Goal: Communication & Community: Participate in discussion

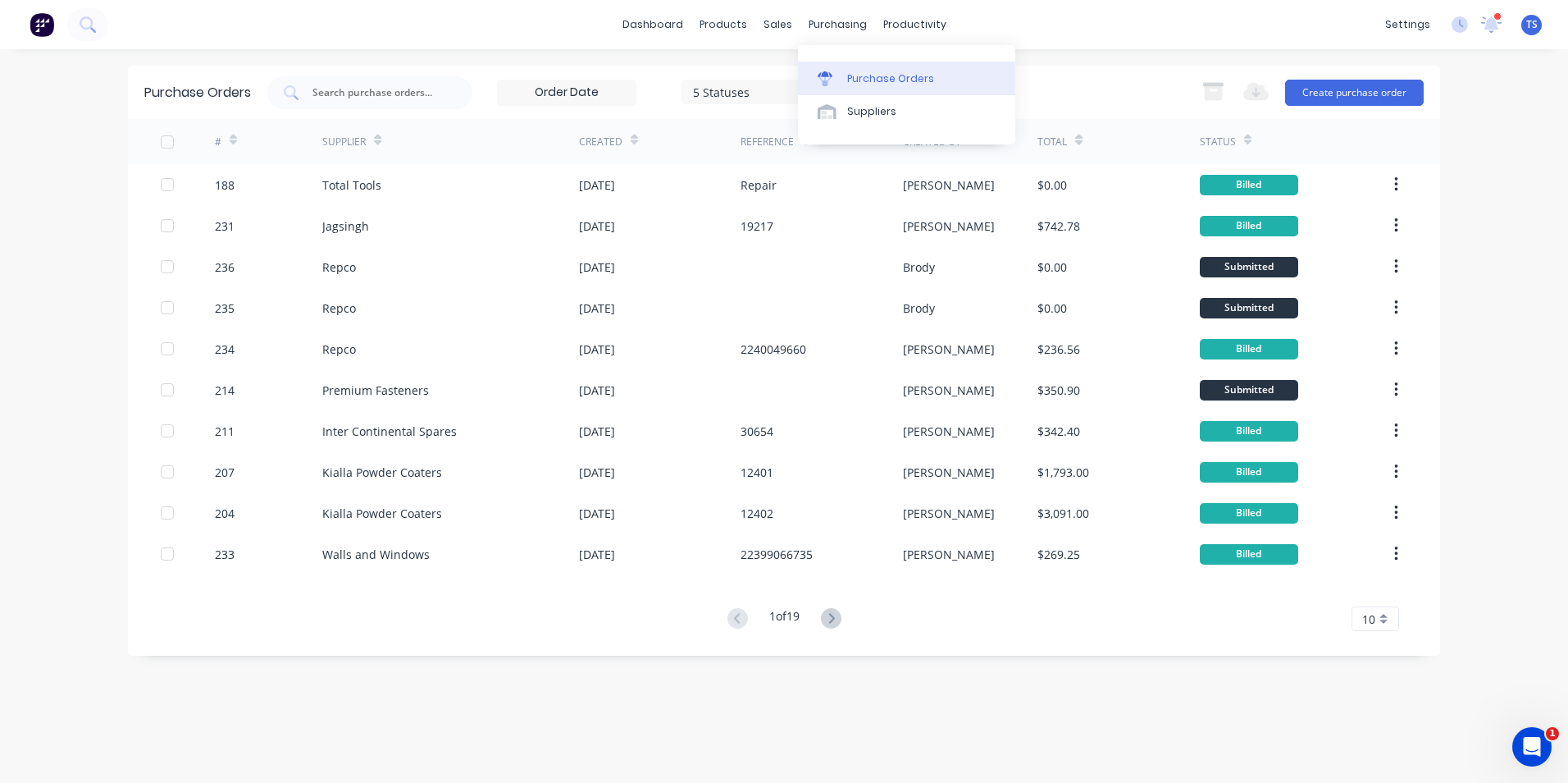
click at [860, 81] on div "Purchase Orders" at bounding box center [890, 79] width 87 height 15
click at [945, 76] on link "Purchase Orders" at bounding box center [906, 78] width 217 height 33
click at [835, 618] on icon at bounding box center [831, 618] width 21 height 21
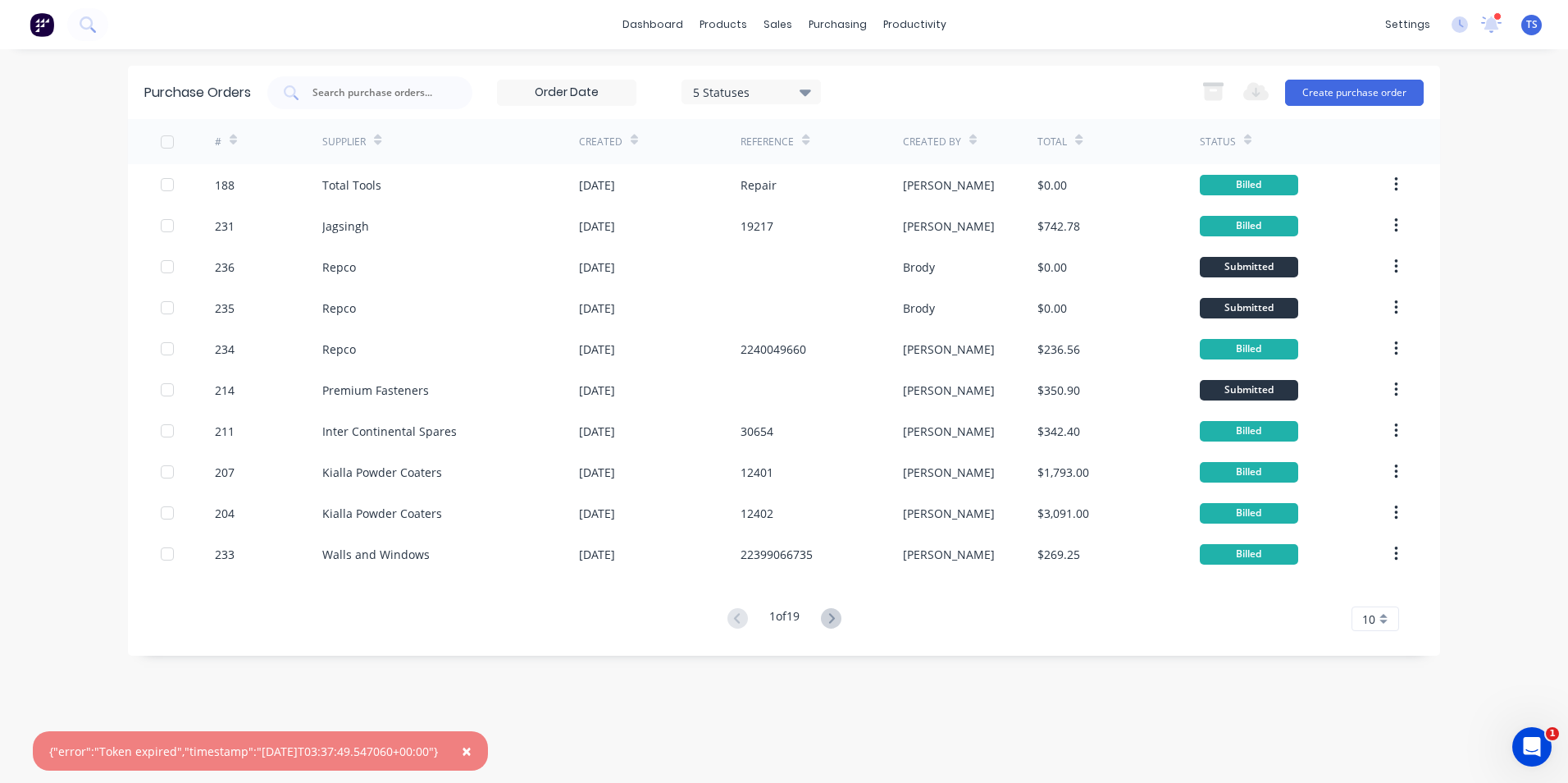
click at [835, 618] on icon at bounding box center [831, 618] width 21 height 21
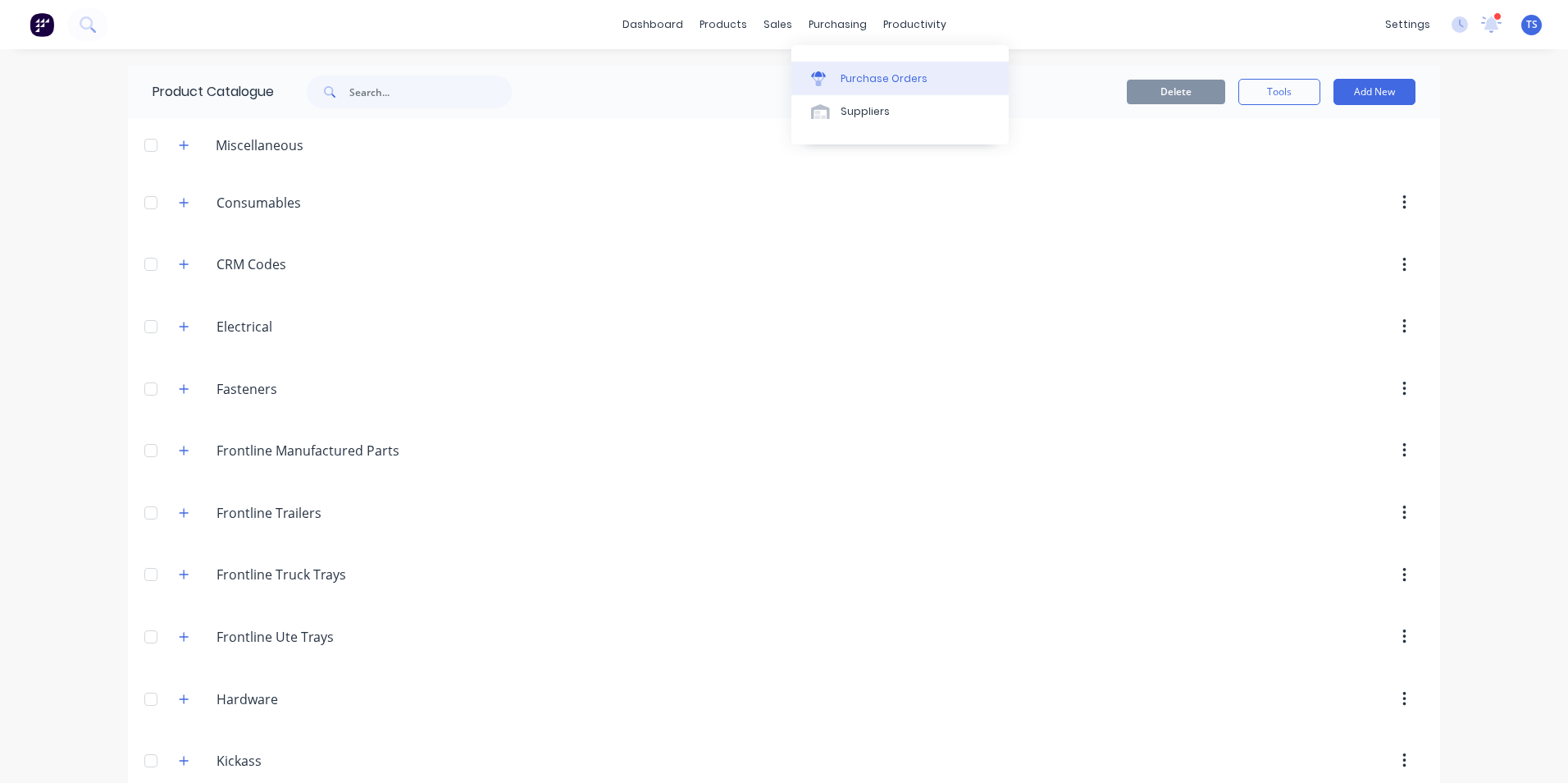
click at [868, 77] on div "Purchase Orders" at bounding box center [884, 79] width 87 height 15
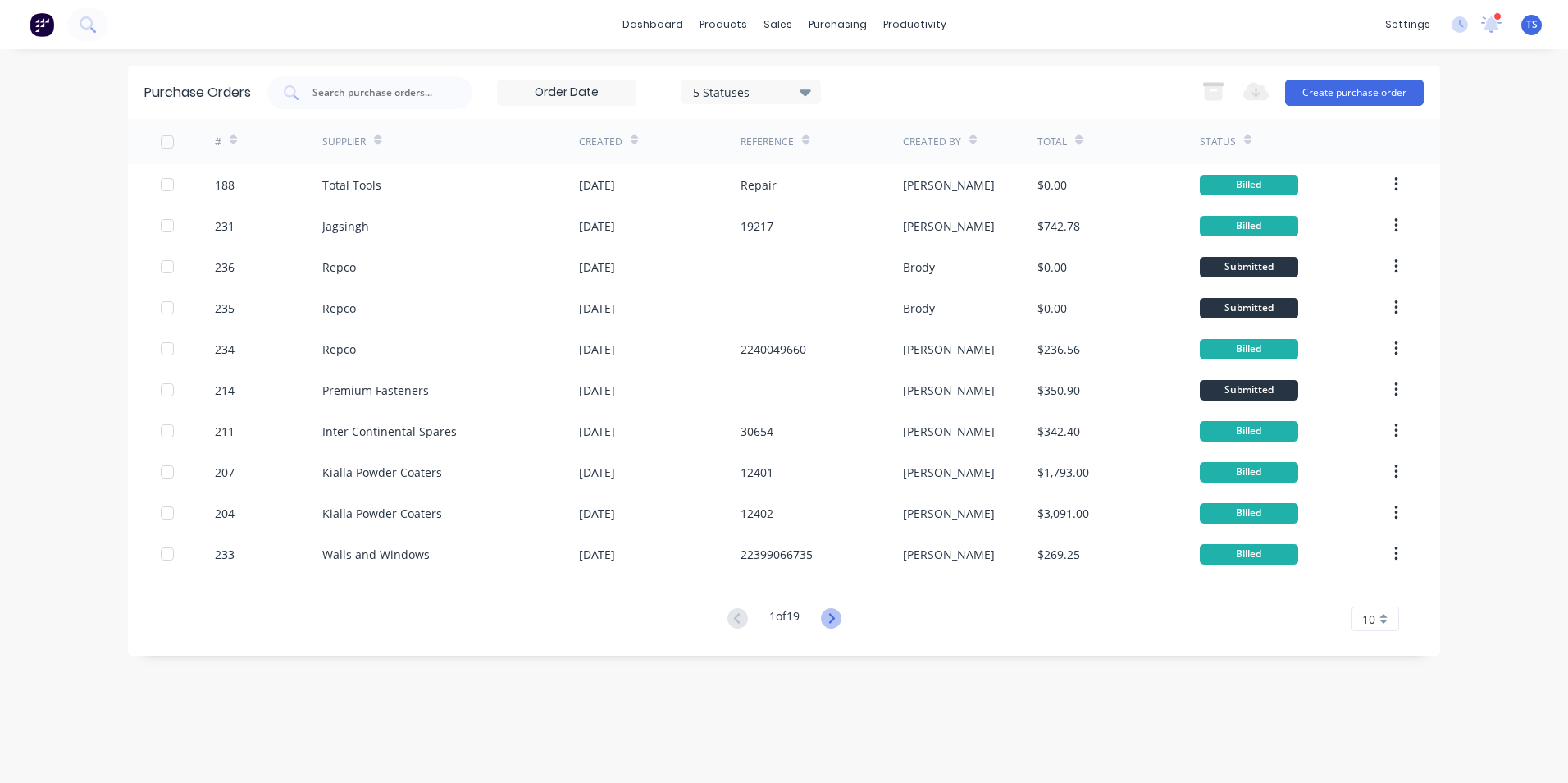
click at [834, 618] on icon at bounding box center [831, 618] width 21 height 21
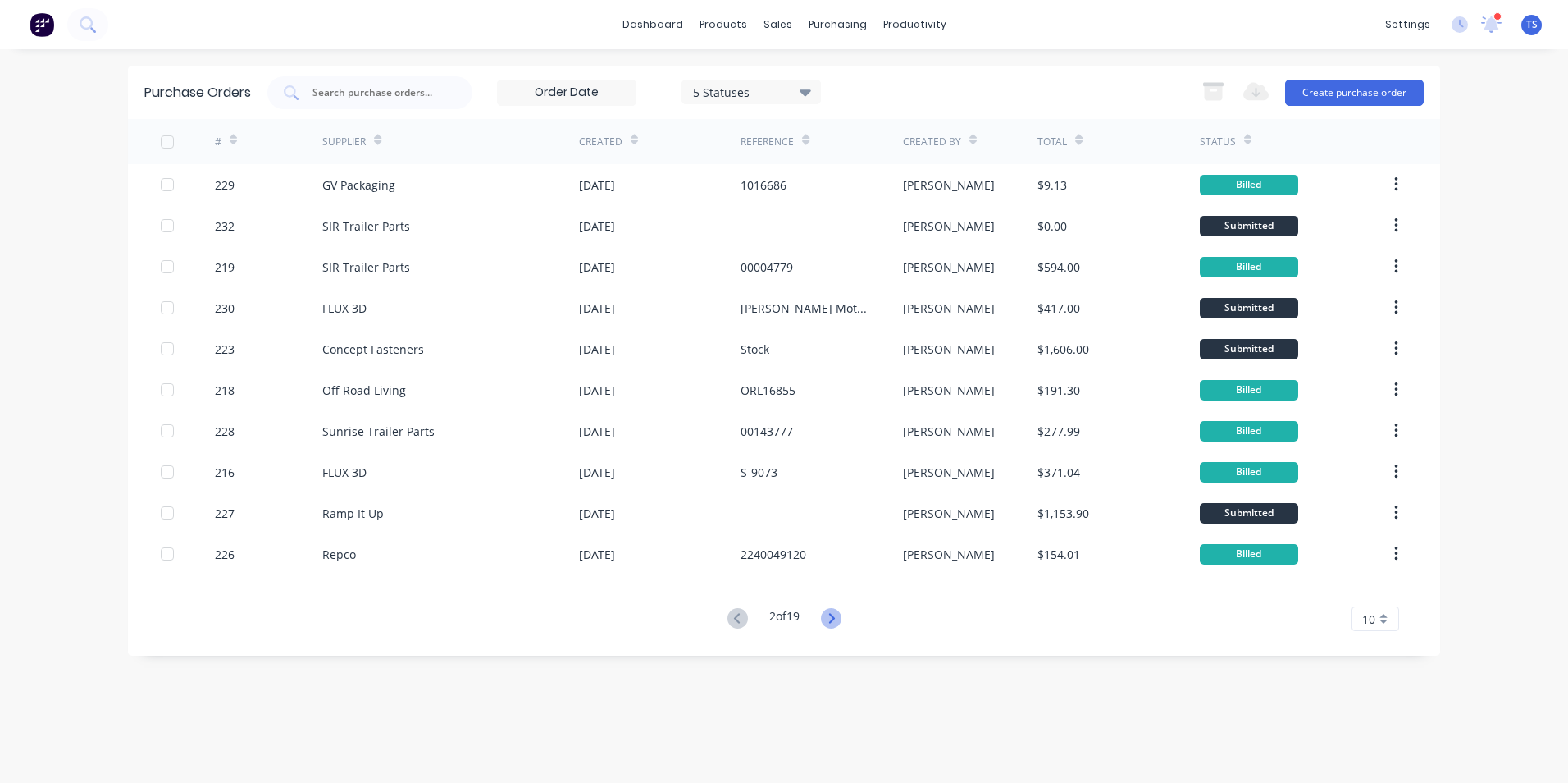
click at [834, 617] on icon at bounding box center [831, 617] width 6 height 10
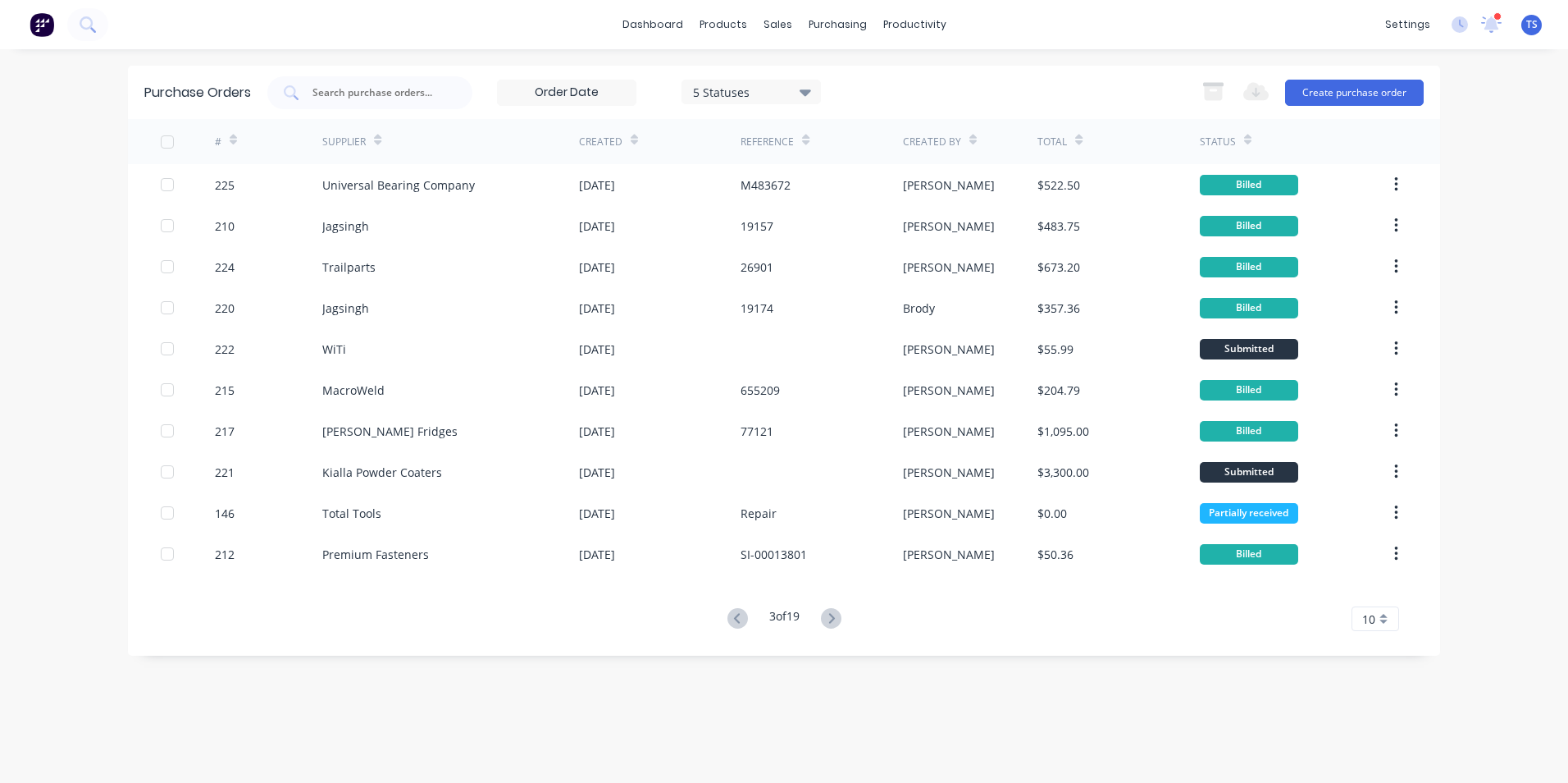
click at [834, 617] on icon at bounding box center [831, 617] width 6 height 10
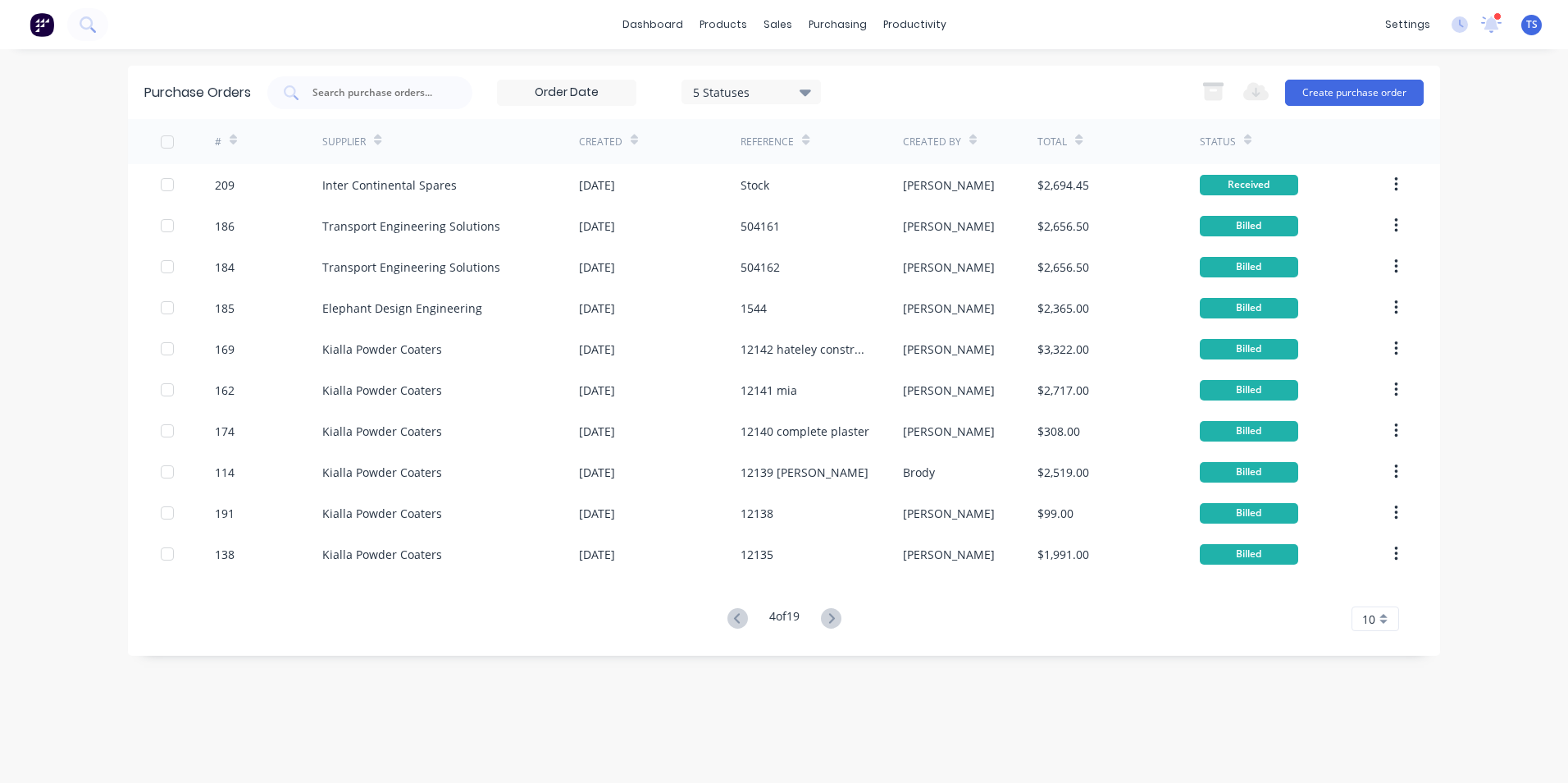
click at [834, 617] on icon at bounding box center [831, 617] width 6 height 10
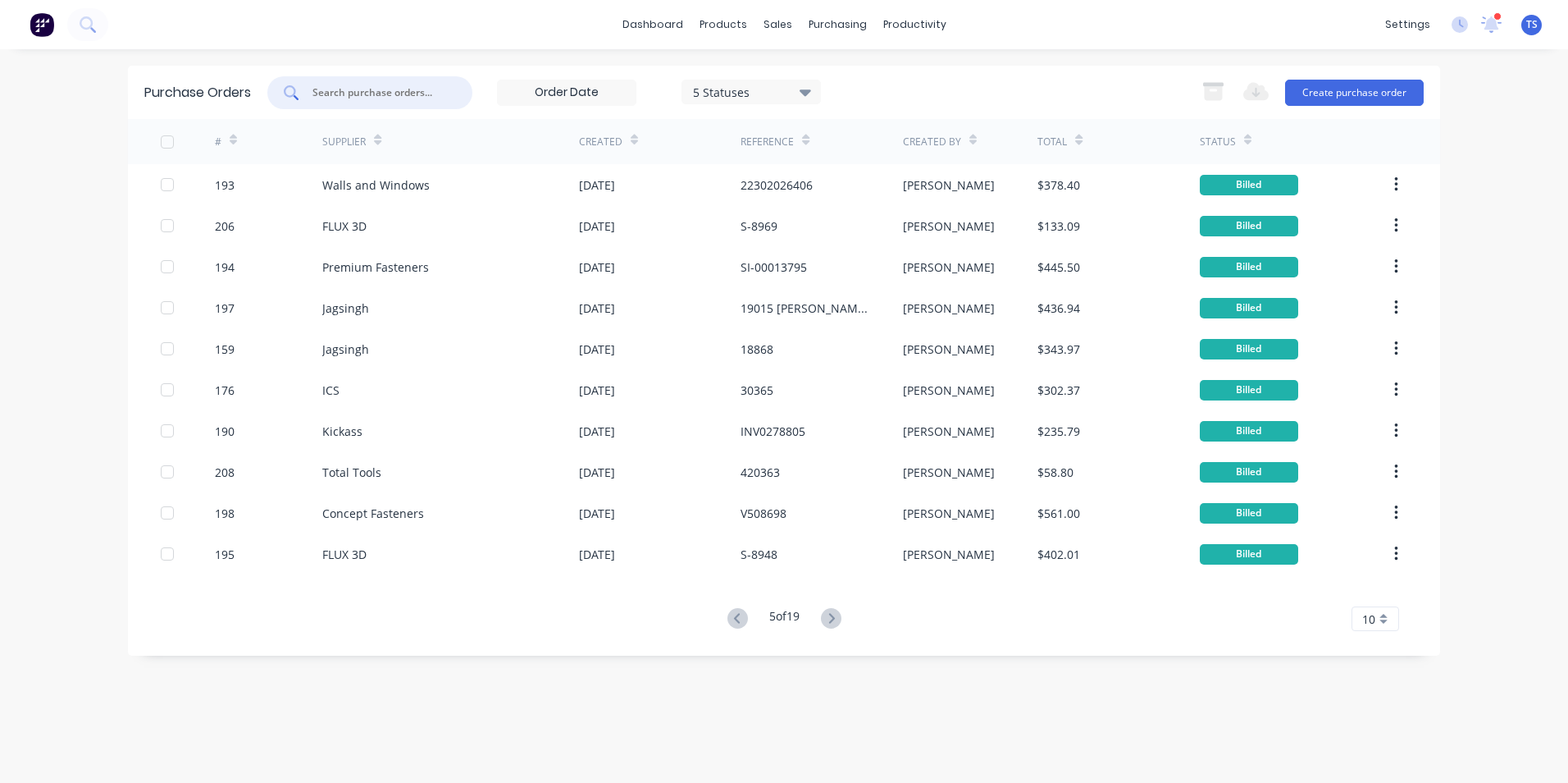
click at [335, 92] on input "text" at bounding box center [379, 93] width 137 height 17
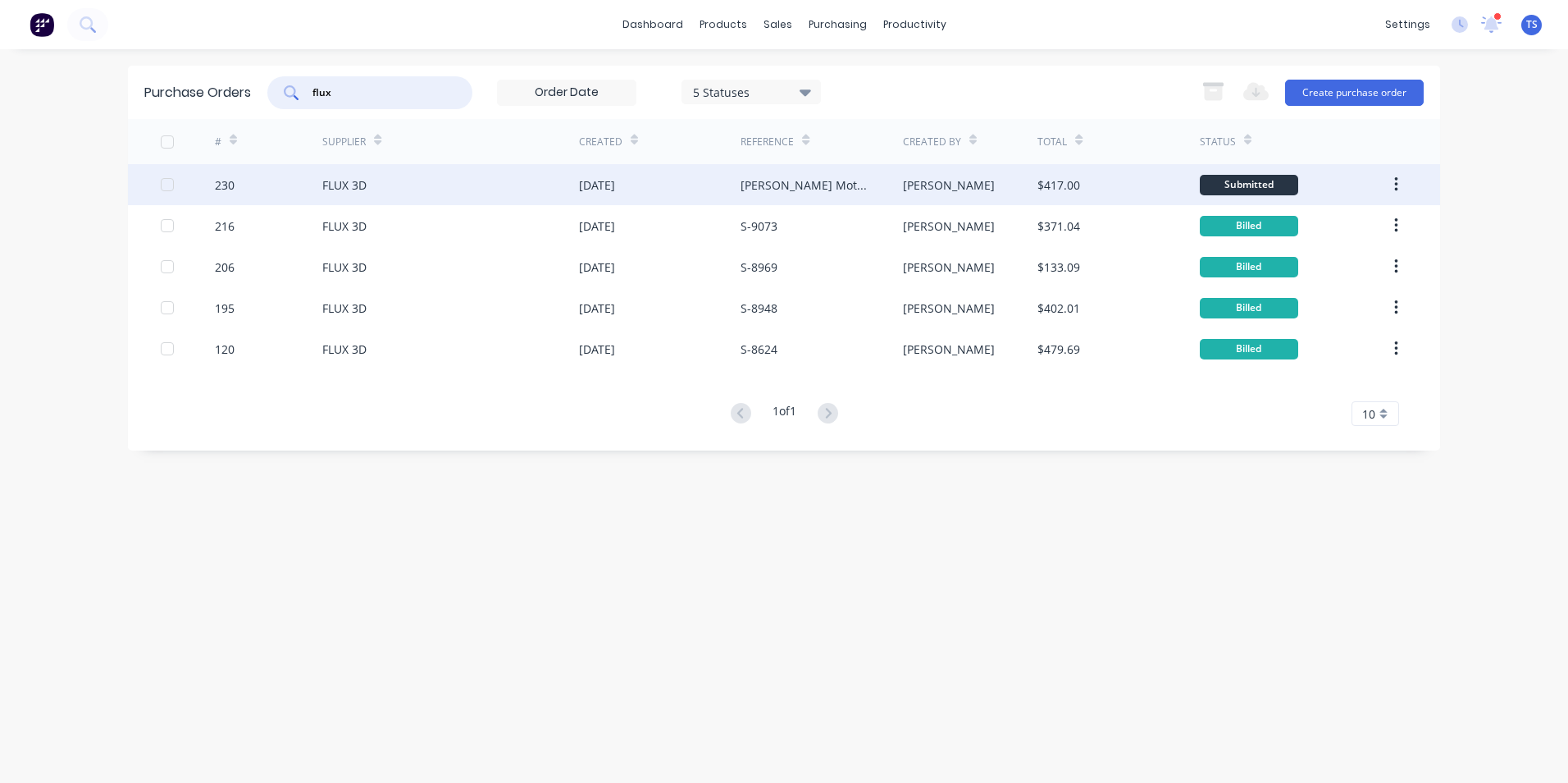
type input "flux"
click at [335, 188] on div "FLUX 3D" at bounding box center [344, 185] width 44 height 17
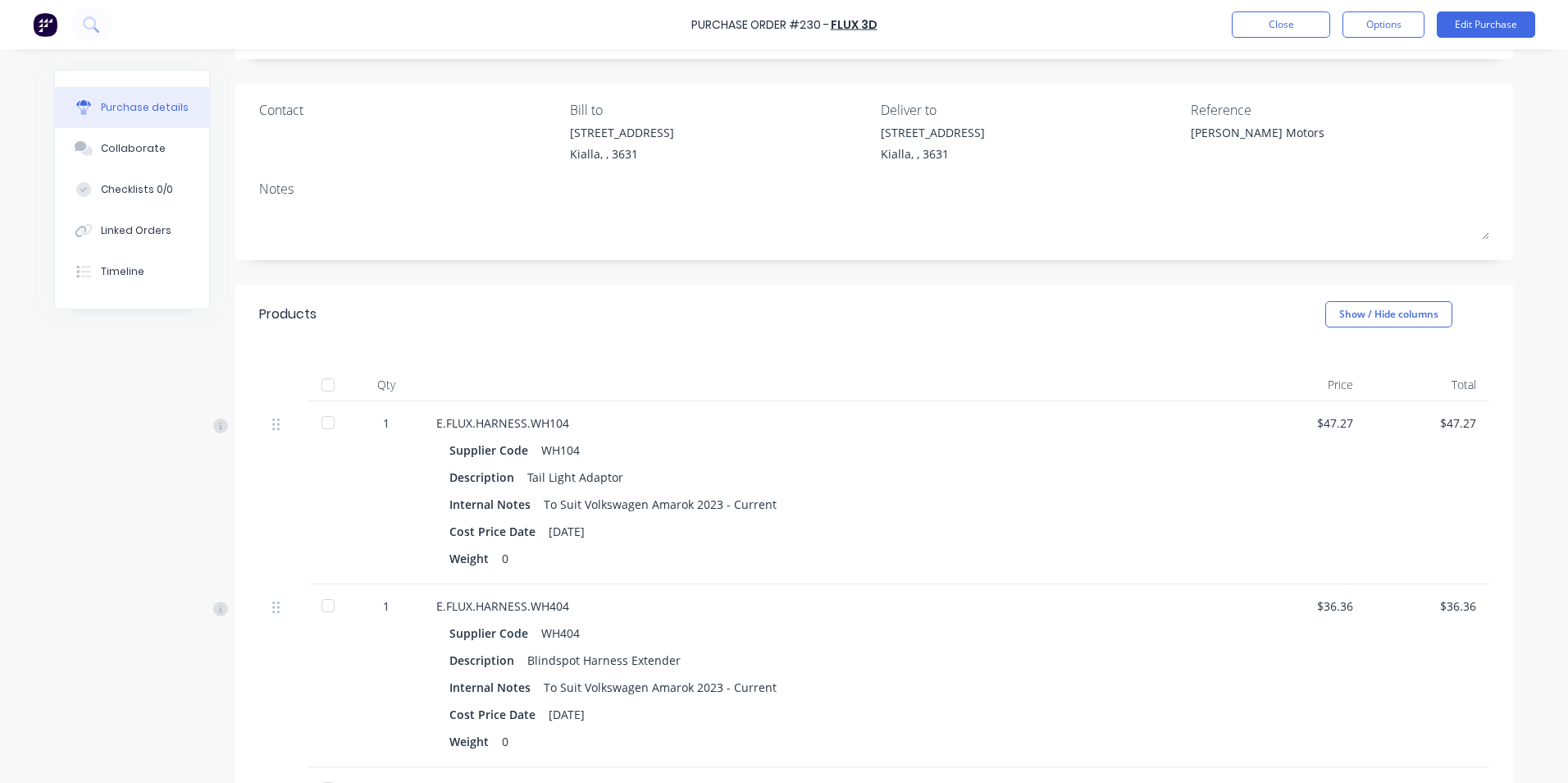
scroll to position [82, 0]
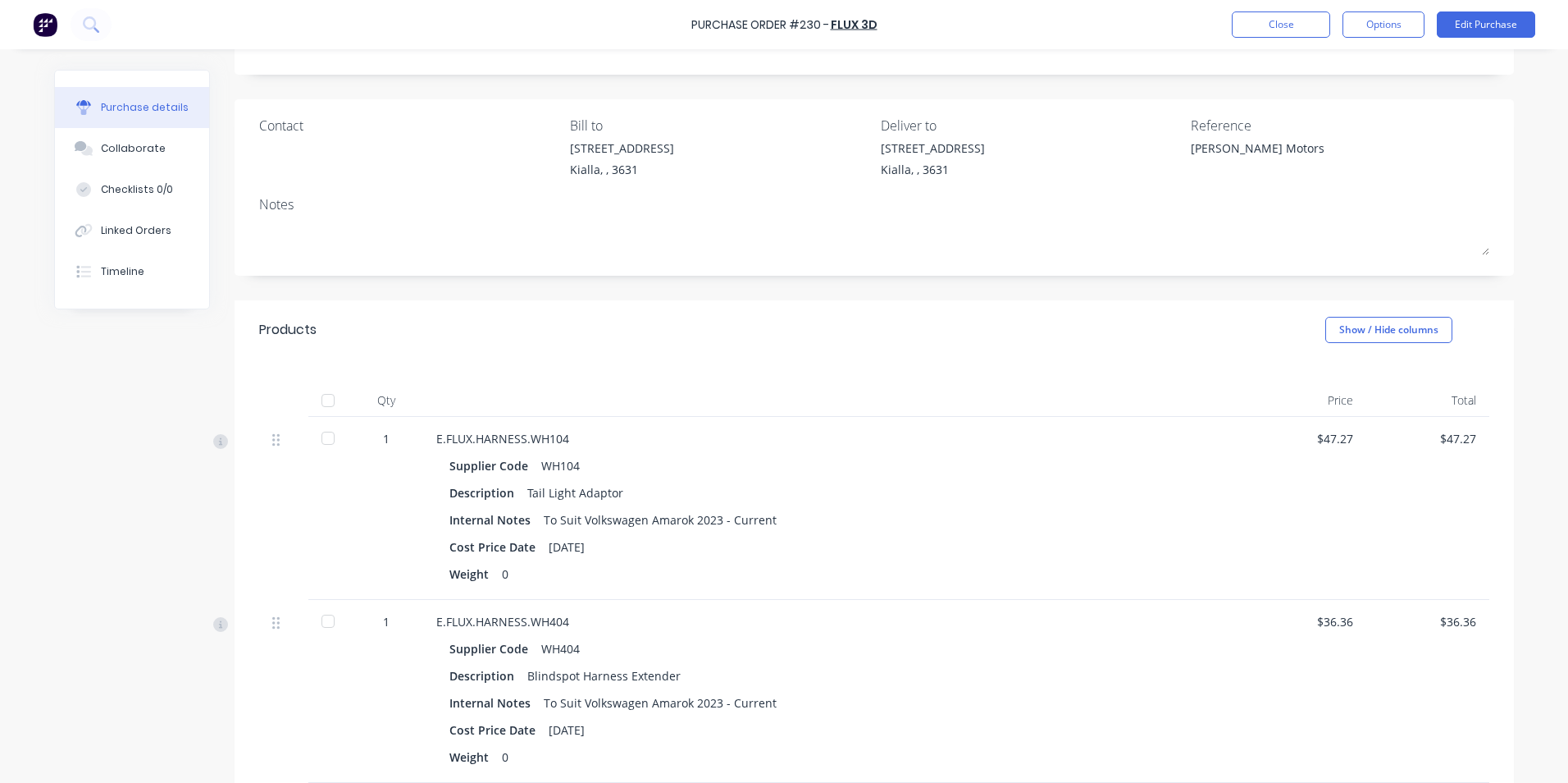
click at [323, 399] on div at bounding box center [327, 399] width 33 height 33
click at [1486, 22] on button "Edit Purchase" at bounding box center [1485, 24] width 98 height 26
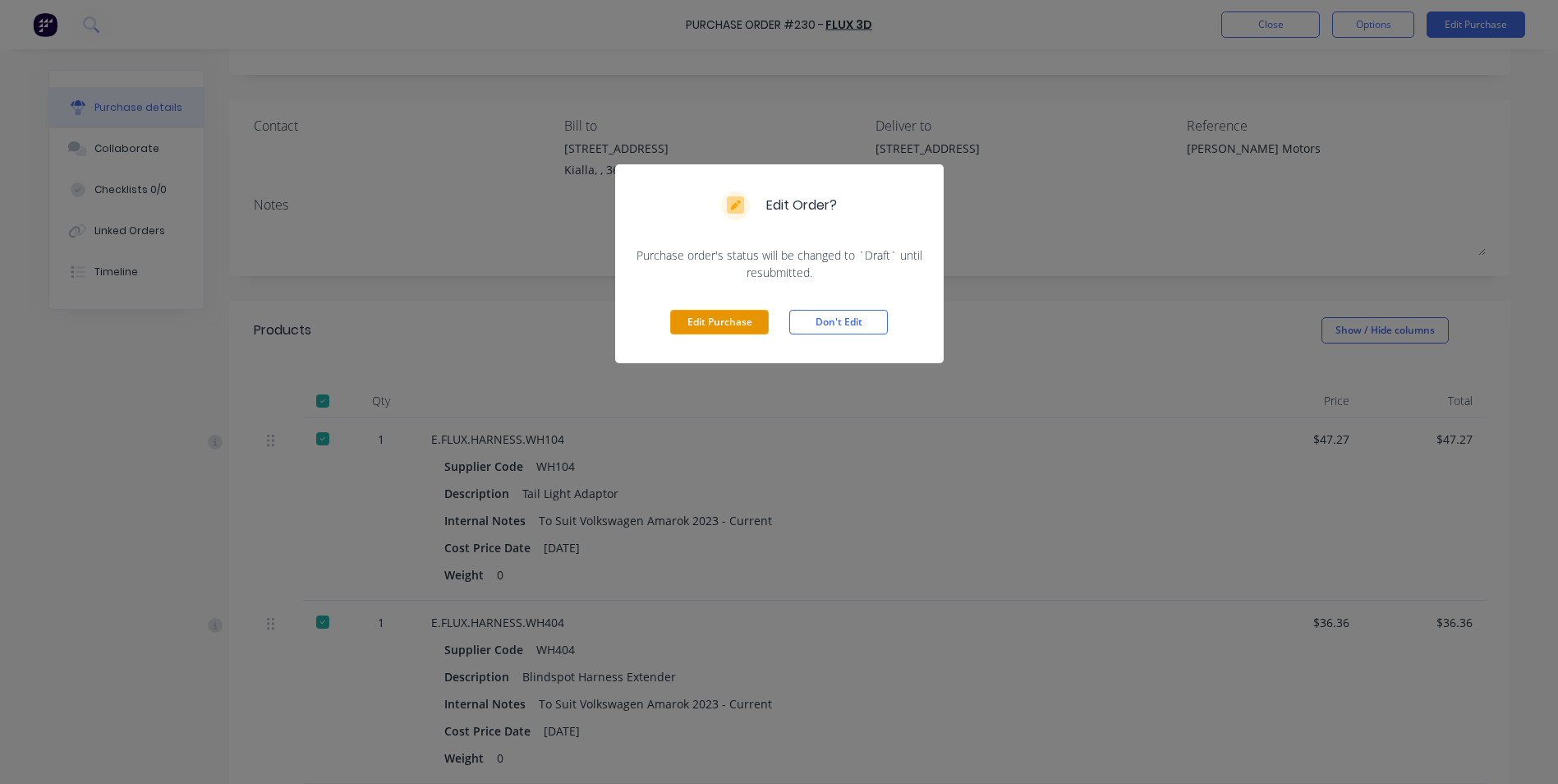
click at [731, 317] on button "Edit Purchase" at bounding box center [720, 322] width 98 height 24
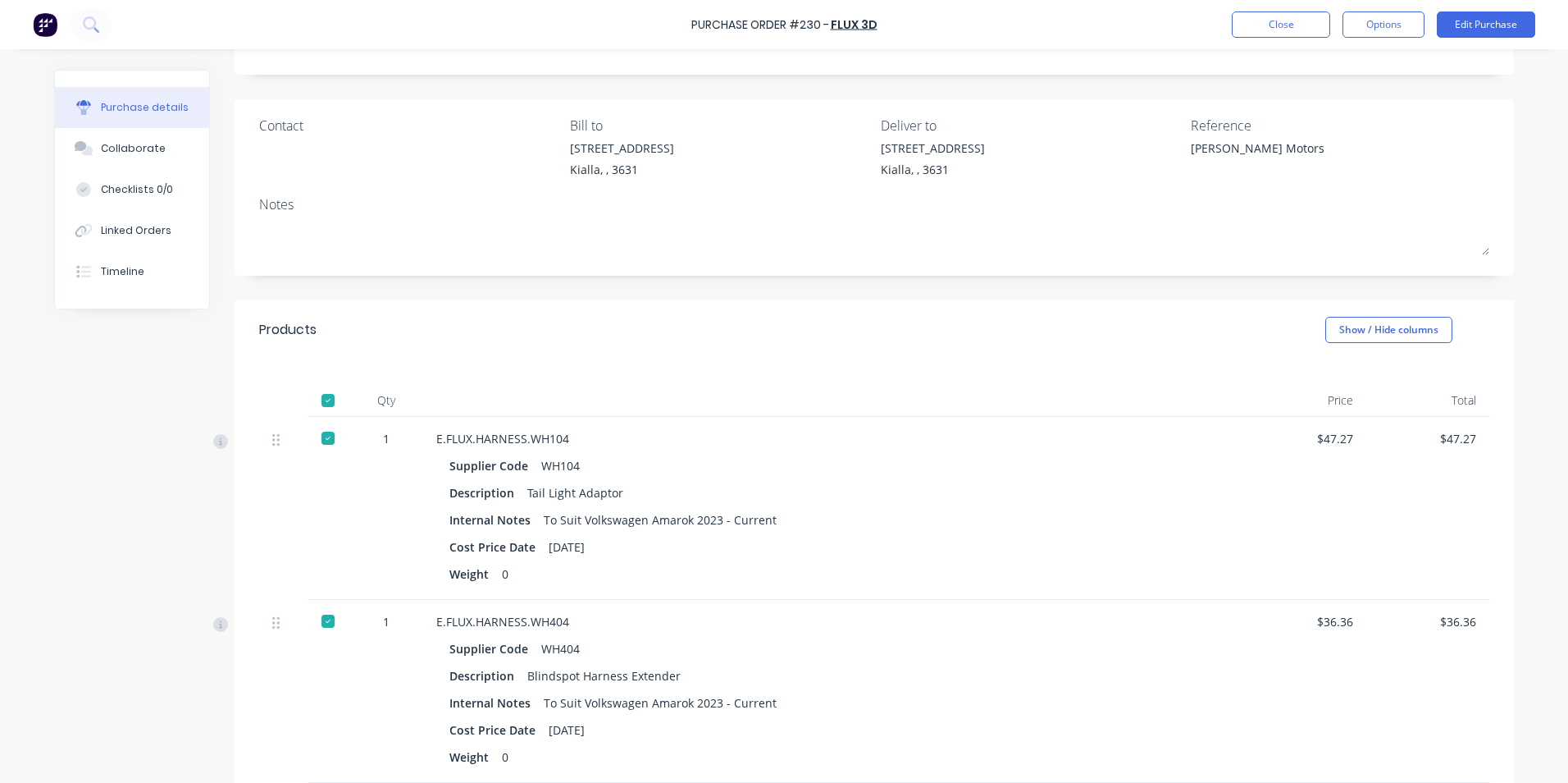
type textarea "x"
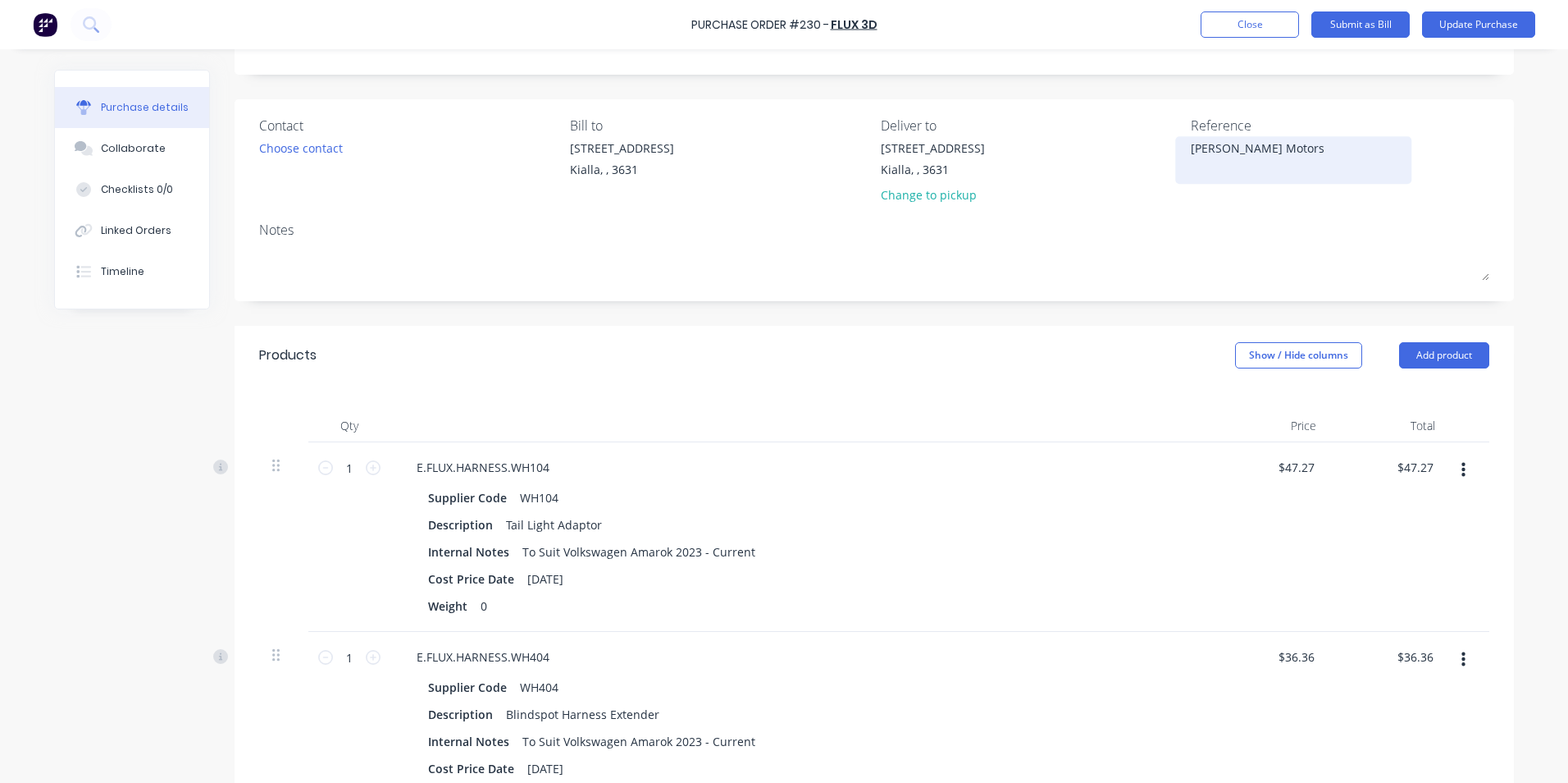
click at [1290, 148] on textarea "Darryl Twitt Motors" at bounding box center [1292, 157] width 205 height 36
type textarea "D"
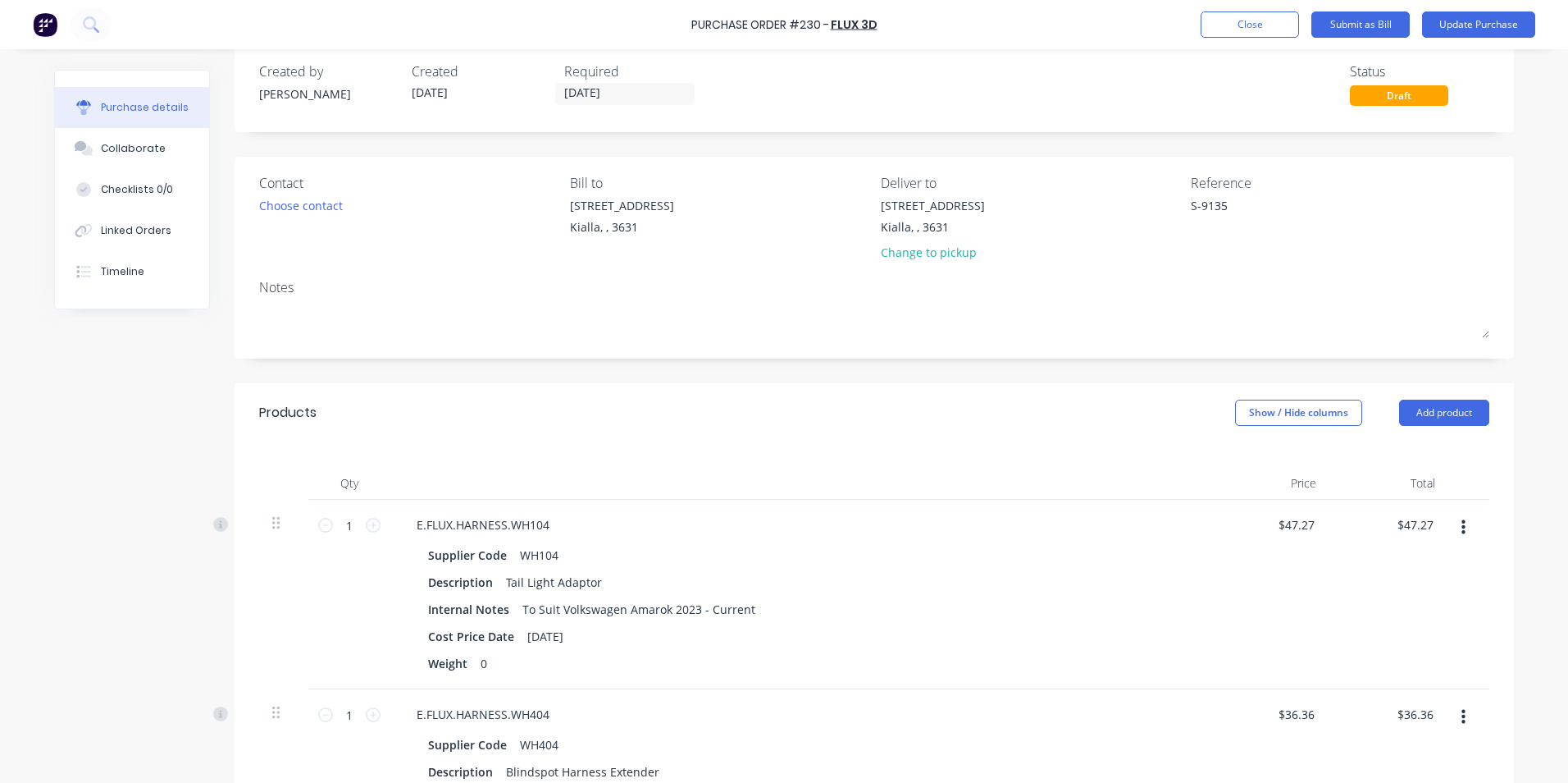
scroll to position [0, 0]
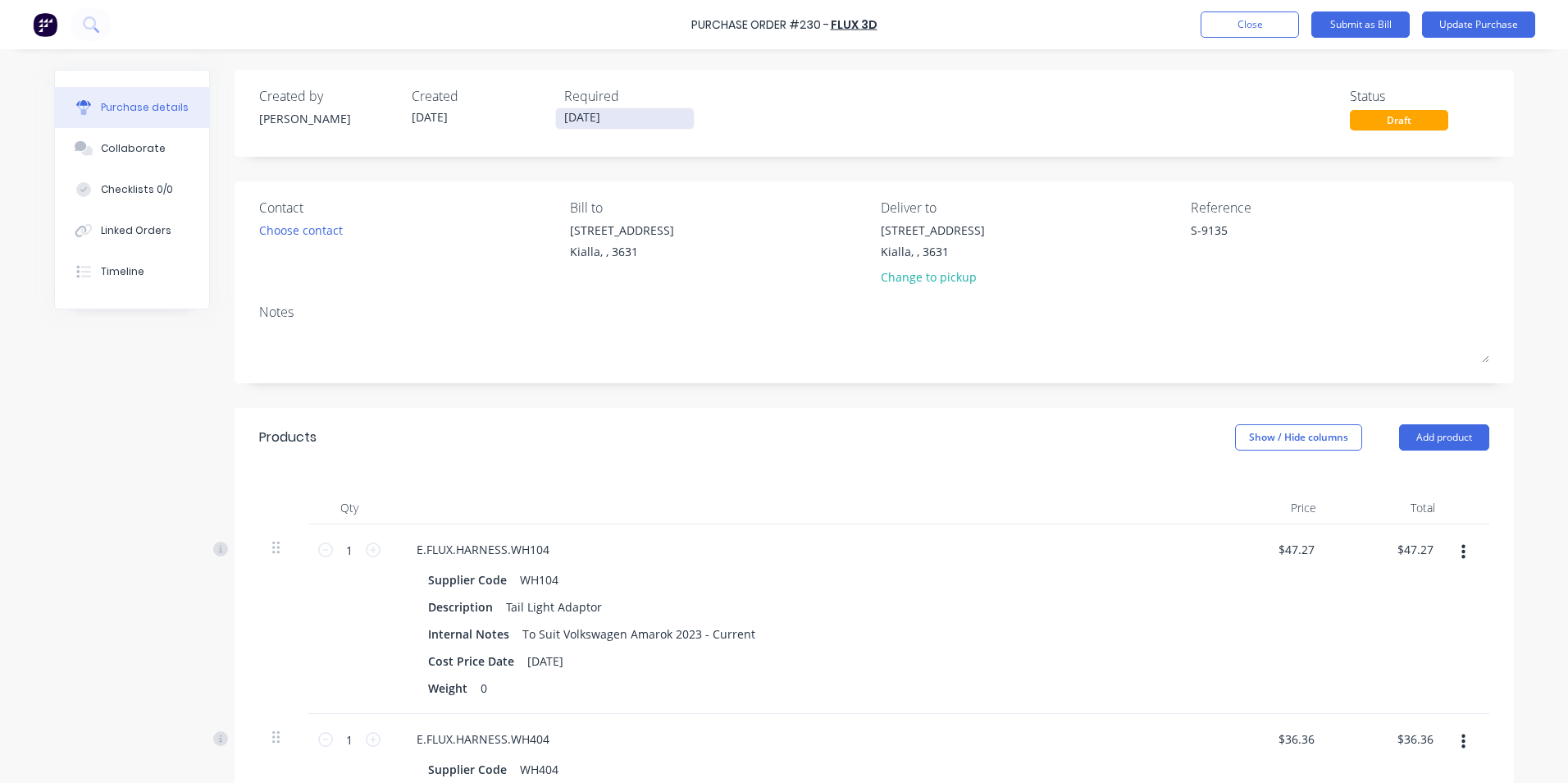
type textarea "S-9135"
type textarea "x"
type textarea "S-9135"
click at [610, 117] on input "23/09/25" at bounding box center [625, 119] width 137 height 21
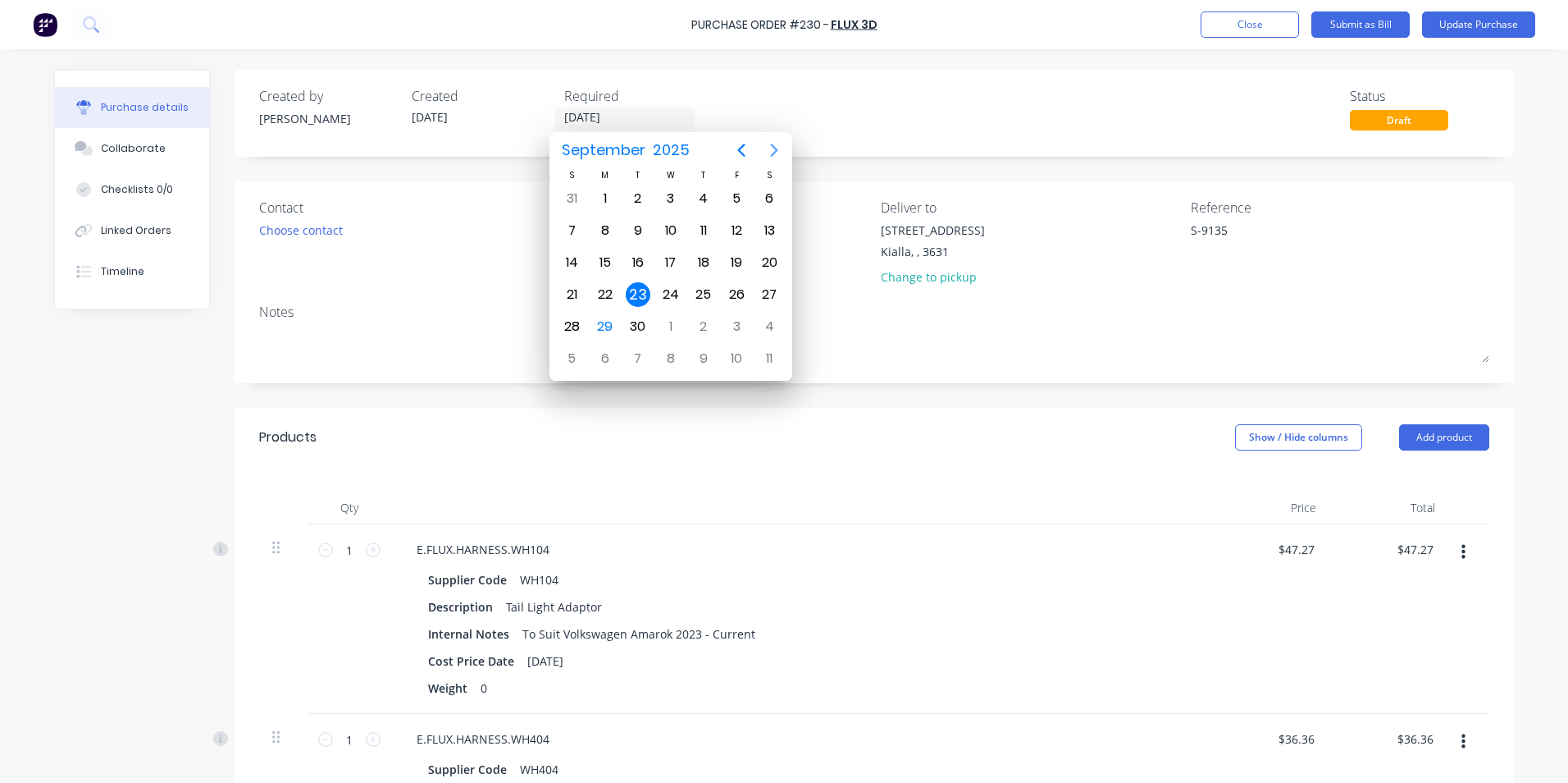
click at [776, 152] on icon "Next page" at bounding box center [774, 150] width 7 height 13
click at [704, 292] on div "23" at bounding box center [703, 295] width 24 height 24
type textarea "x"
type input "23/10/25"
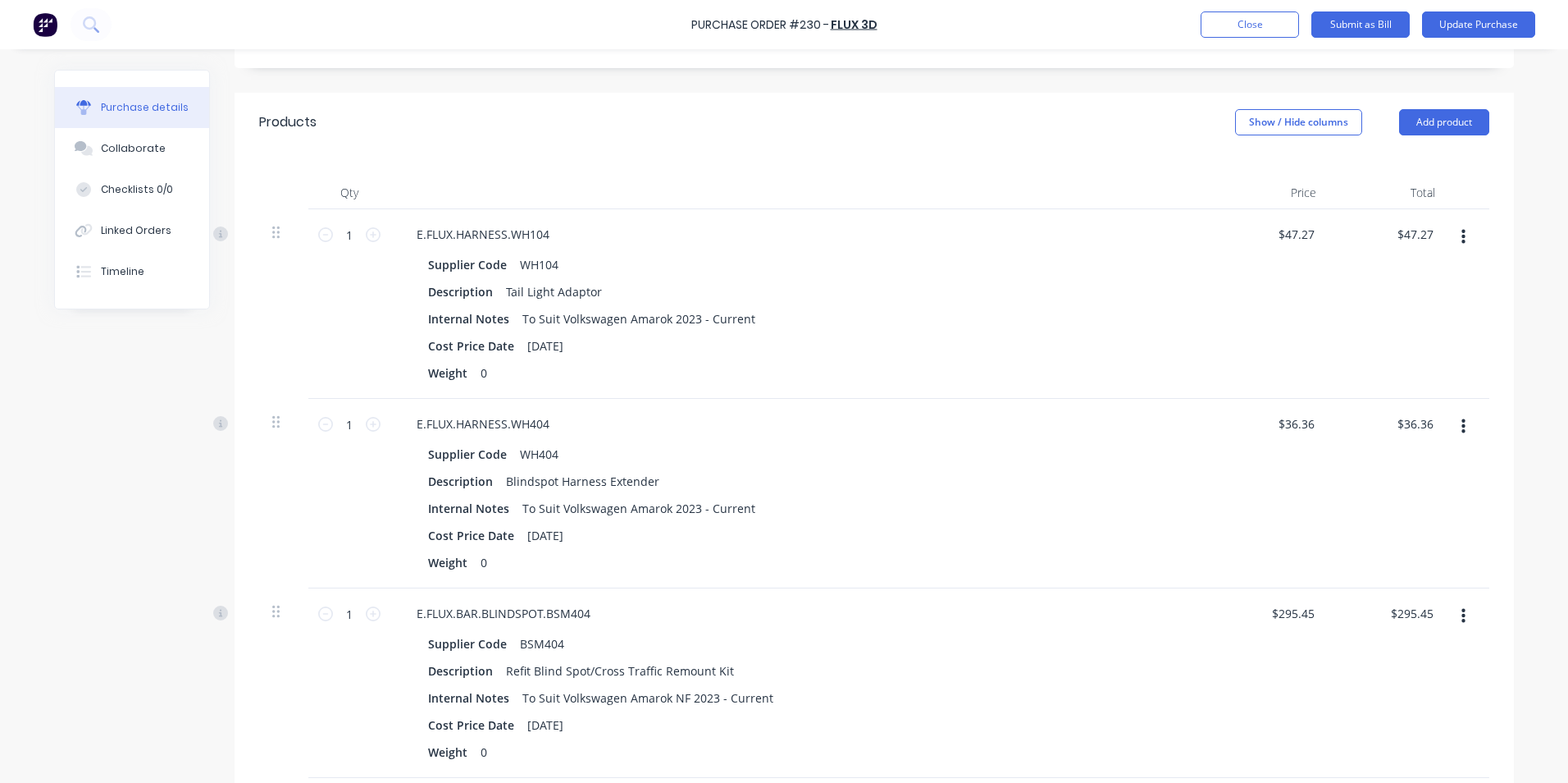
scroll to position [328, 0]
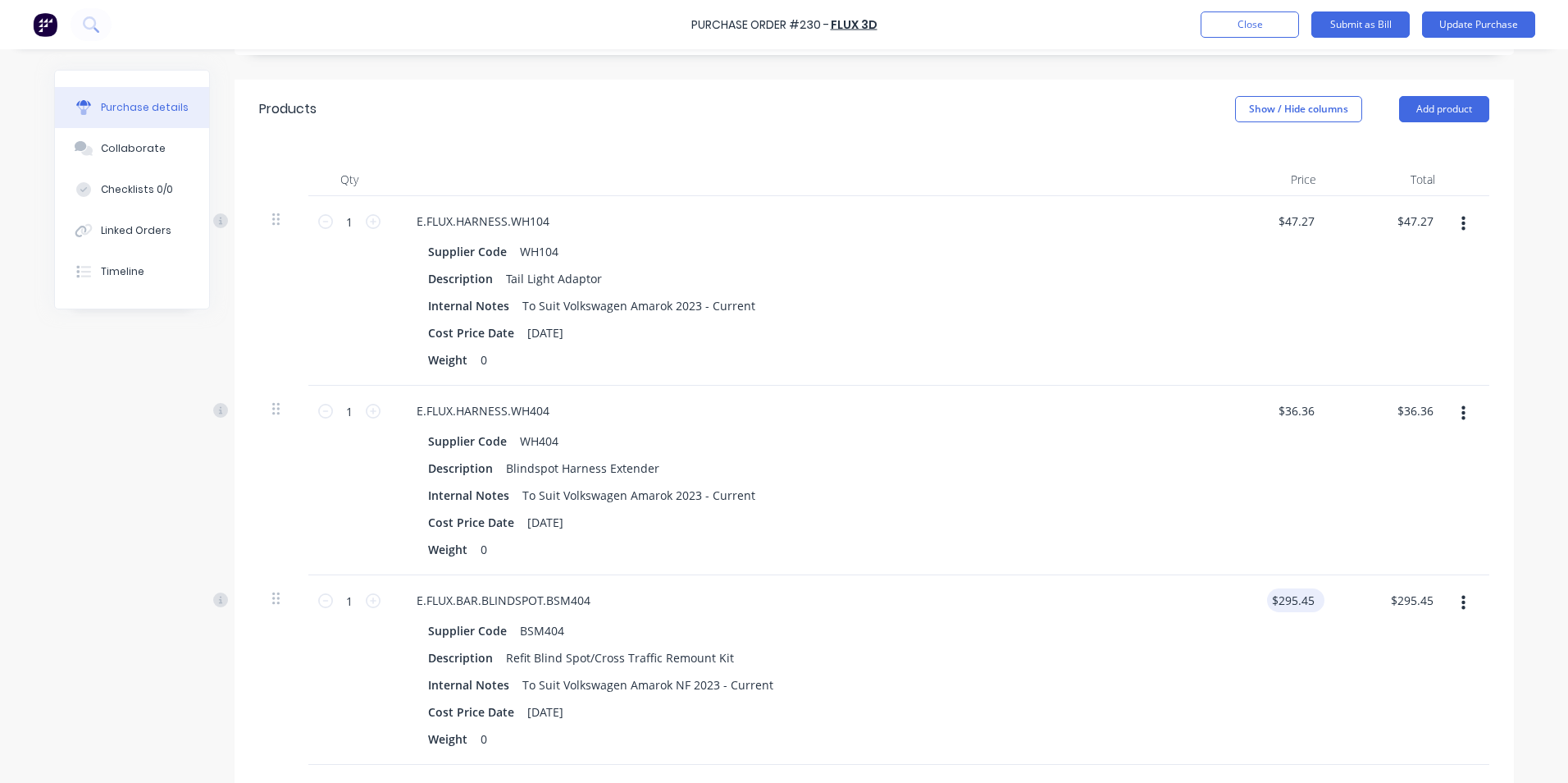
type textarea "x"
click at [1309, 596] on input "295.45" at bounding box center [1295, 600] width 44 height 23
type input "2"
type input "295.45"
type textarea "x"
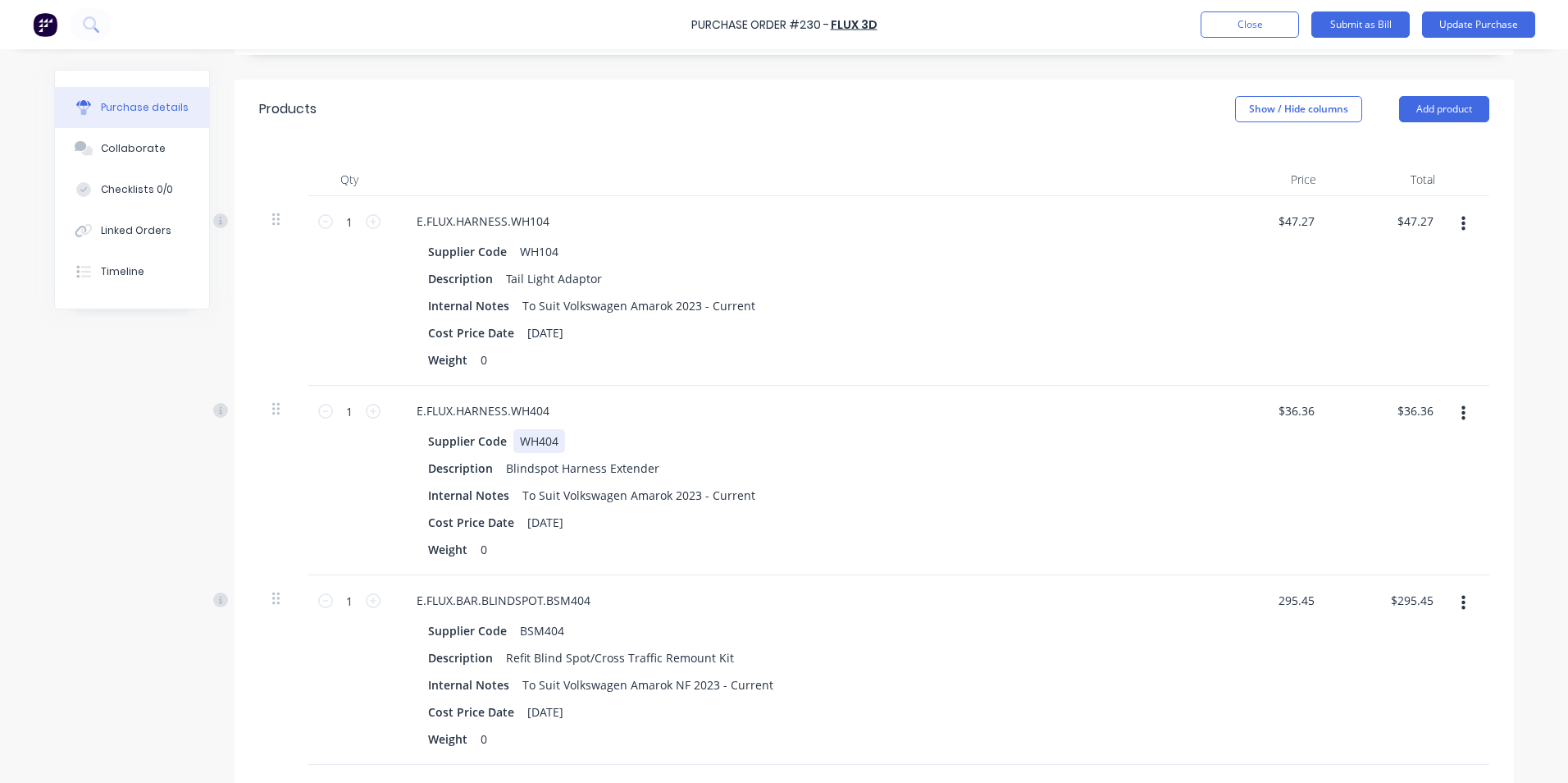
type input "$295.45"
click at [1188, 451] on div "Supplier Code WH404 Description Blindspot Harness Extender Internal Notes To Su…" at bounding box center [799, 495] width 794 height 132
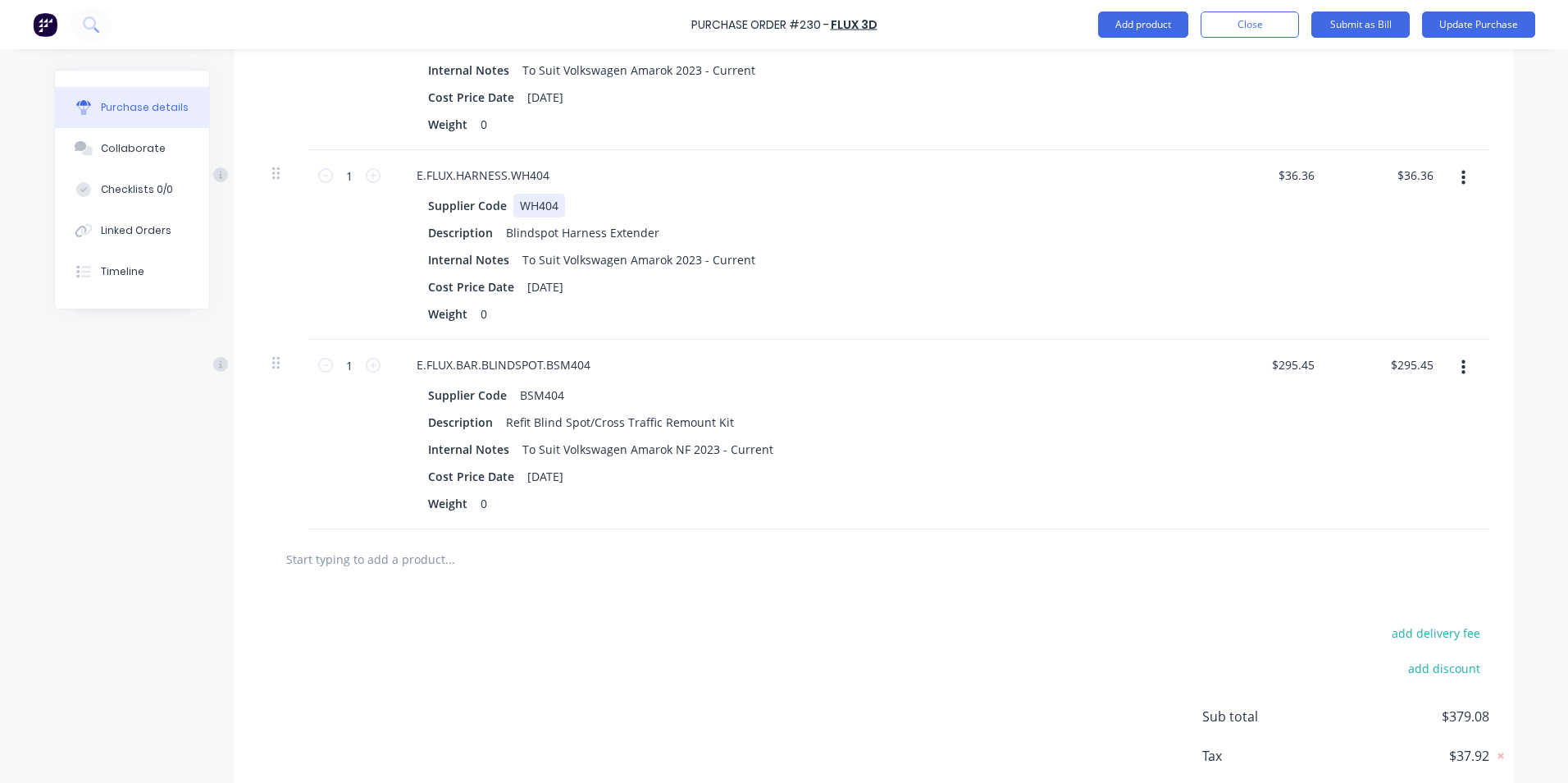
scroll to position [656, 0]
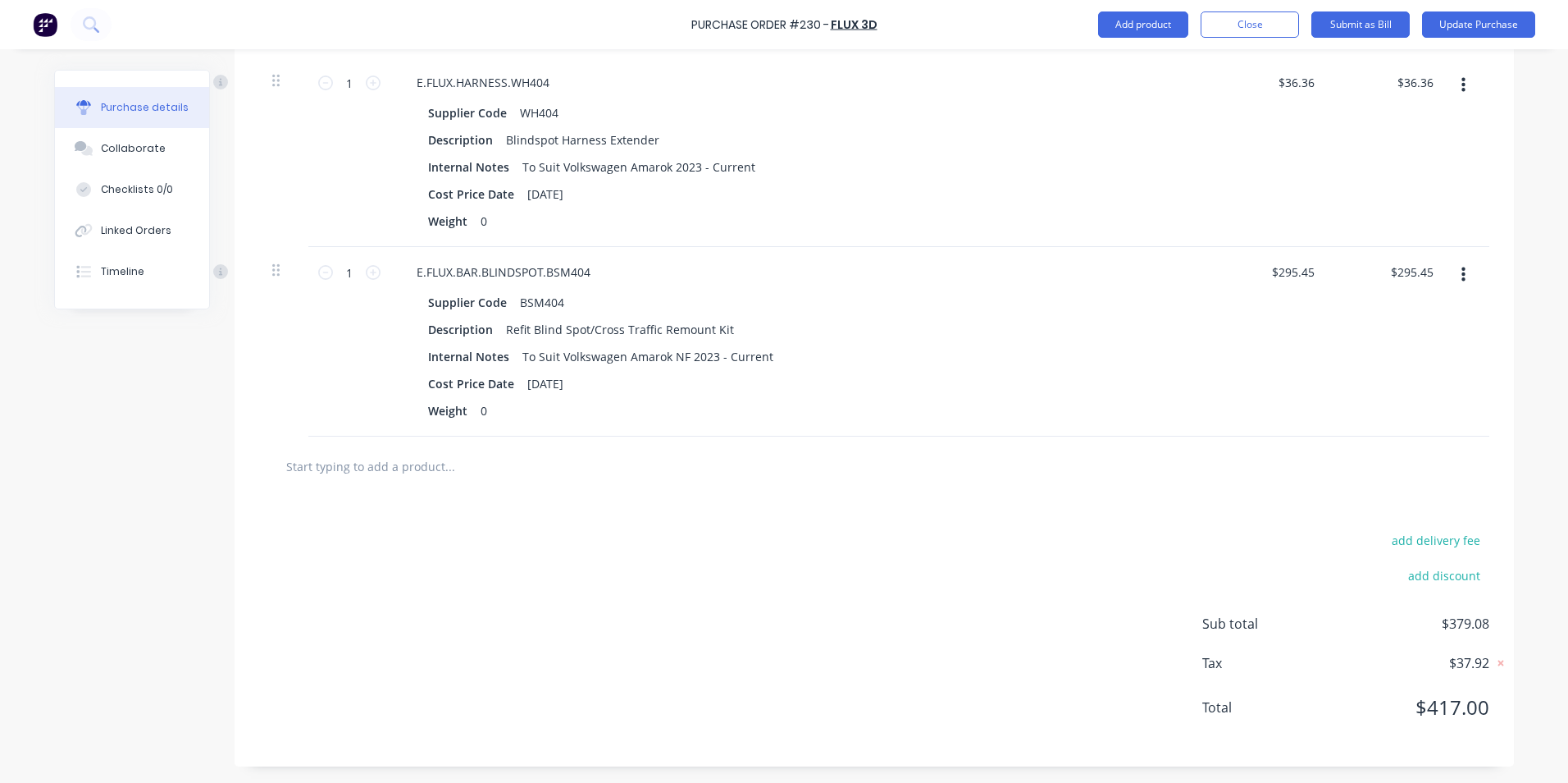
click at [403, 464] on input "text" at bounding box center [449, 466] width 328 height 33
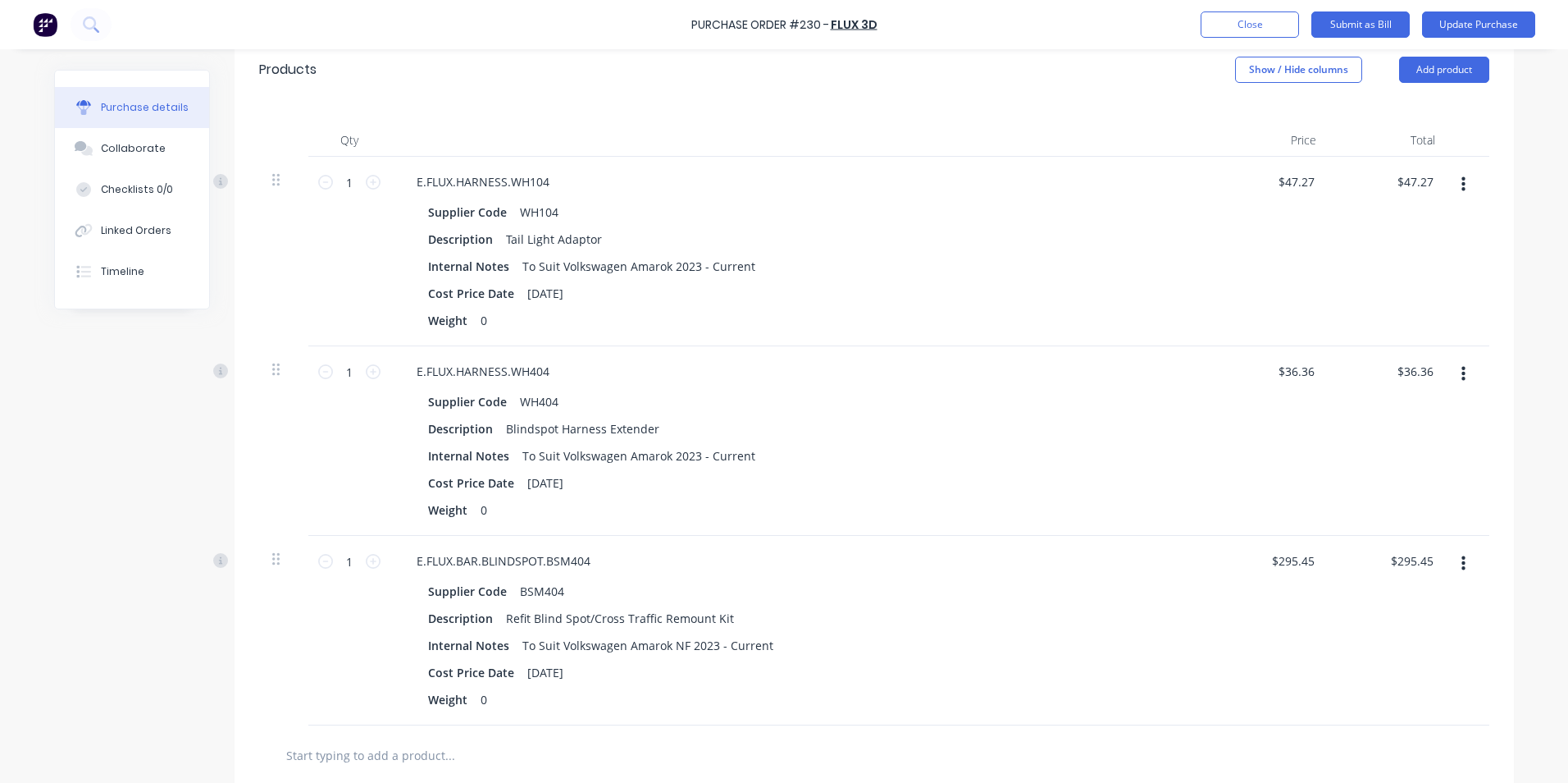
scroll to position [0, 0]
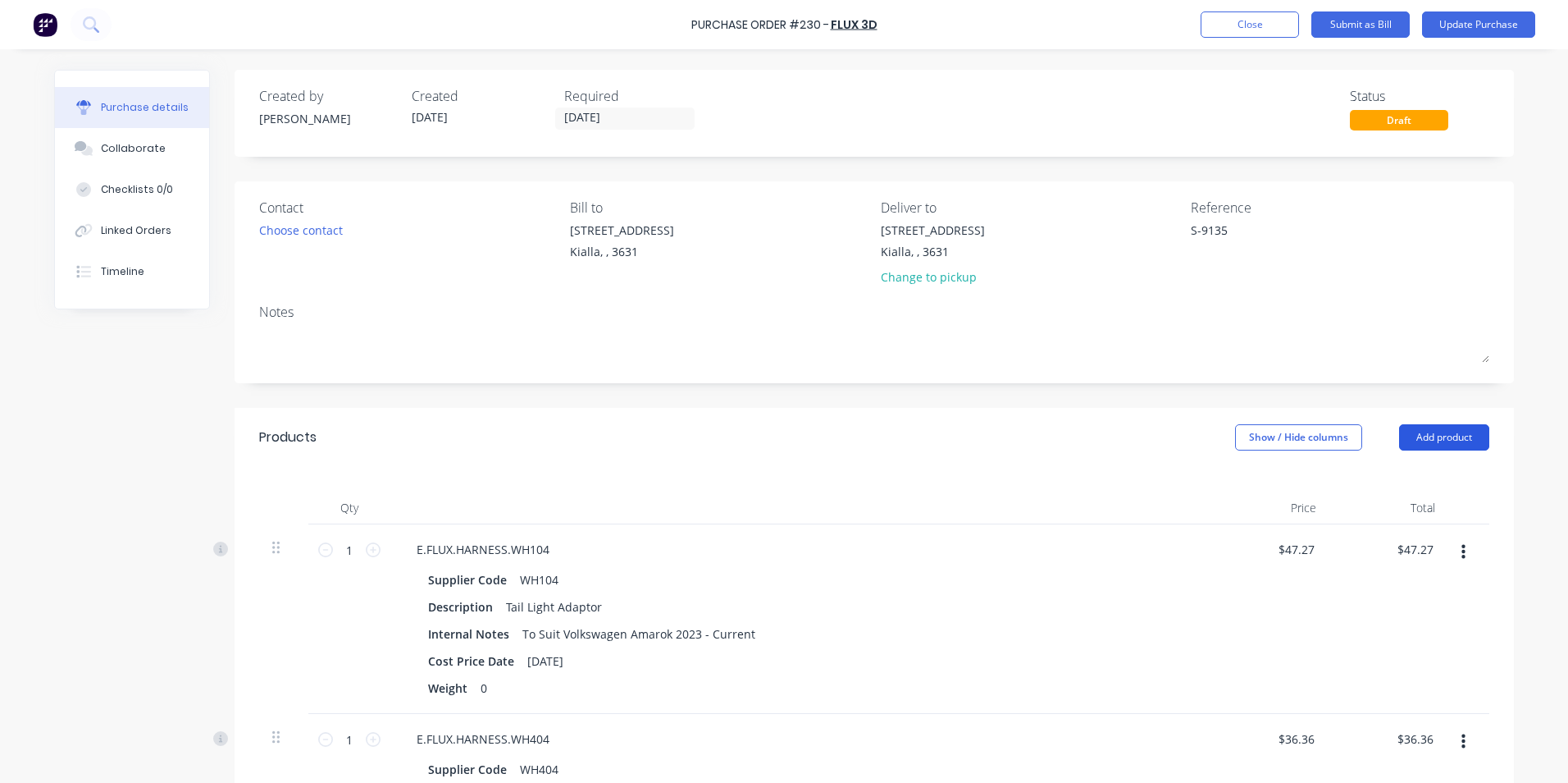
click at [1453, 435] on button "Add product" at bounding box center [1444, 437] width 90 height 26
click at [1403, 479] on div "Product catalogue" at bounding box center [1411, 479] width 126 height 23
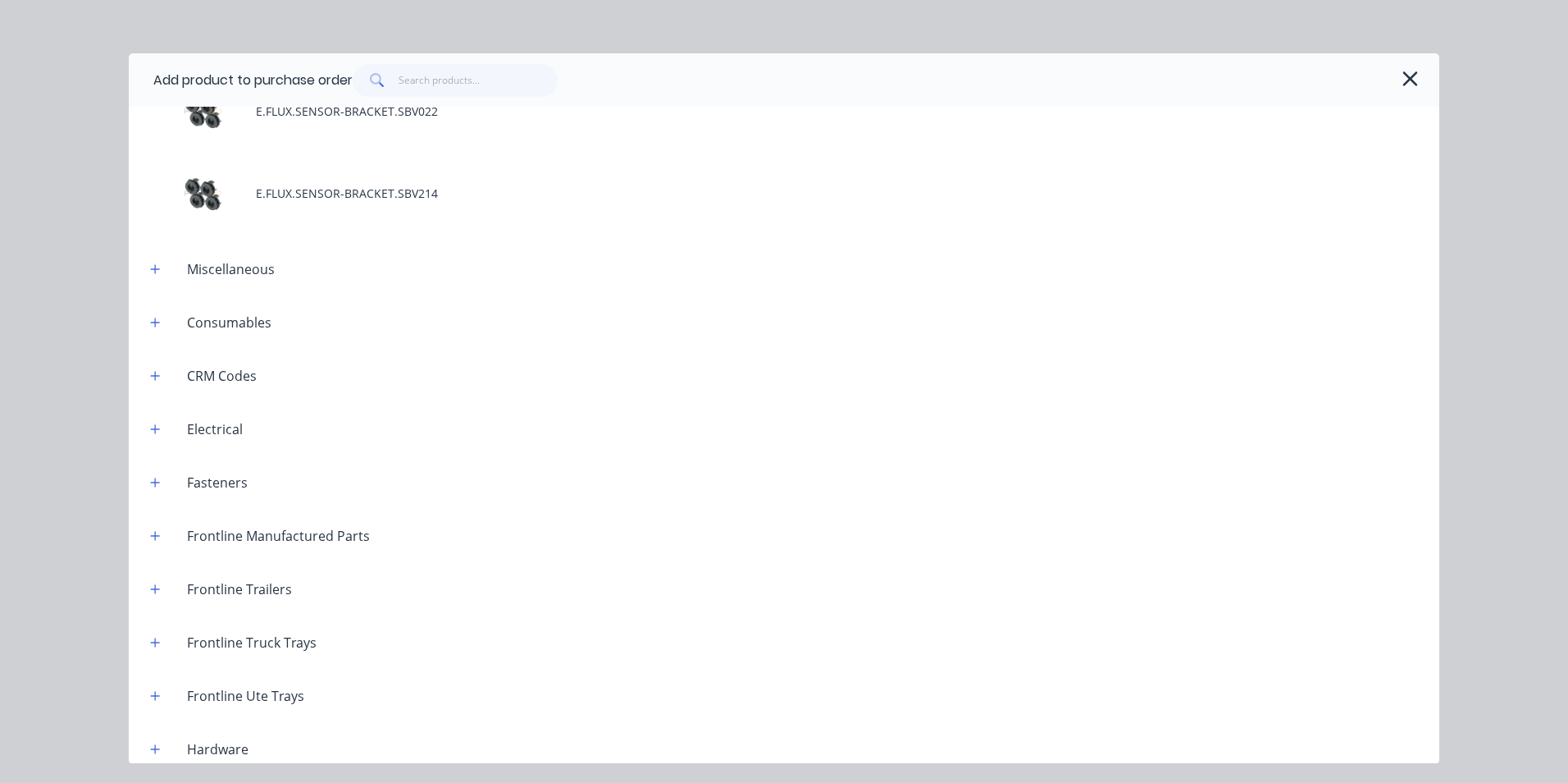
scroll to position [2785, 0]
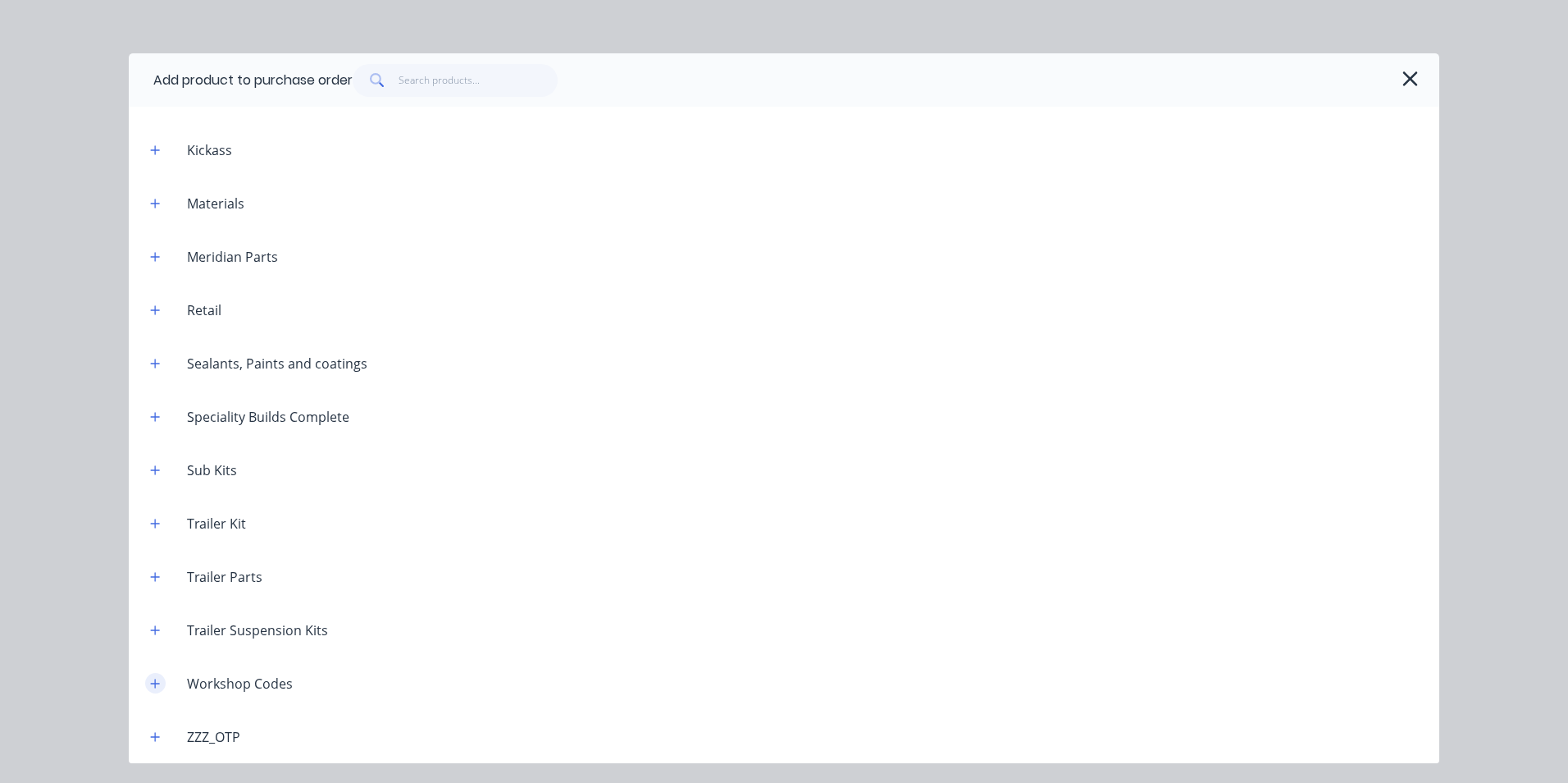
click at [153, 683] on icon "button" at bounding box center [155, 683] width 9 height 9
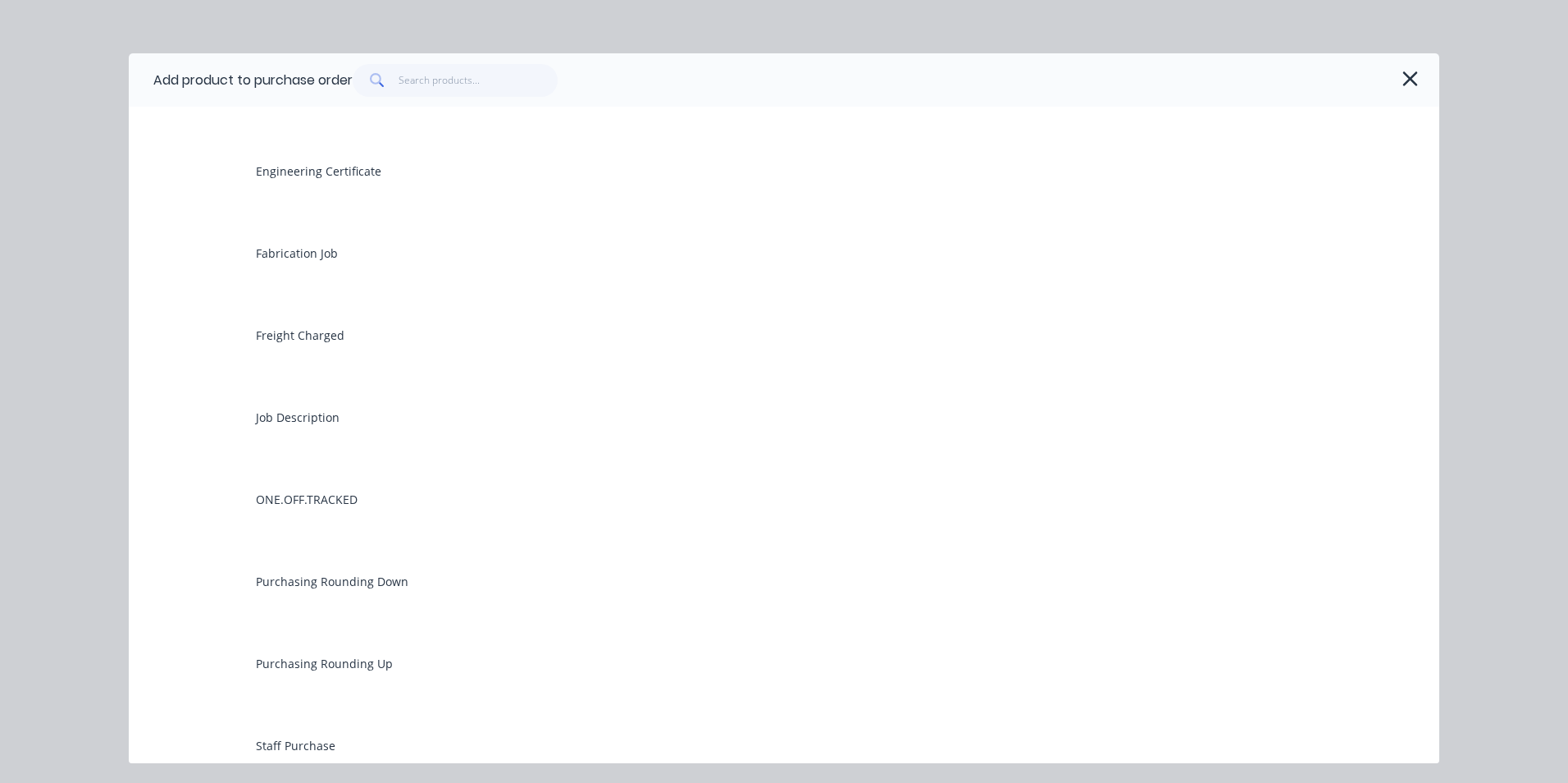
scroll to position [3441, 0]
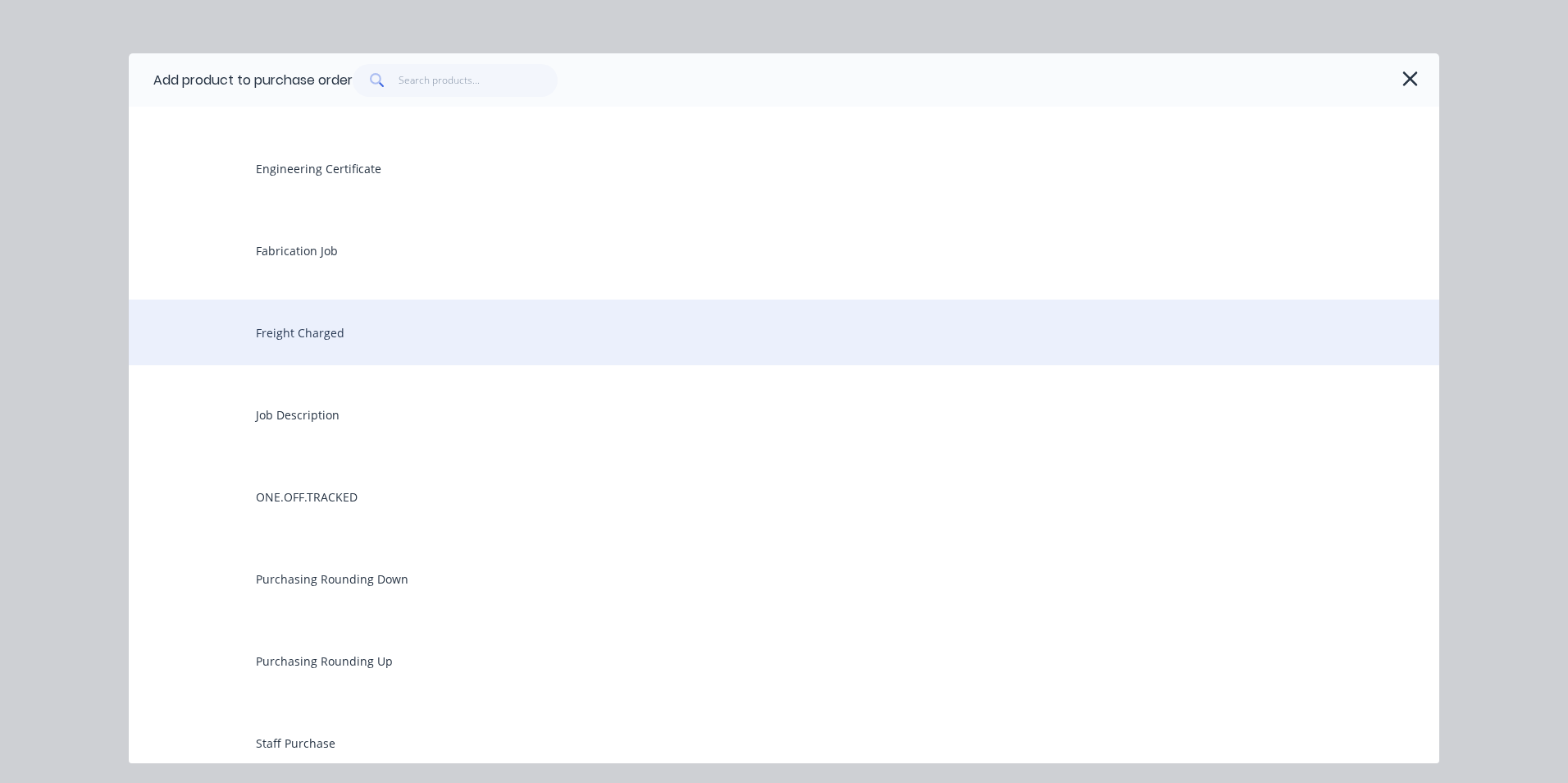
click at [301, 338] on div "Freight Charged" at bounding box center [784, 332] width 1310 height 65
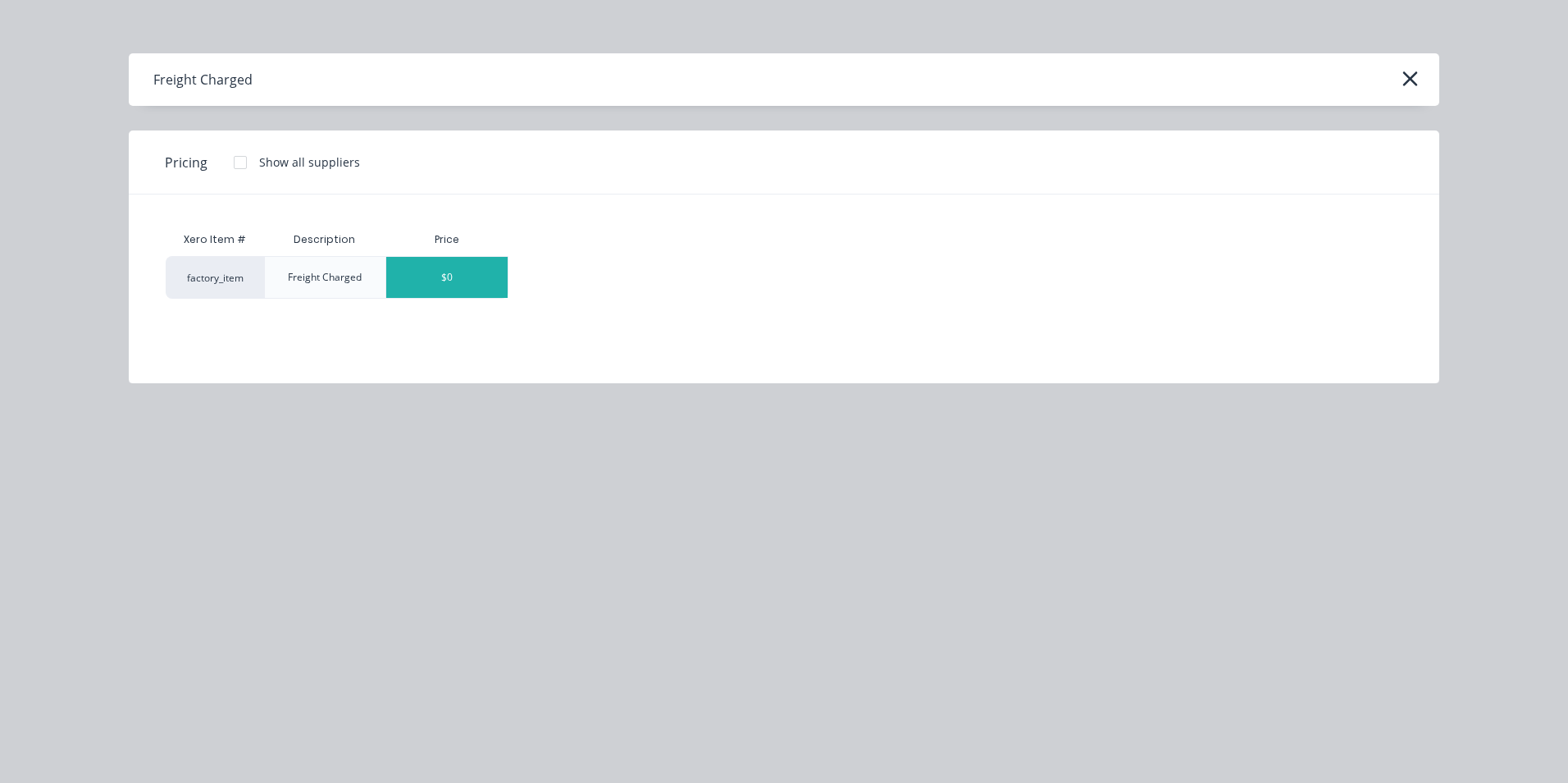
click at [487, 279] on div "$0" at bounding box center [447, 277] width 122 height 41
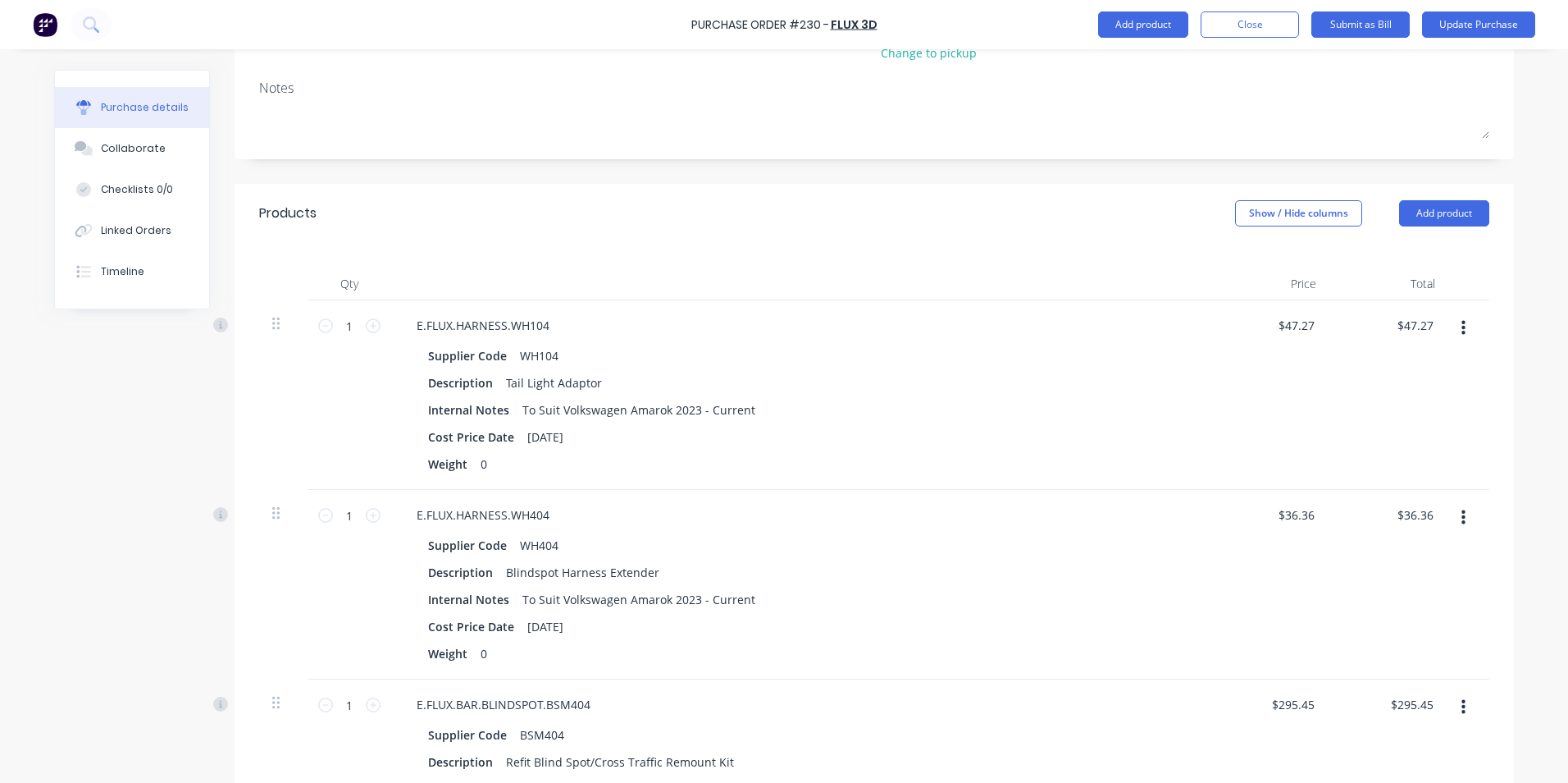
scroll to position [656, 0]
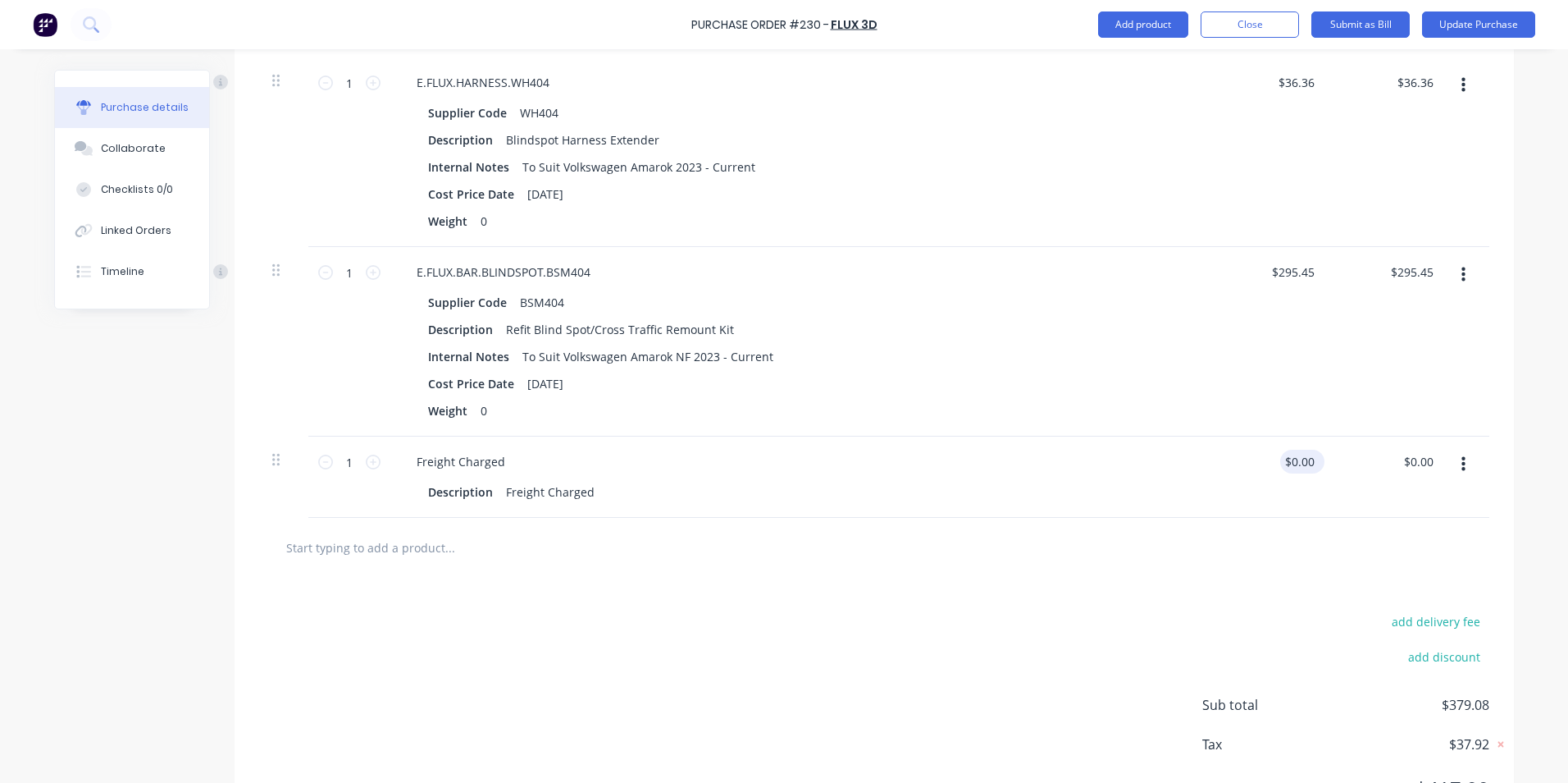
click at [1315, 459] on div "$0.00 $0.00" at bounding box center [1302, 461] width 44 height 23
type textarea "x"
click at [1308, 462] on input "0.00" at bounding box center [1299, 461] width 37 height 23
type input "0"
type input "39.76"
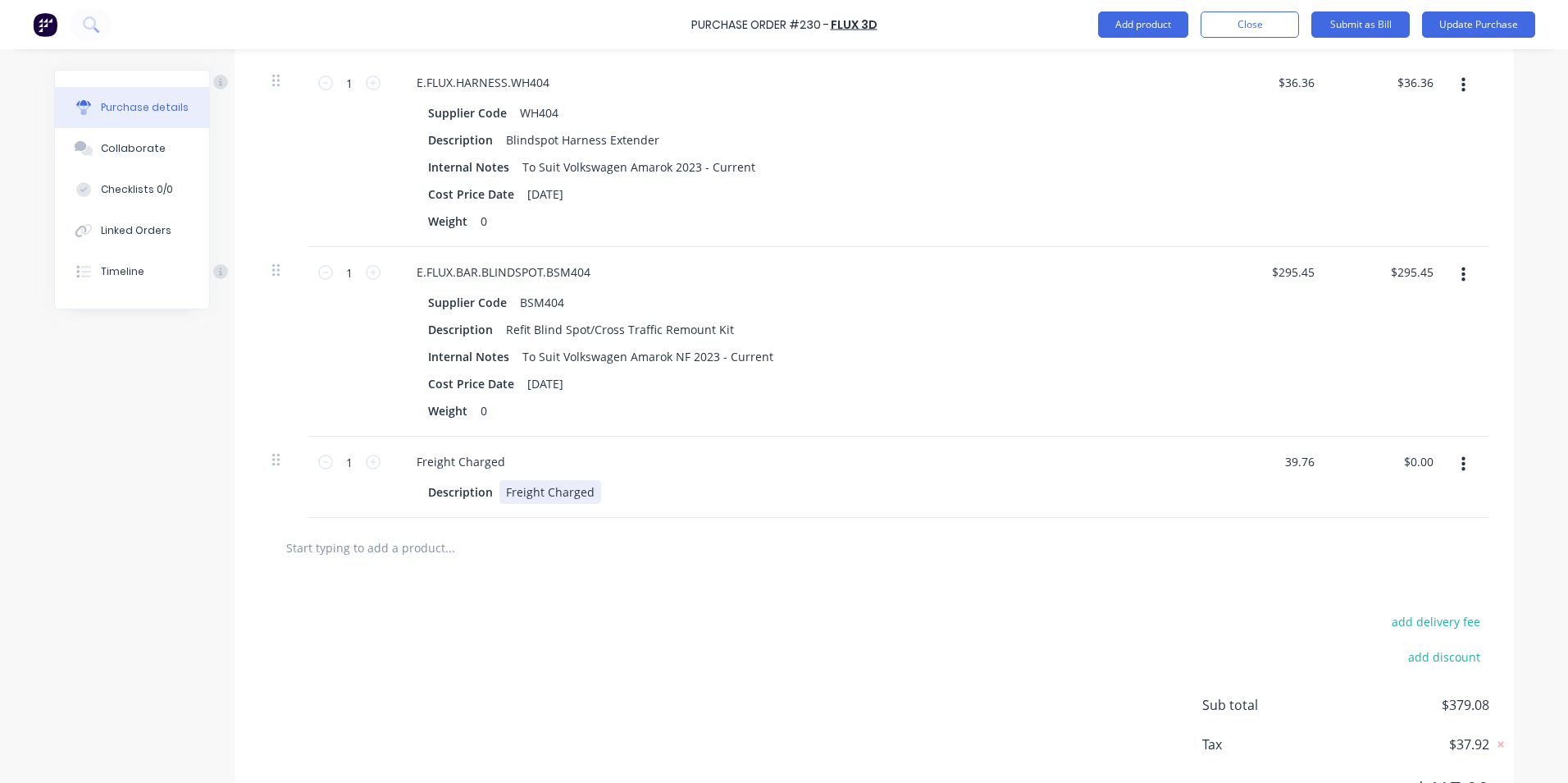
type textarea "x"
type input "$39.76"
click at [1158, 485] on div "Description Freight Charged" at bounding box center [797, 491] width 751 height 23
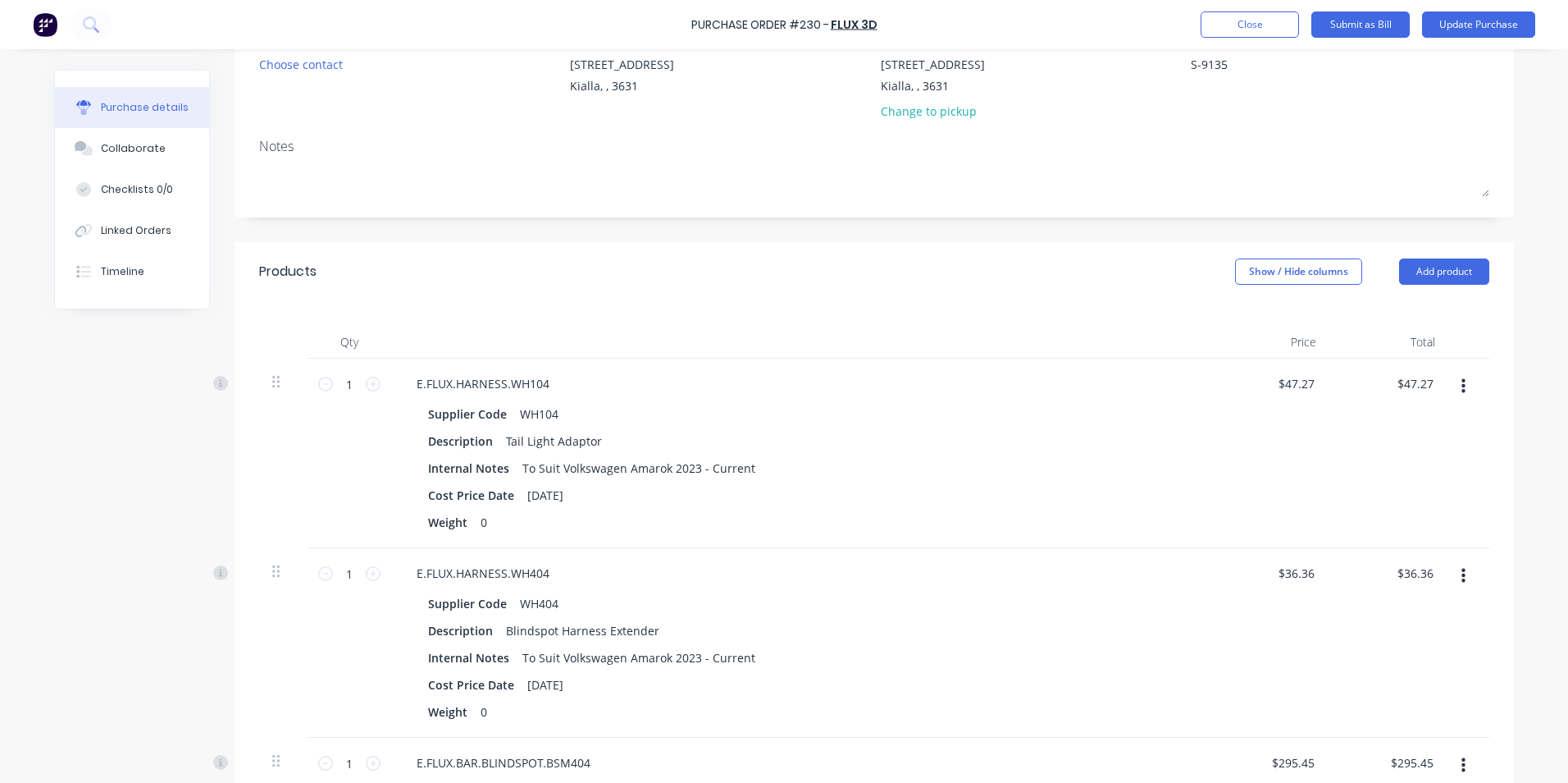
scroll to position [163, 0]
type textarea "x"
click at [136, 149] on div "Collaborate" at bounding box center [133, 149] width 65 height 15
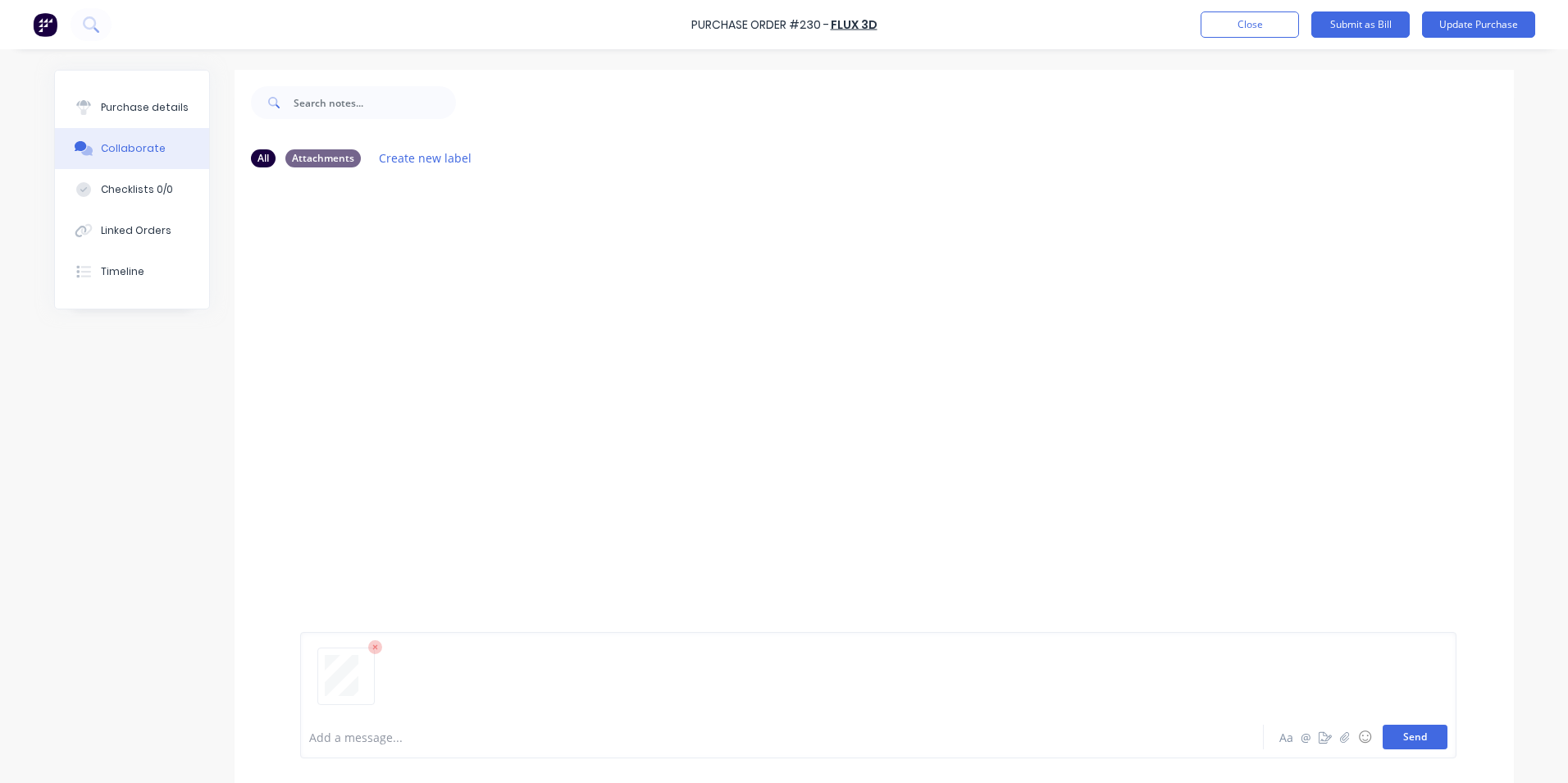
click at [1415, 738] on button "Send" at bounding box center [1414, 736] width 65 height 24
click at [117, 112] on div "Purchase details" at bounding box center [145, 108] width 88 height 15
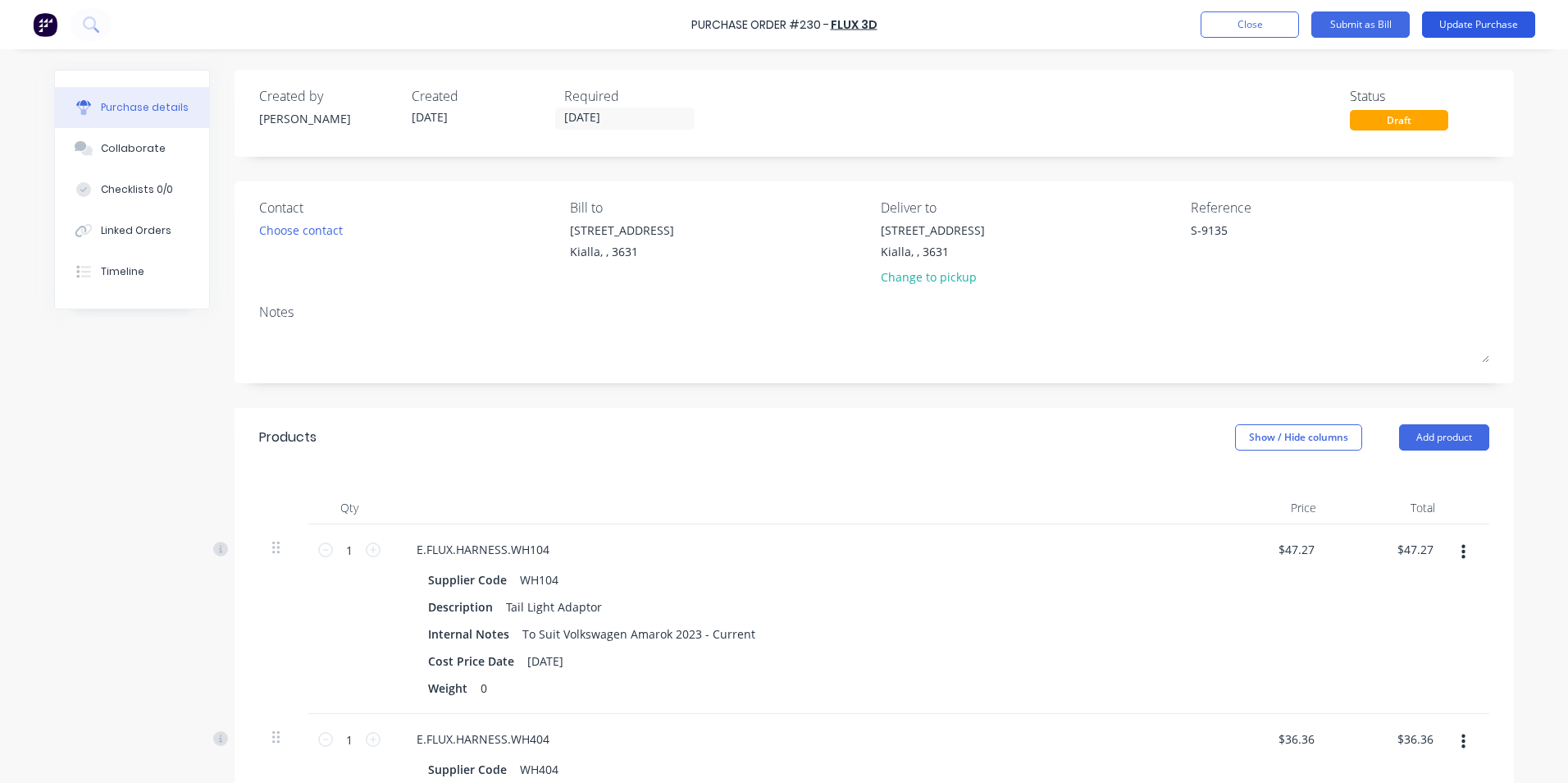
click at [1488, 18] on button "Update Purchase" at bounding box center [1477, 24] width 113 height 26
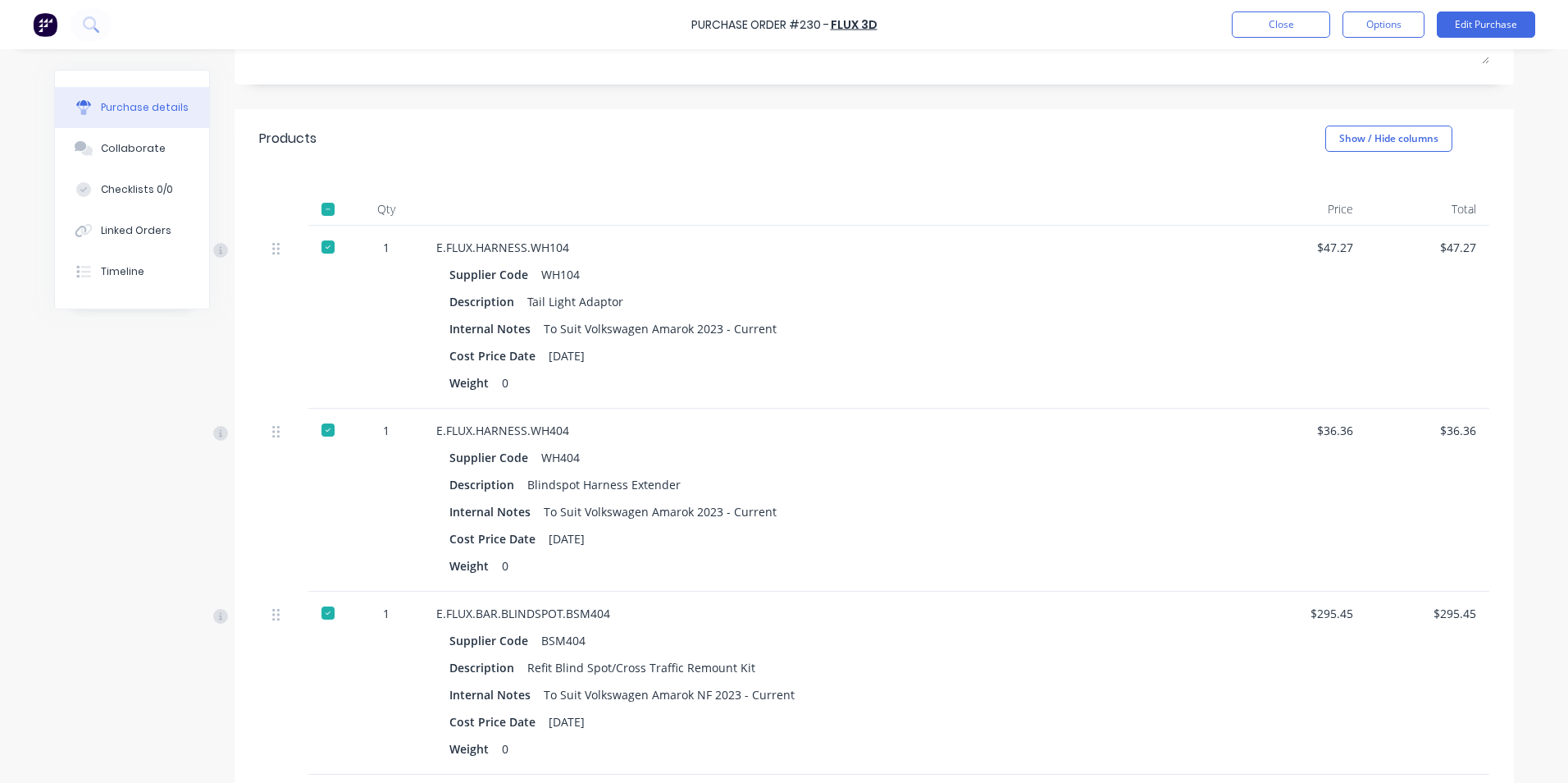
scroll to position [573, 0]
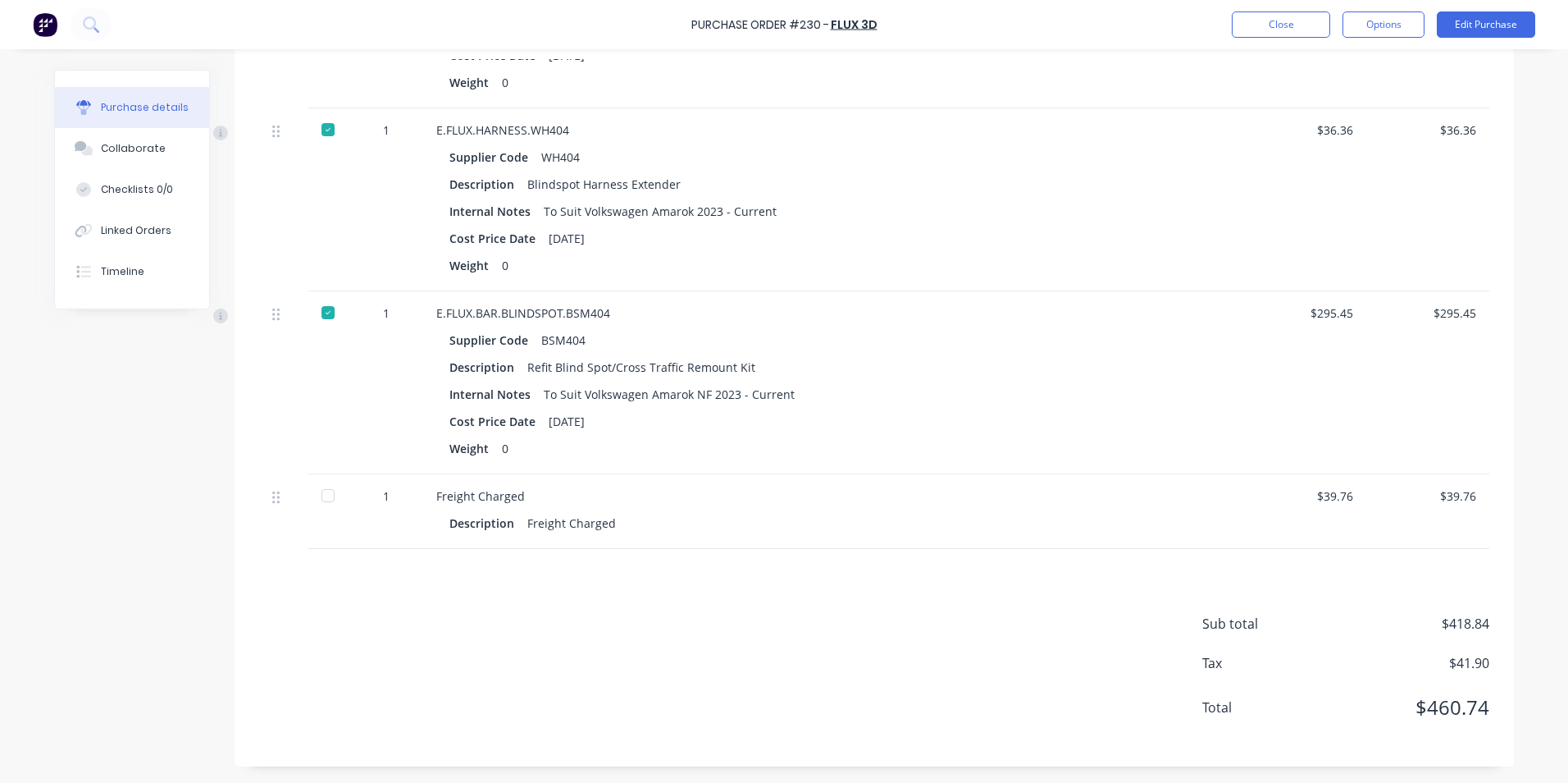
click at [327, 497] on div at bounding box center [327, 495] width 33 height 33
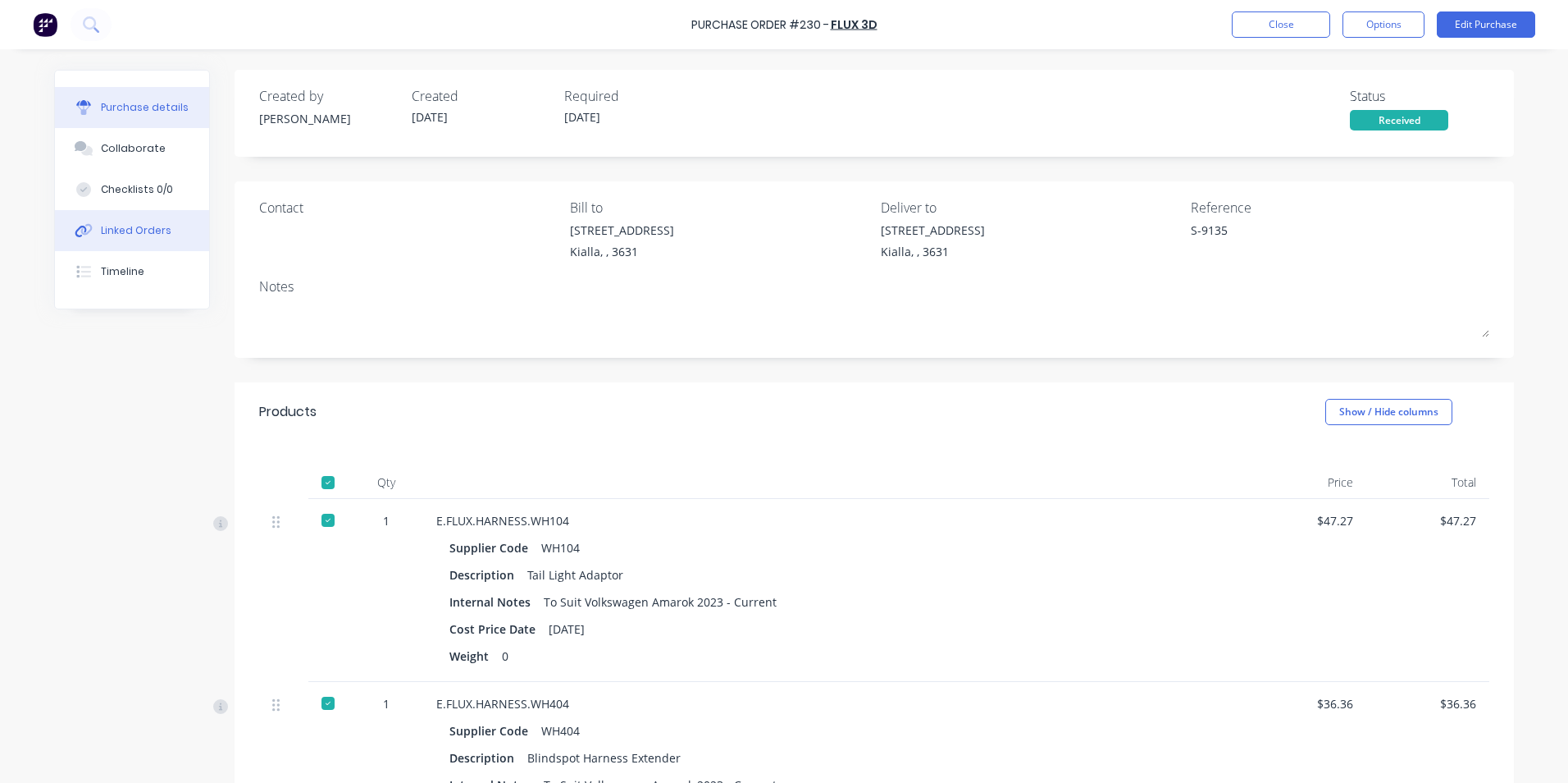
click at [124, 230] on div "Linked Orders" at bounding box center [136, 231] width 70 height 15
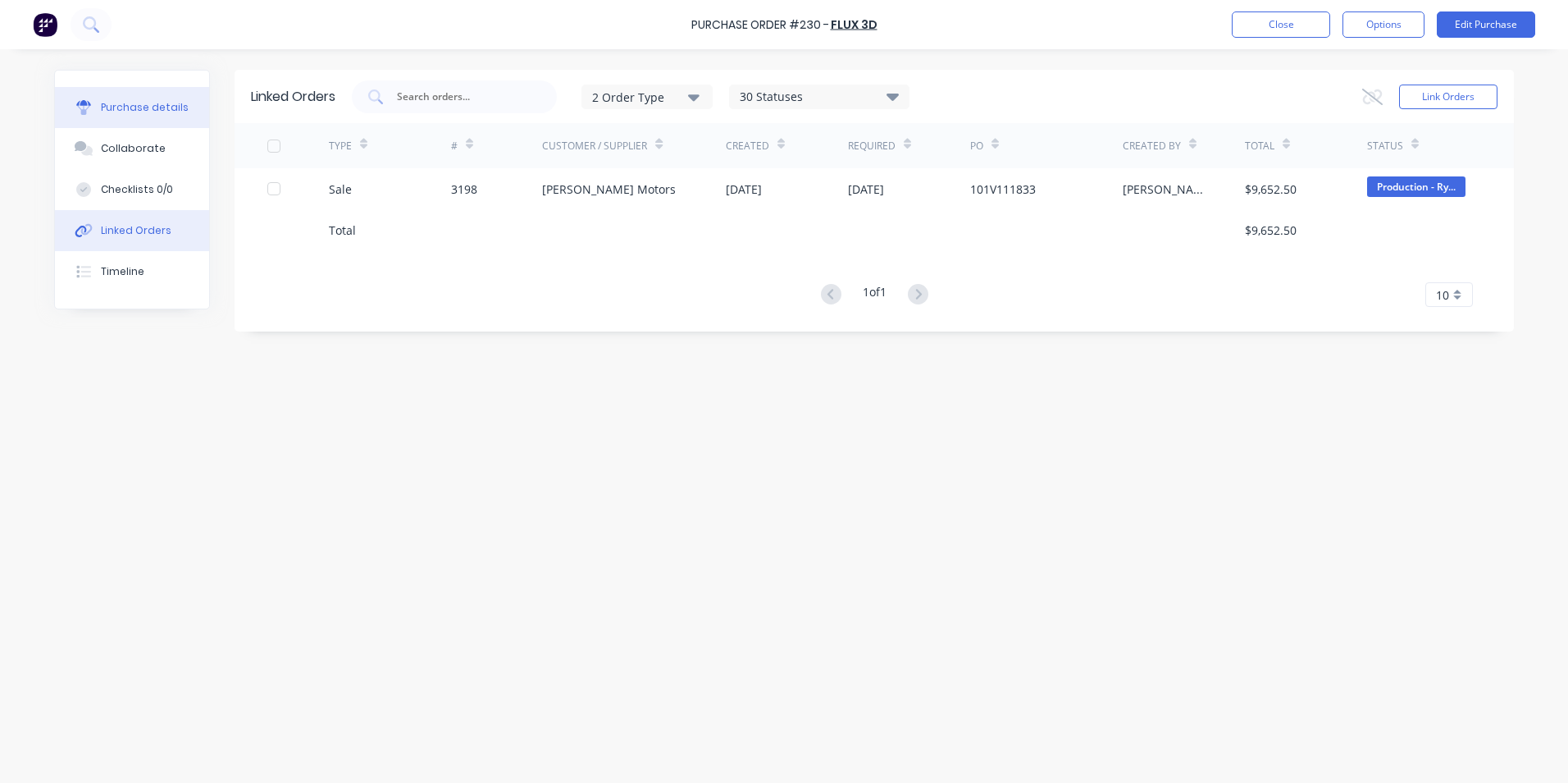
click at [132, 106] on div "Purchase details" at bounding box center [145, 108] width 88 height 15
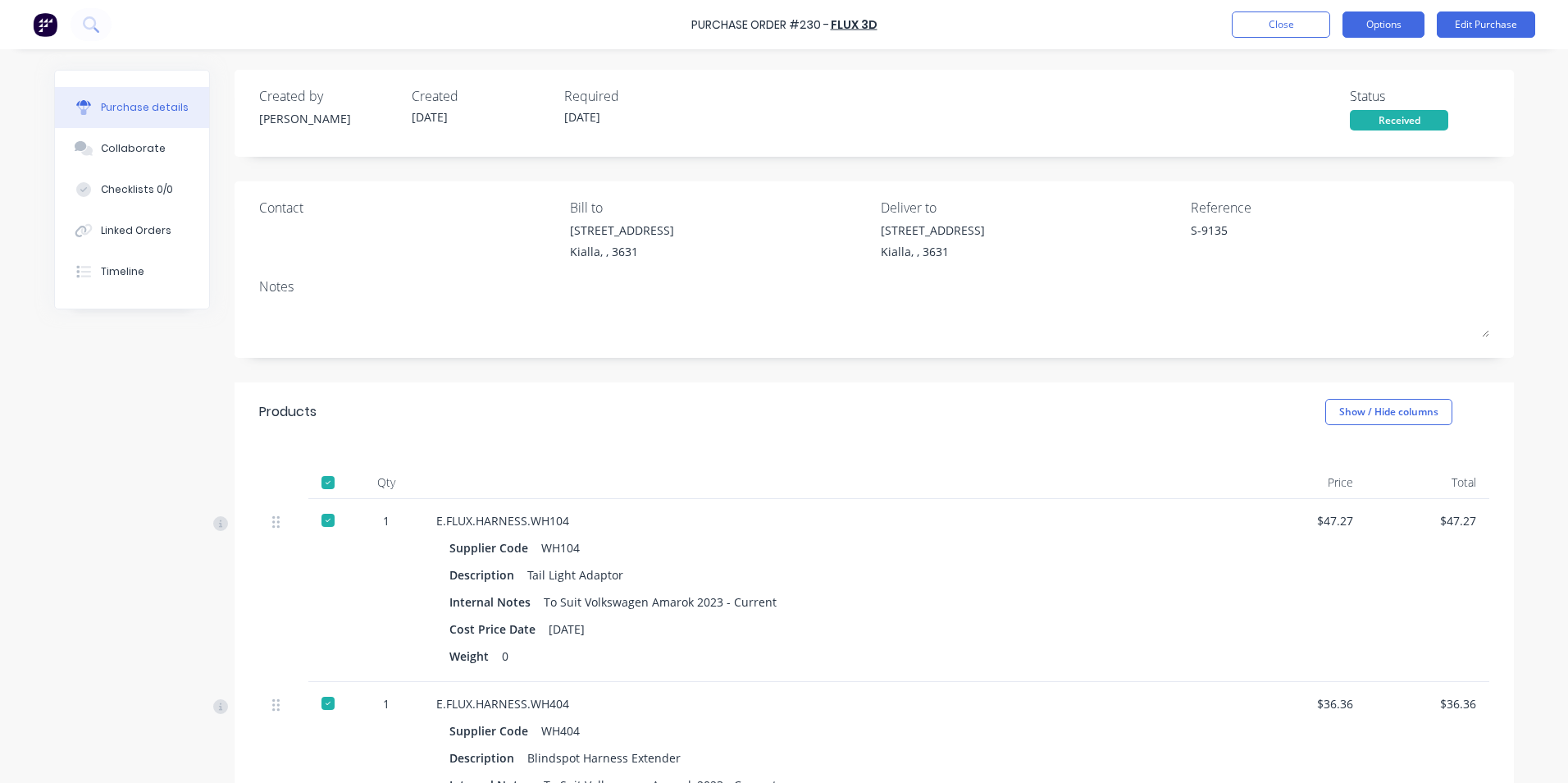
click at [1395, 20] on button "Options" at bounding box center [1383, 24] width 82 height 26
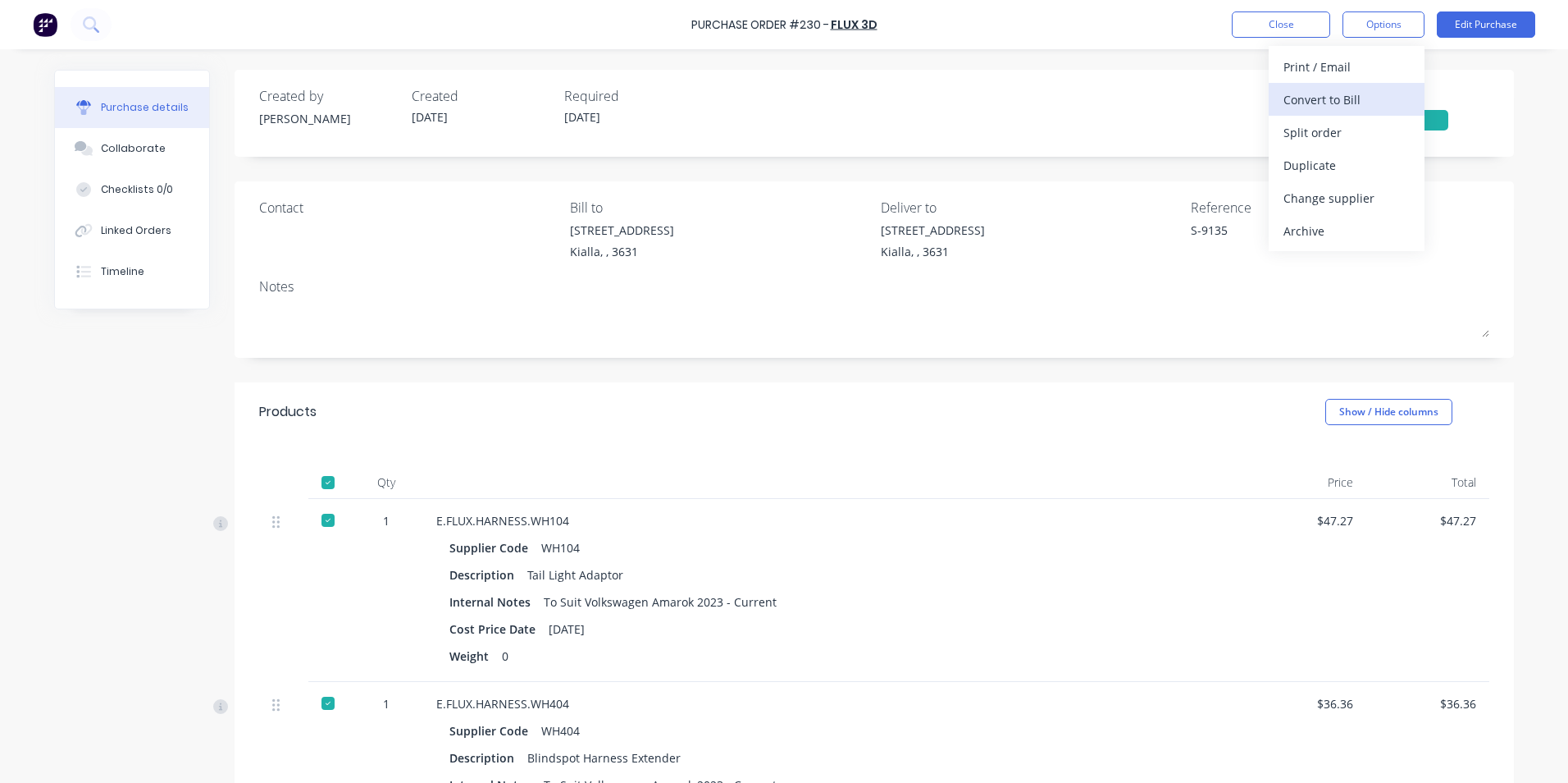
click at [1348, 103] on div "Convert to Bill" at bounding box center [1345, 99] width 126 height 23
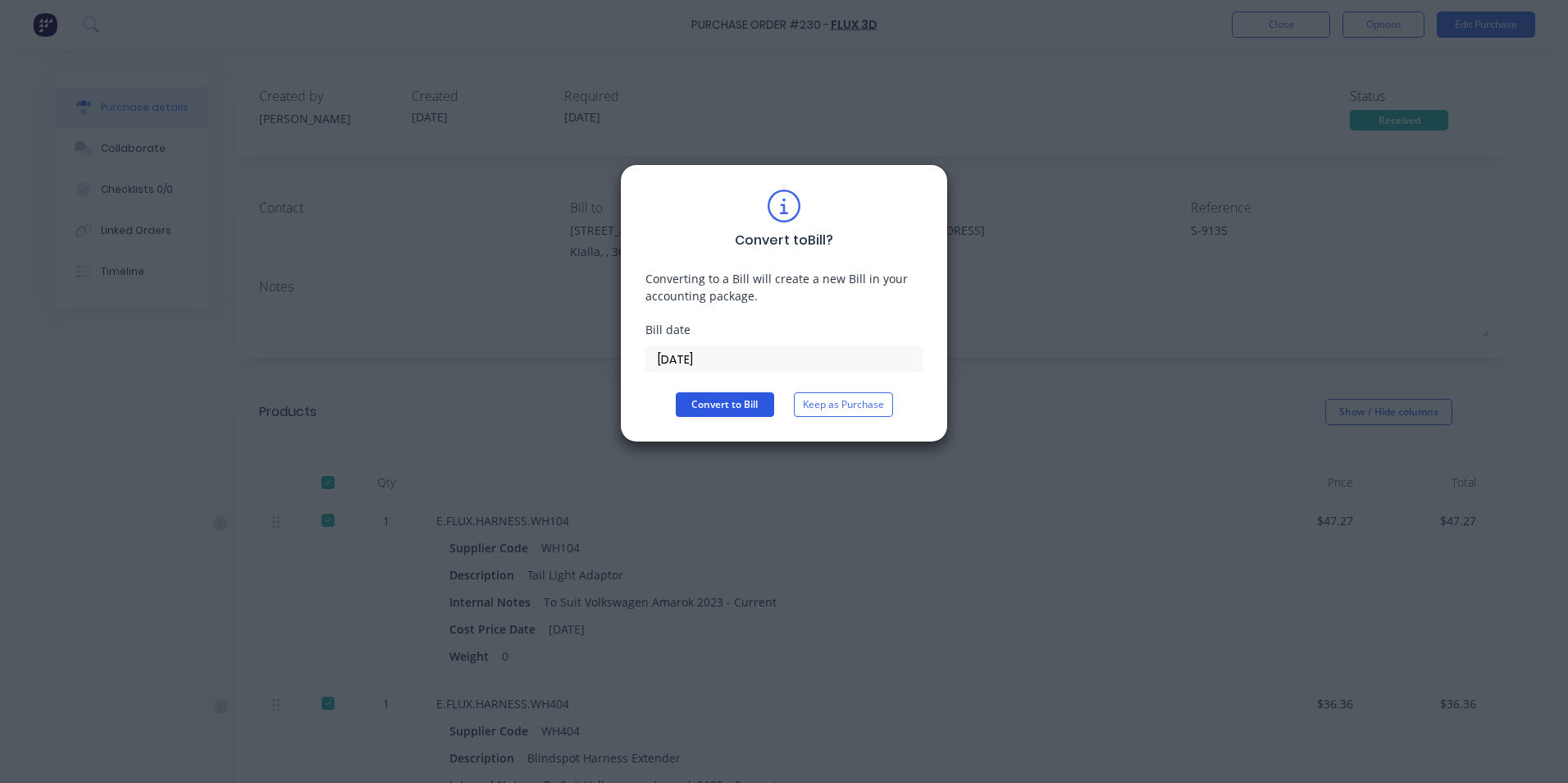
click at [735, 397] on button "Convert to Bill" at bounding box center [725, 404] width 98 height 24
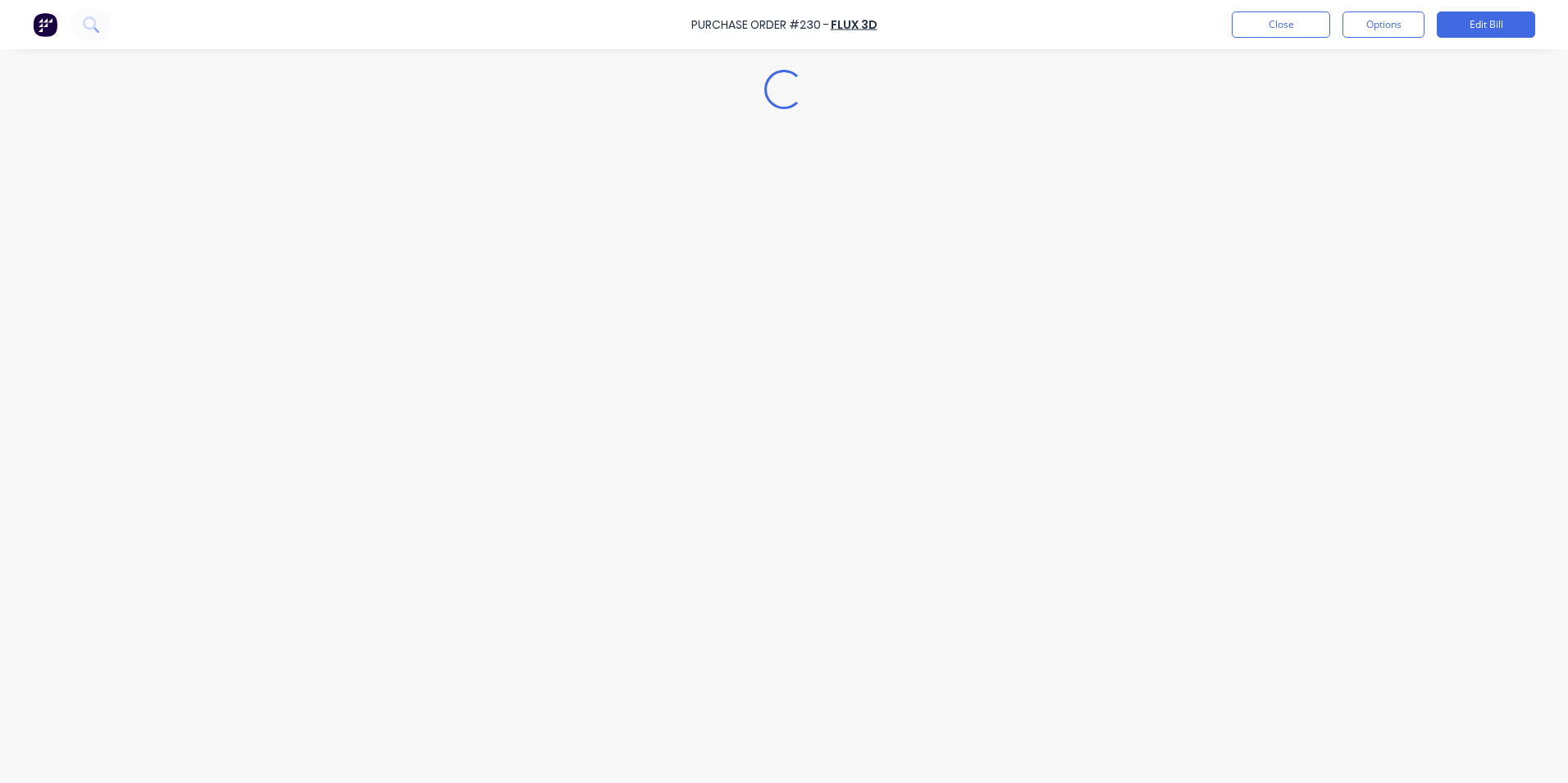
type textarea "x"
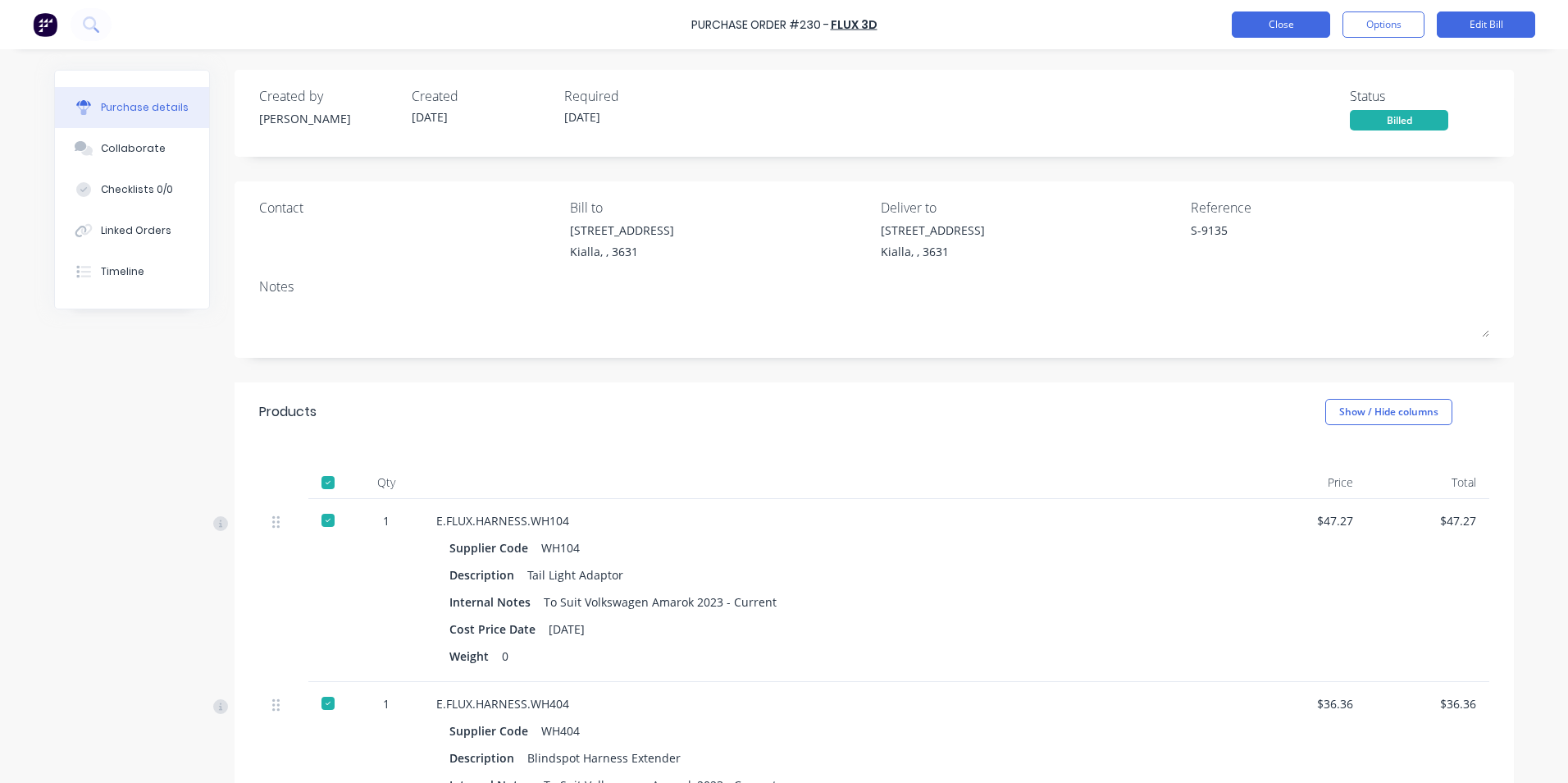
click at [1289, 28] on button "Close" at bounding box center [1280, 24] width 98 height 26
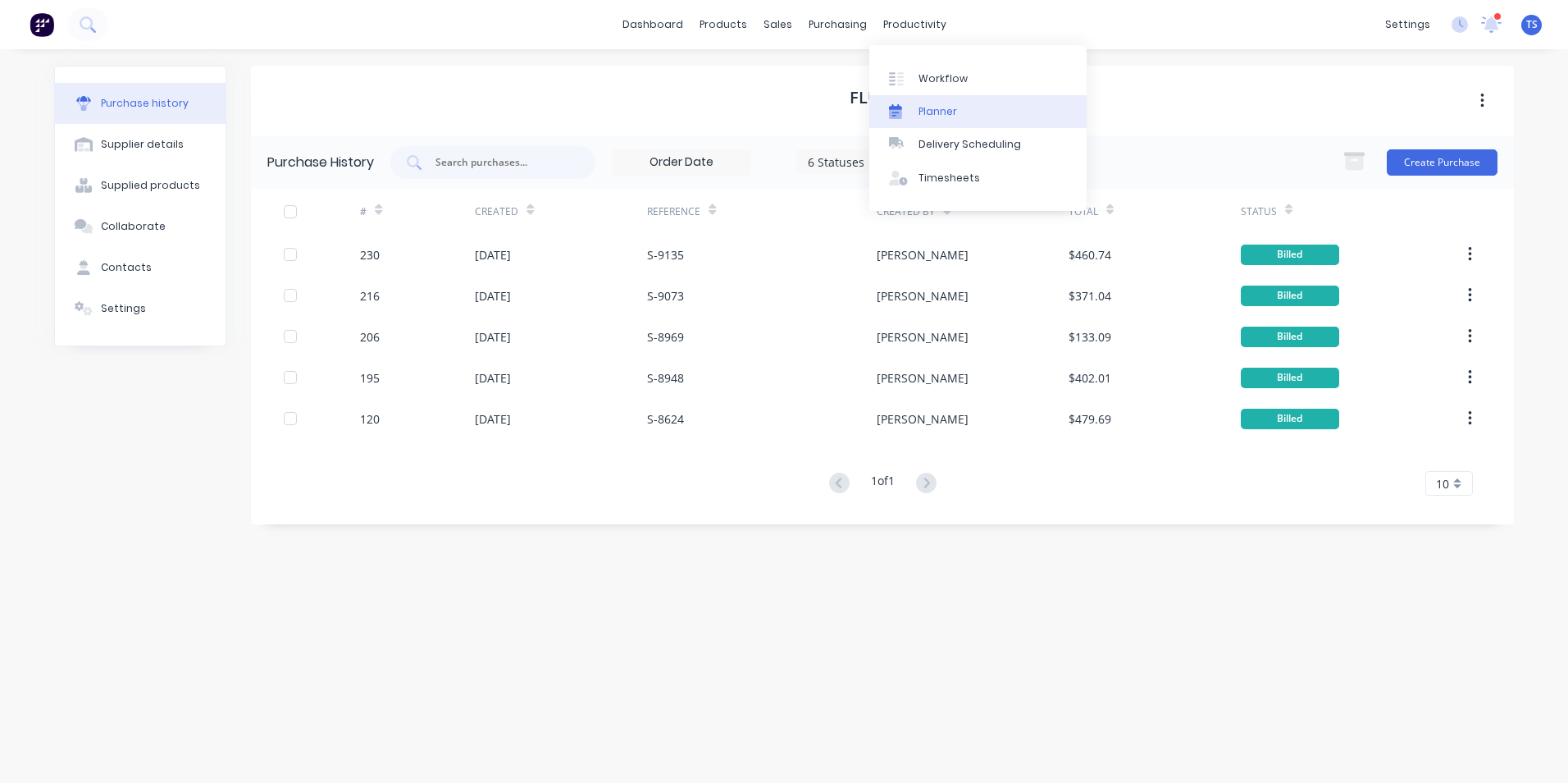
click at [935, 110] on div "Planner" at bounding box center [937, 111] width 38 height 15
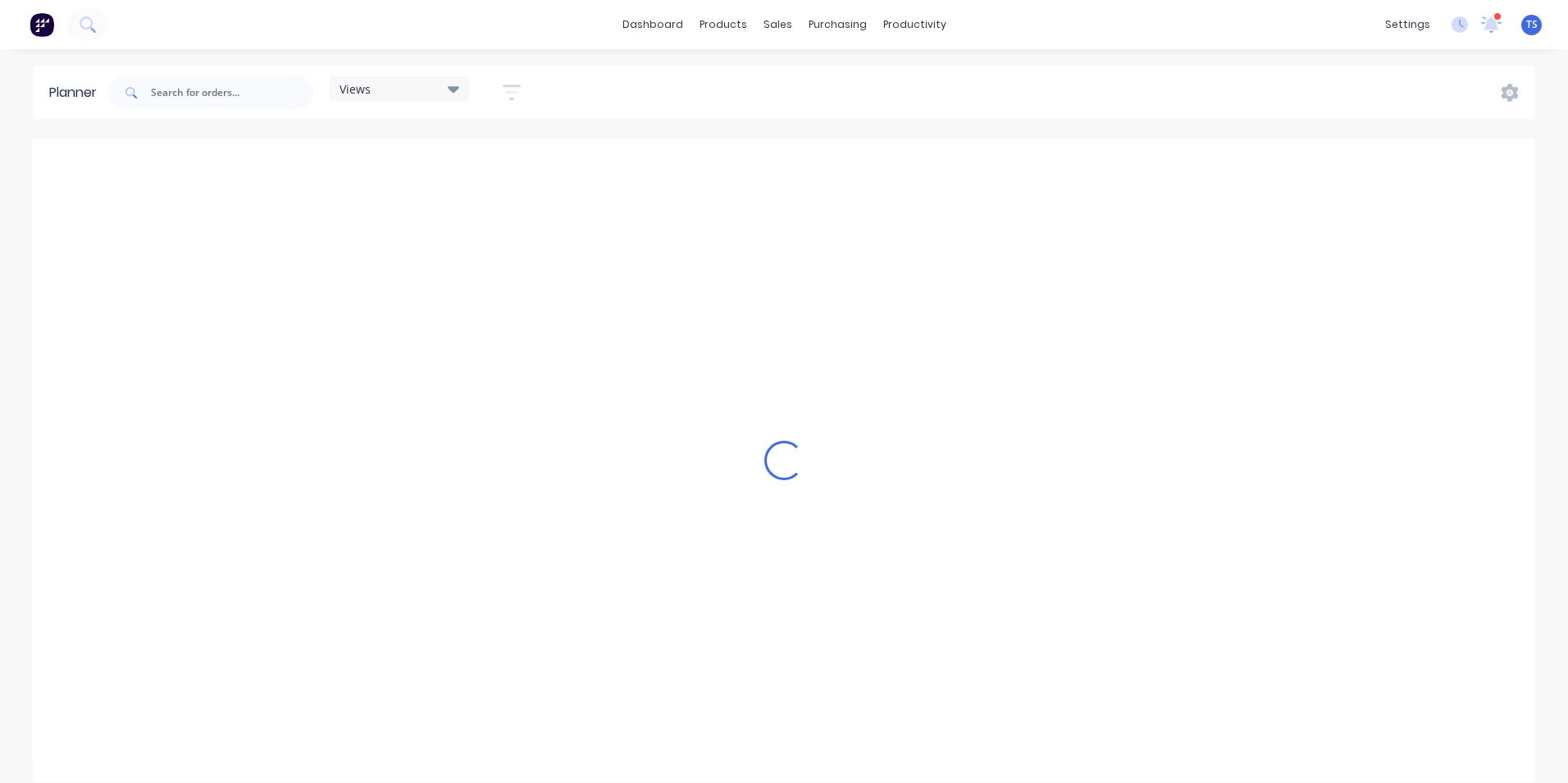
scroll to position [0, 1288]
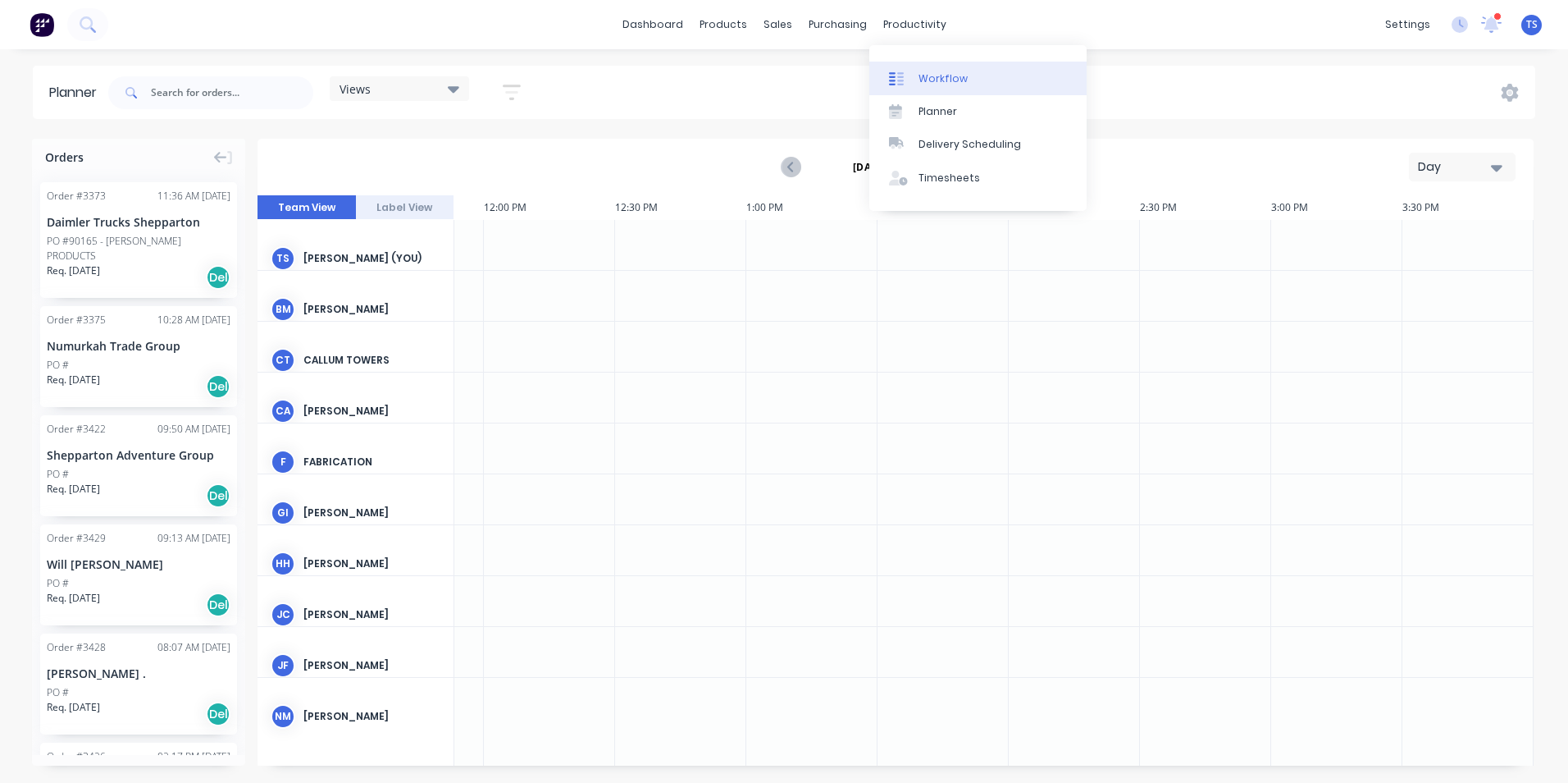
click at [951, 79] on div "Workflow" at bounding box center [942, 79] width 50 height 15
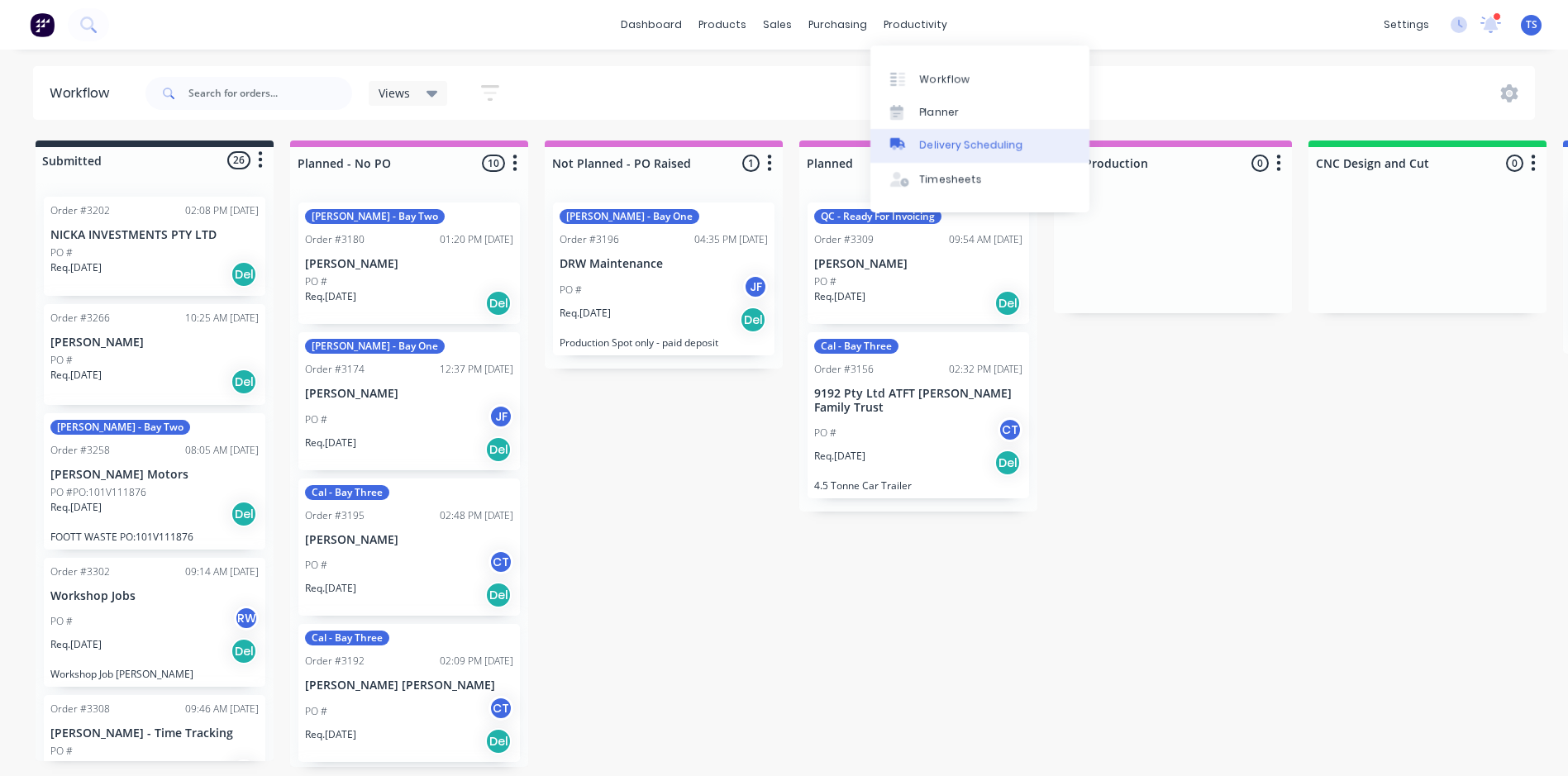
click at [928, 143] on div "Delivery Scheduling" at bounding box center [972, 145] width 104 height 15
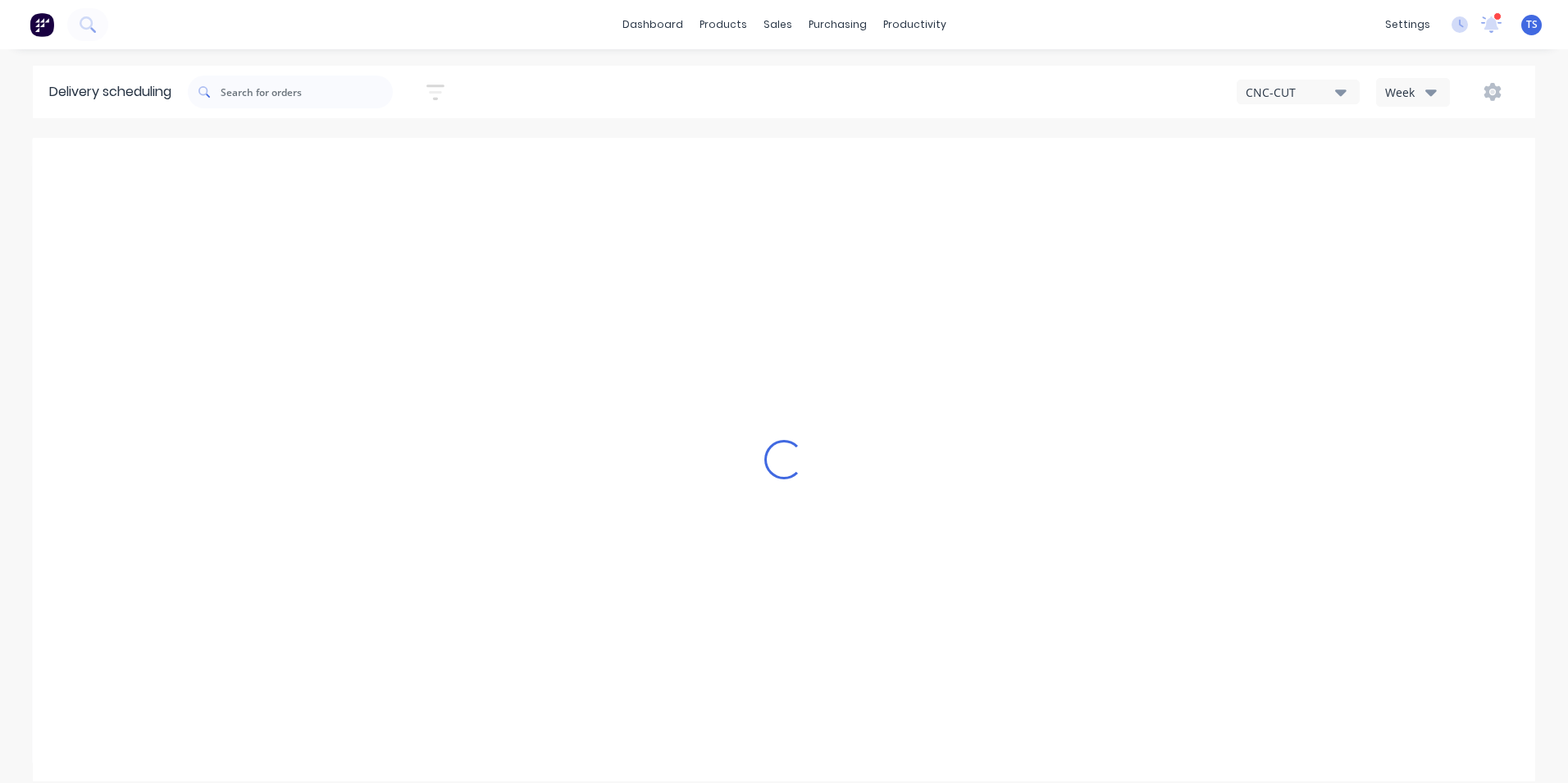
type input "Sep 28 - Oct 4"
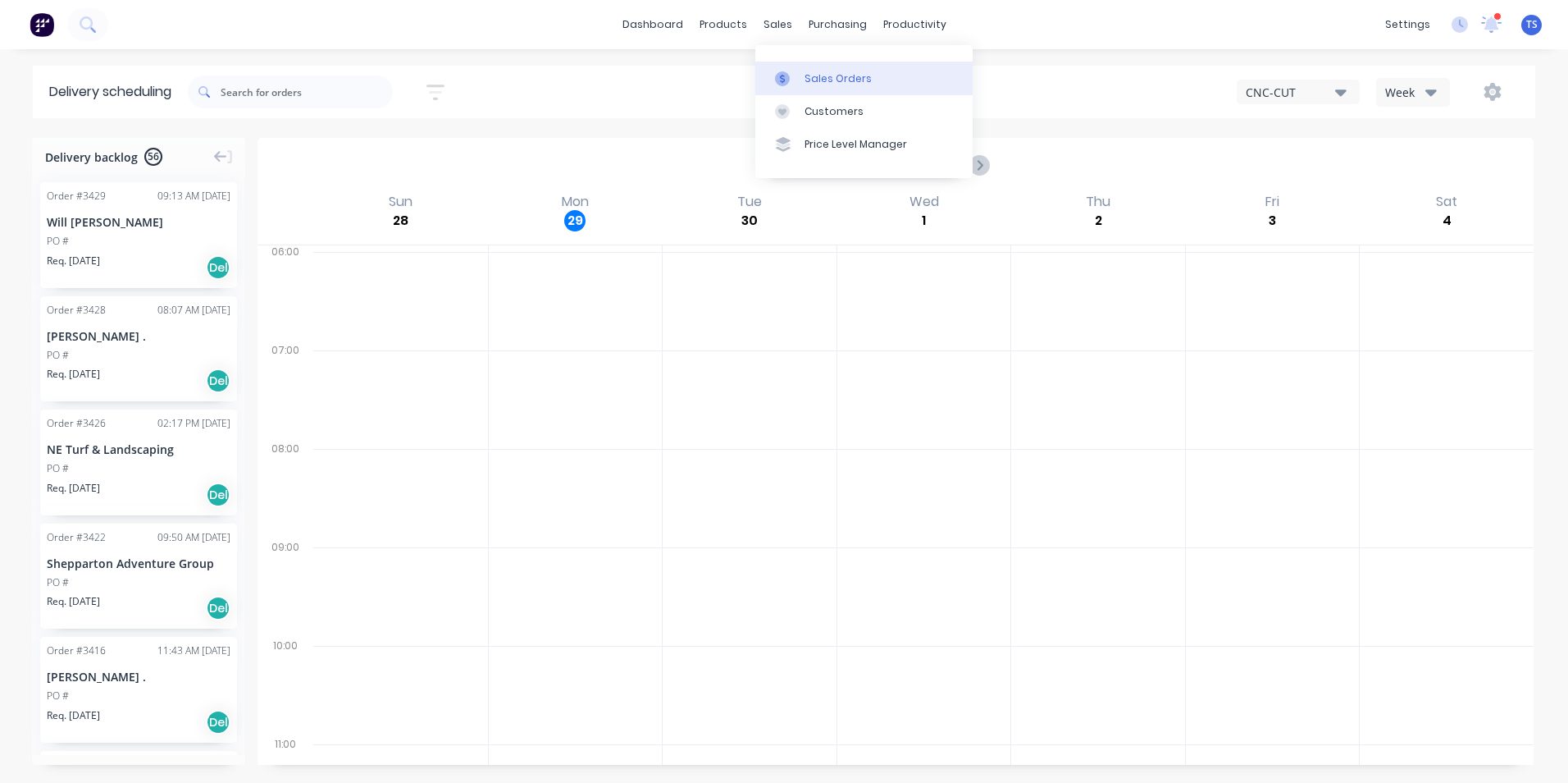
click at [822, 78] on div "Sales Orders" at bounding box center [838, 79] width 67 height 15
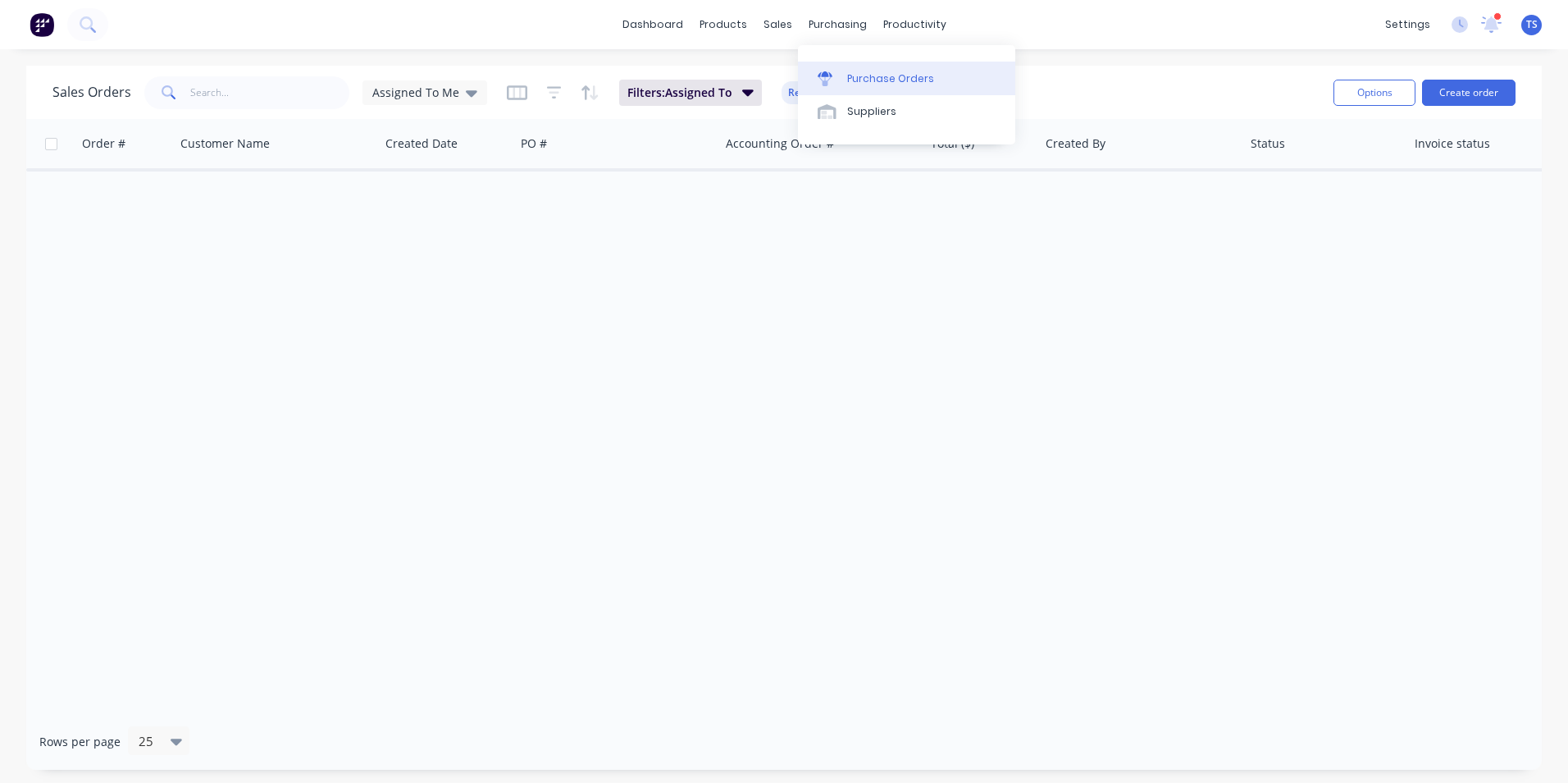
click at [856, 80] on div "Purchase Orders" at bounding box center [890, 79] width 87 height 15
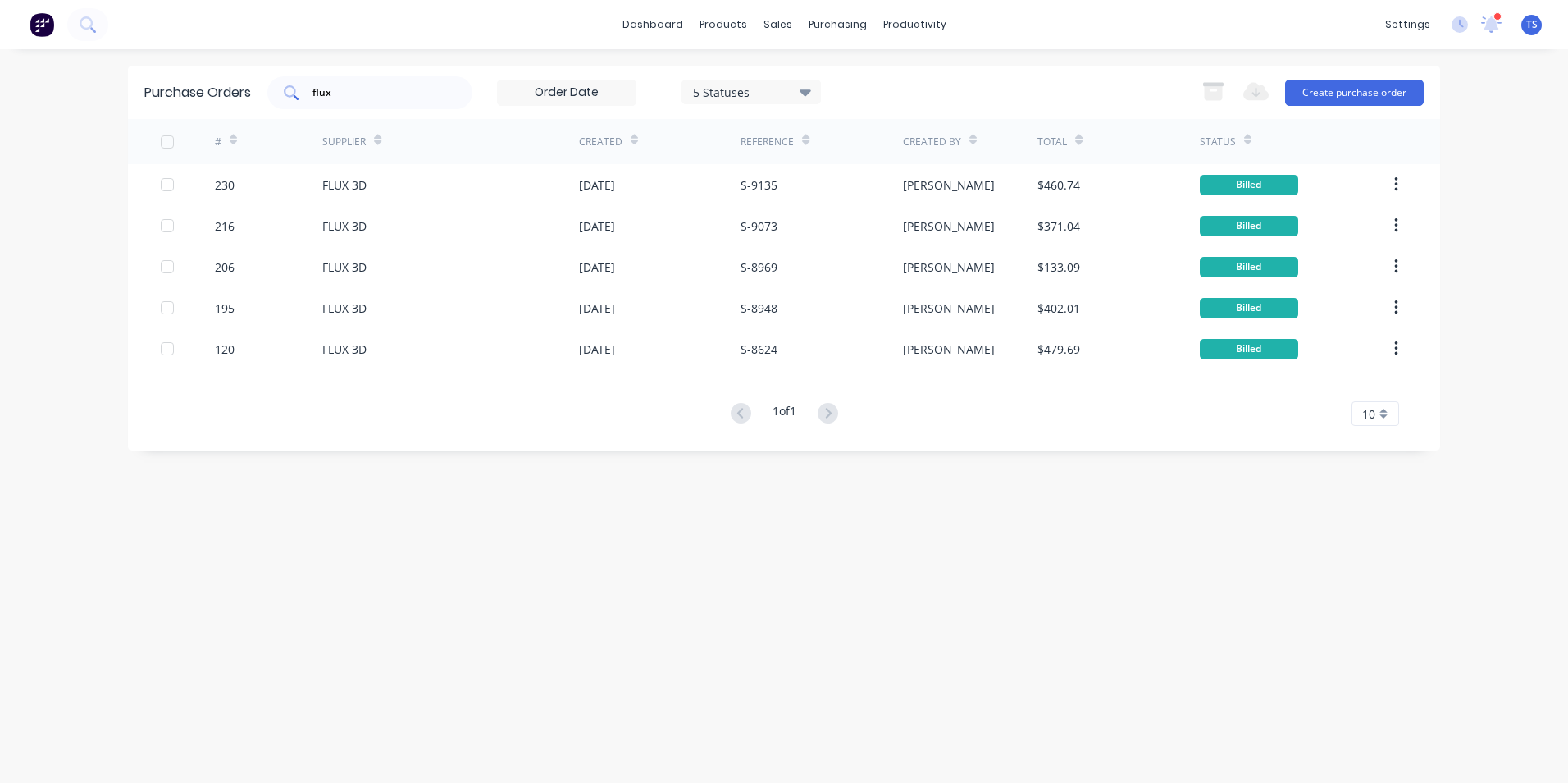
click at [340, 90] on input "flux" at bounding box center [379, 93] width 137 height 17
type input "f"
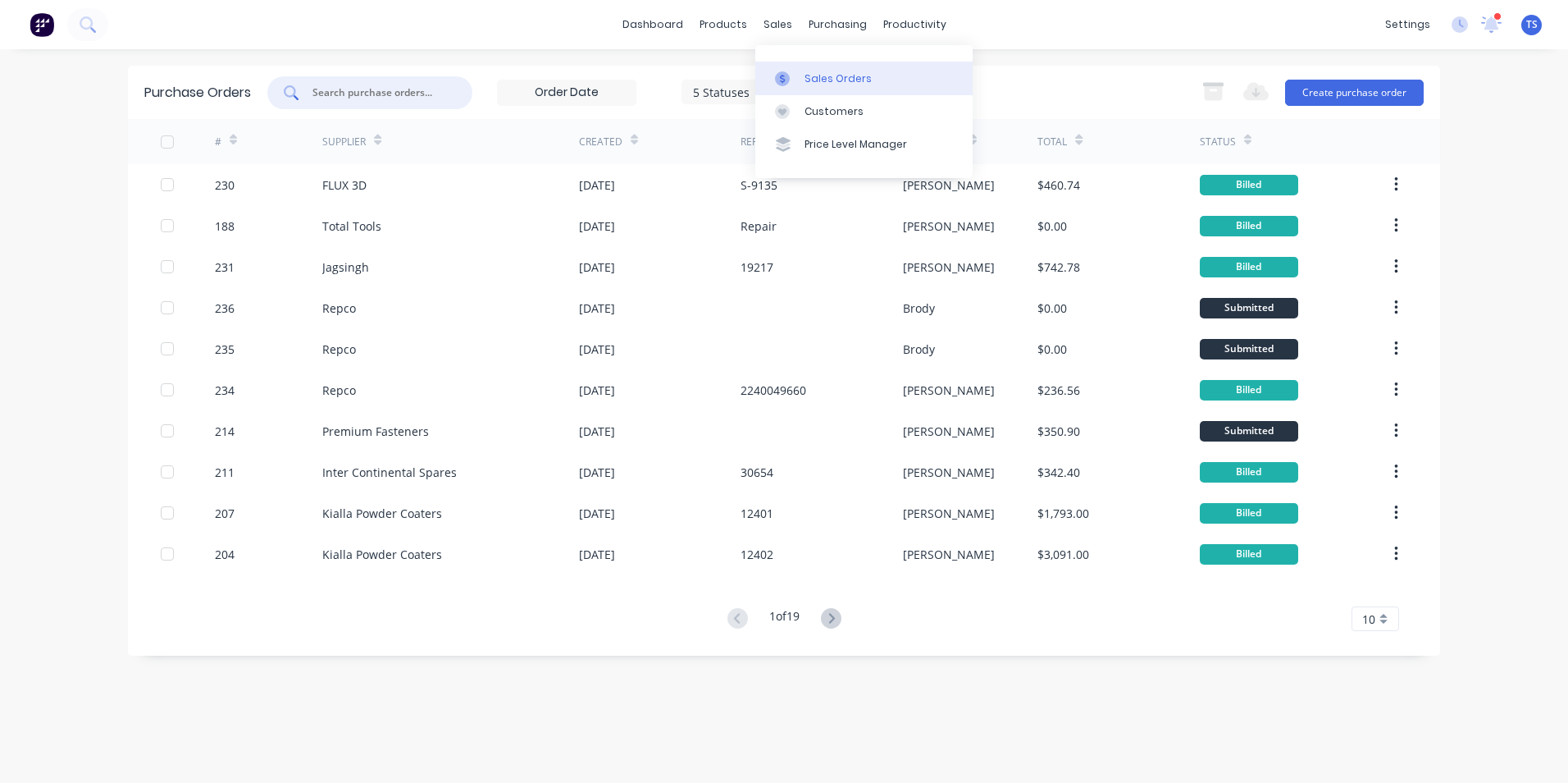
click at [826, 79] on div "Sales Orders" at bounding box center [838, 79] width 67 height 15
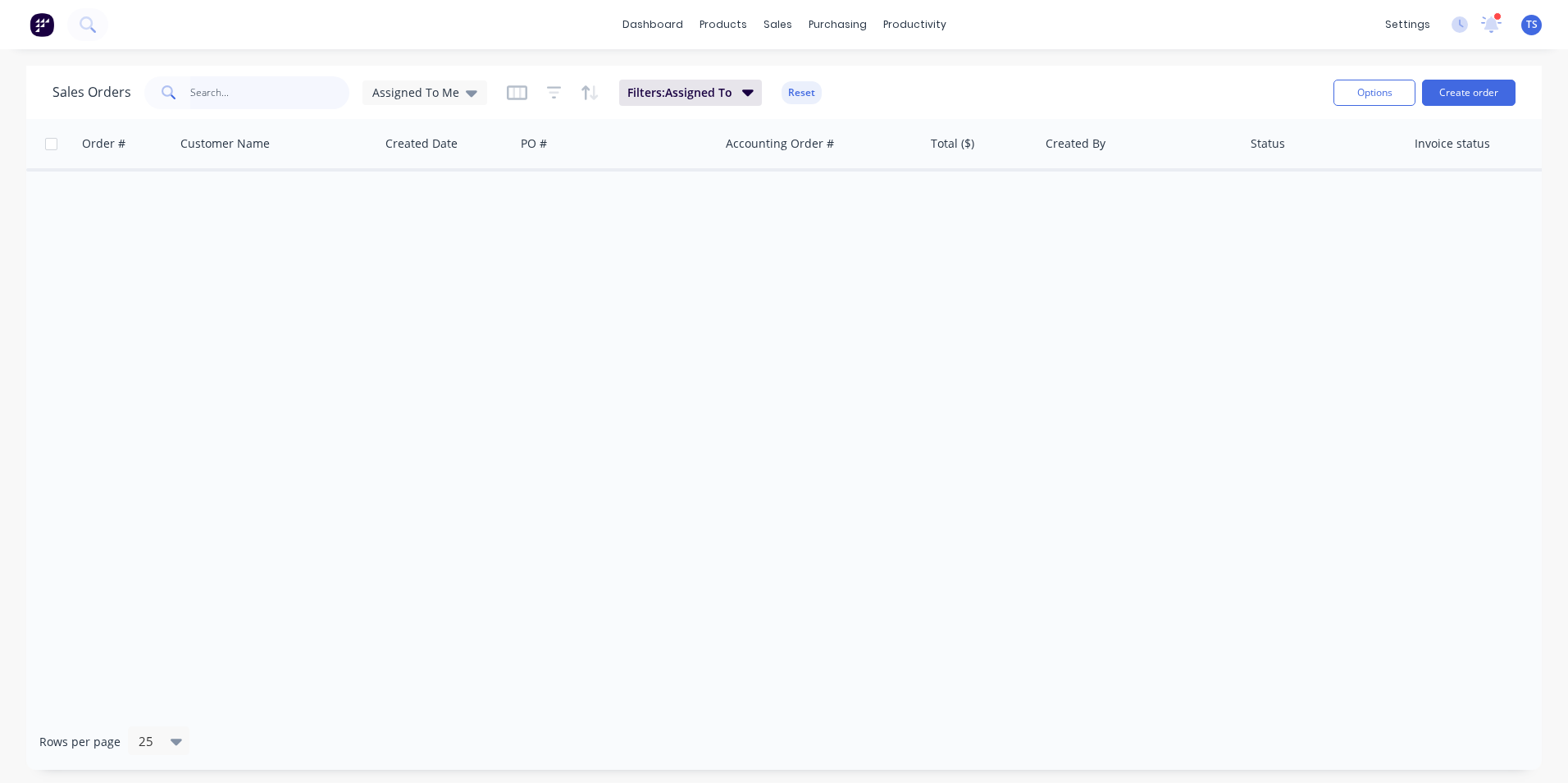
click at [223, 90] on input "text" at bounding box center [269, 93] width 160 height 33
type input "w"
click at [466, 92] on icon at bounding box center [471, 93] width 11 height 7
click at [409, 230] on button "None" at bounding box center [461, 233] width 187 height 19
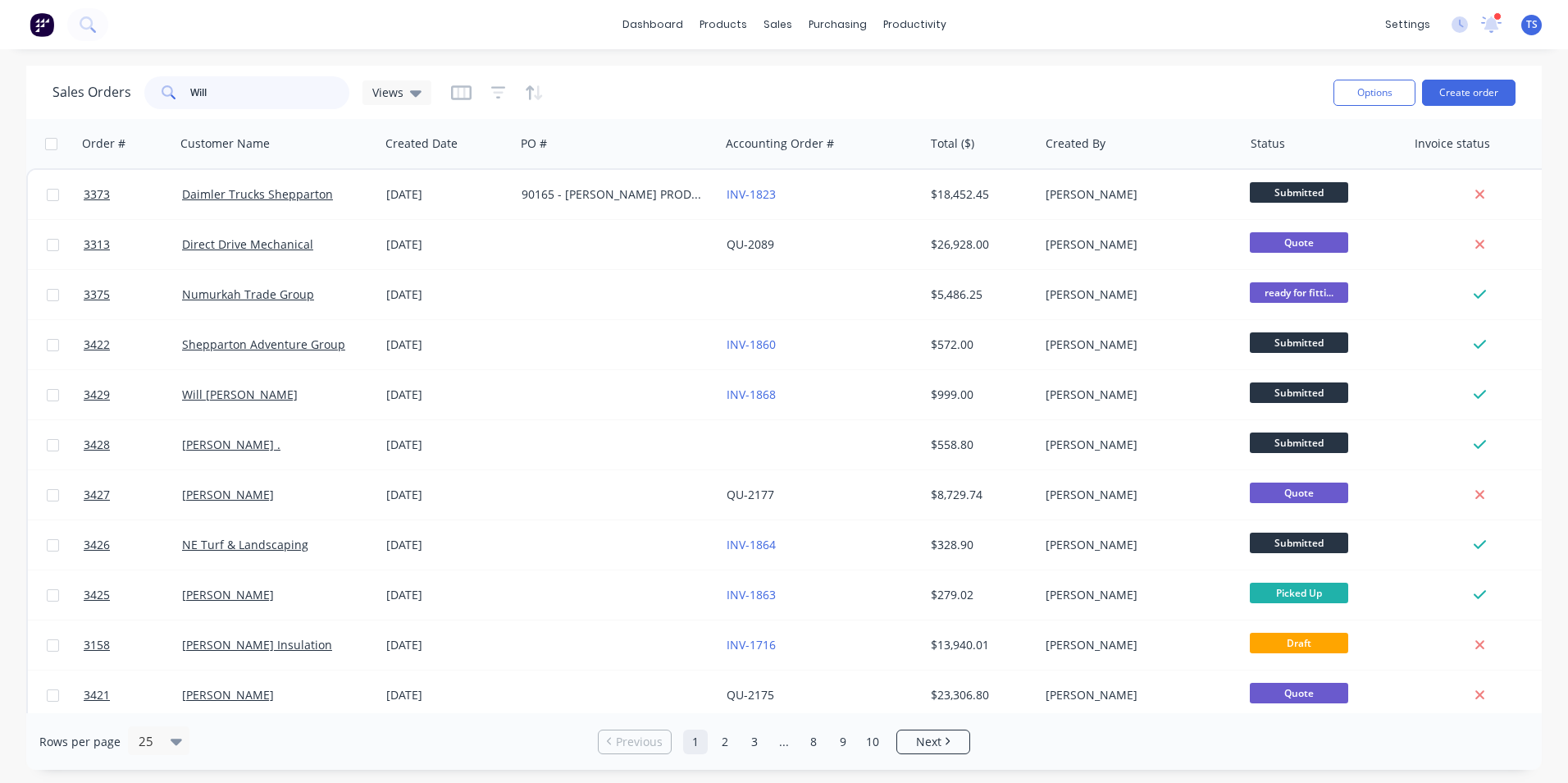
click at [219, 92] on input "Will" at bounding box center [269, 93] width 160 height 33
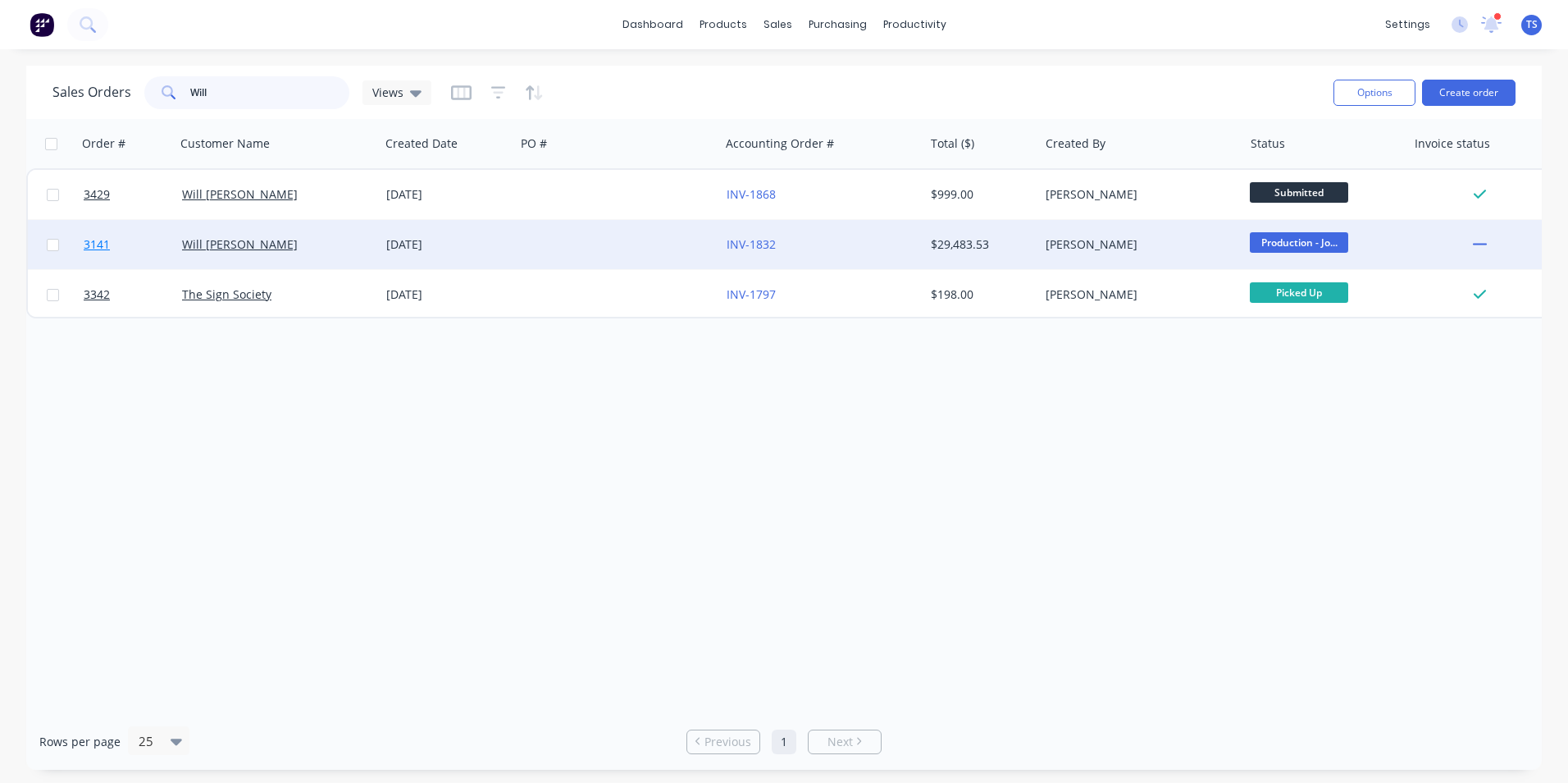
type input "Will"
click at [99, 248] on span "3141" at bounding box center [96, 245] width 26 height 17
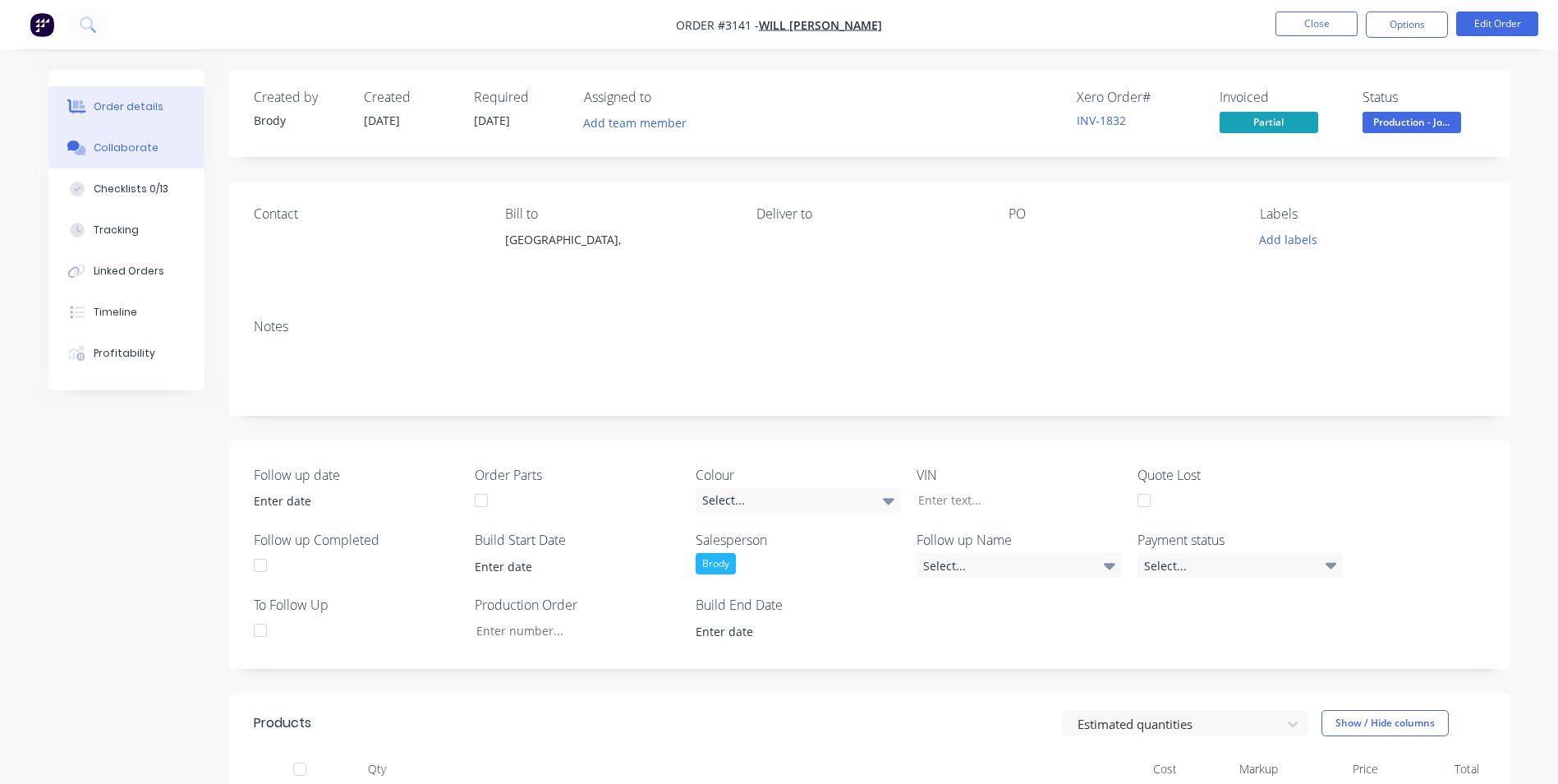
click at [103, 151] on div "Collaborate" at bounding box center [126, 148] width 65 height 15
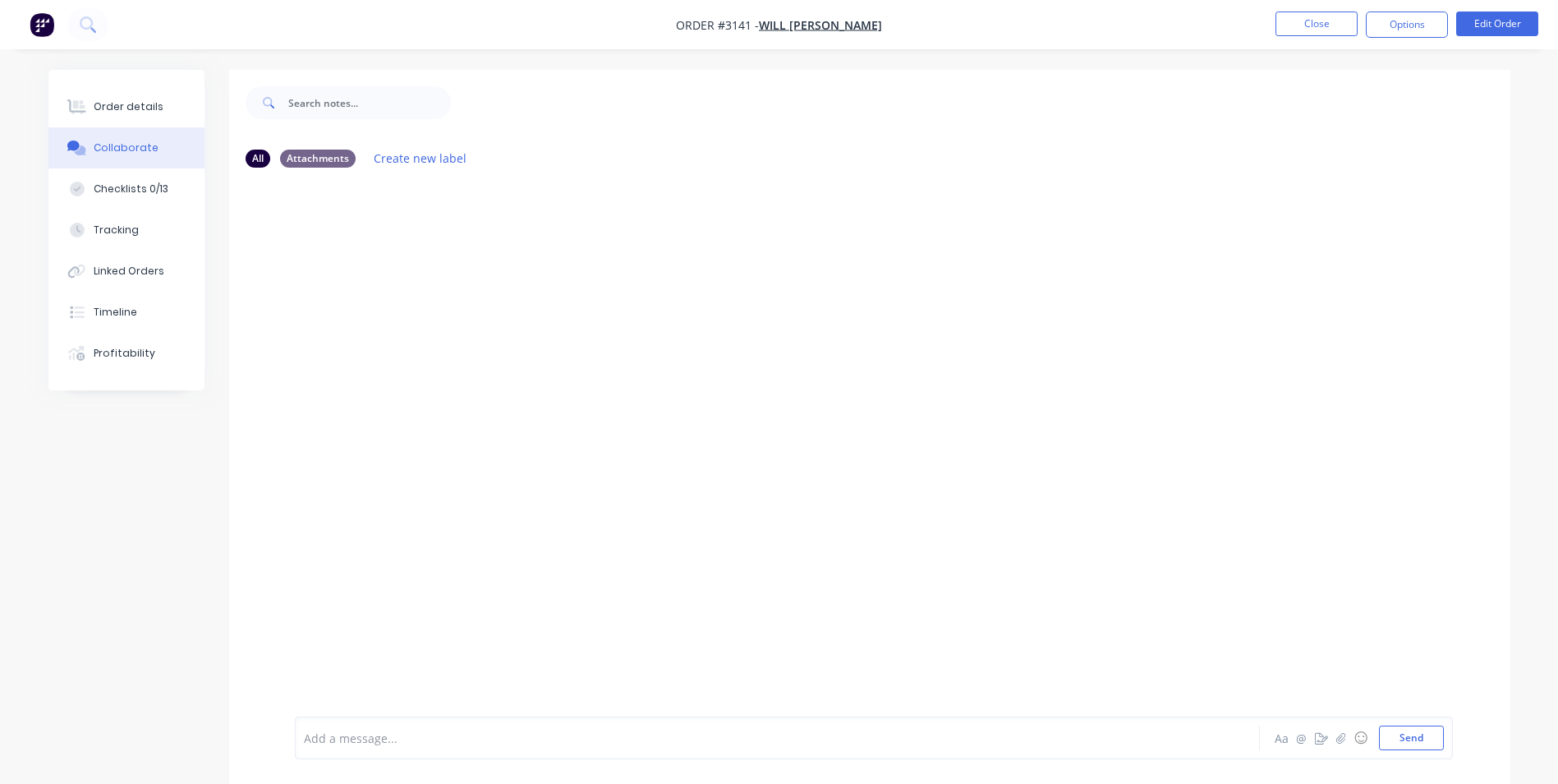
click at [319, 737] on div at bounding box center [732, 738] width 854 height 17
click at [1430, 738] on button "Send" at bounding box center [1411, 737] width 65 height 24
click at [1305, 19] on button "Close" at bounding box center [1317, 23] width 82 height 24
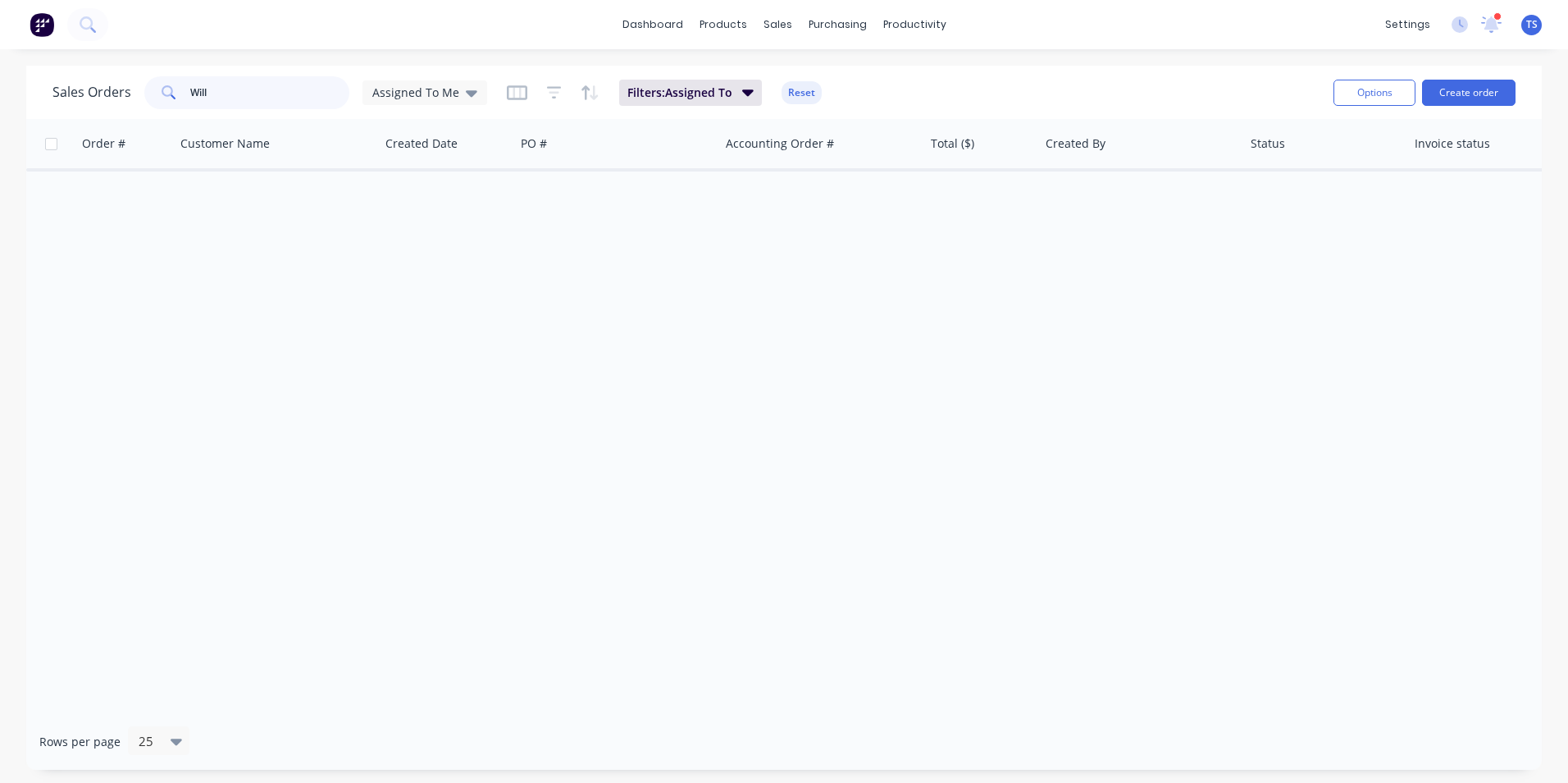
click at [212, 96] on input "Will" at bounding box center [269, 93] width 160 height 33
type input "W"
click at [470, 93] on icon at bounding box center [471, 93] width 11 height 7
click at [411, 226] on button "None" at bounding box center [461, 233] width 187 height 19
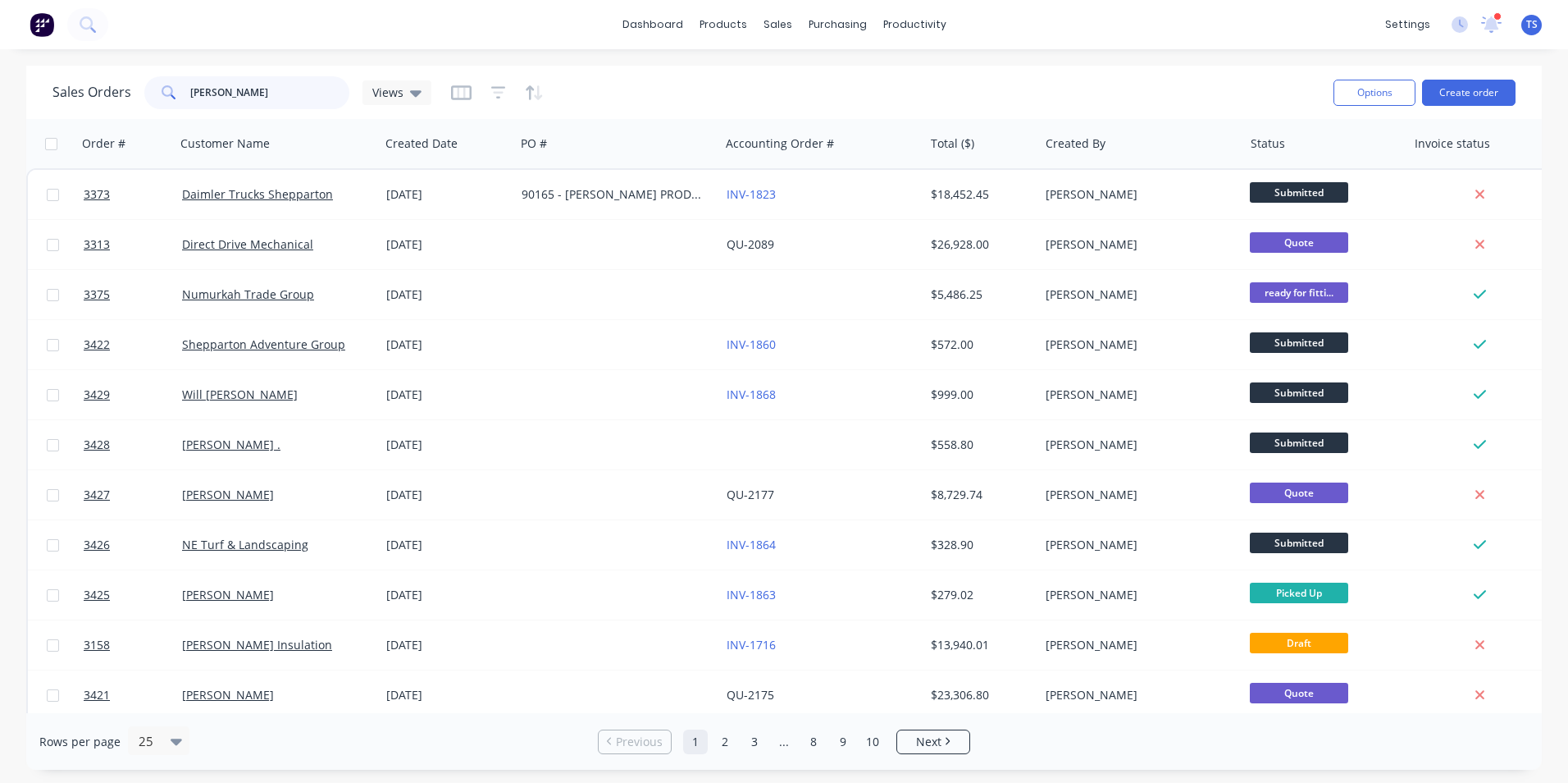
click at [211, 90] on input "Matt" at bounding box center [269, 93] width 160 height 33
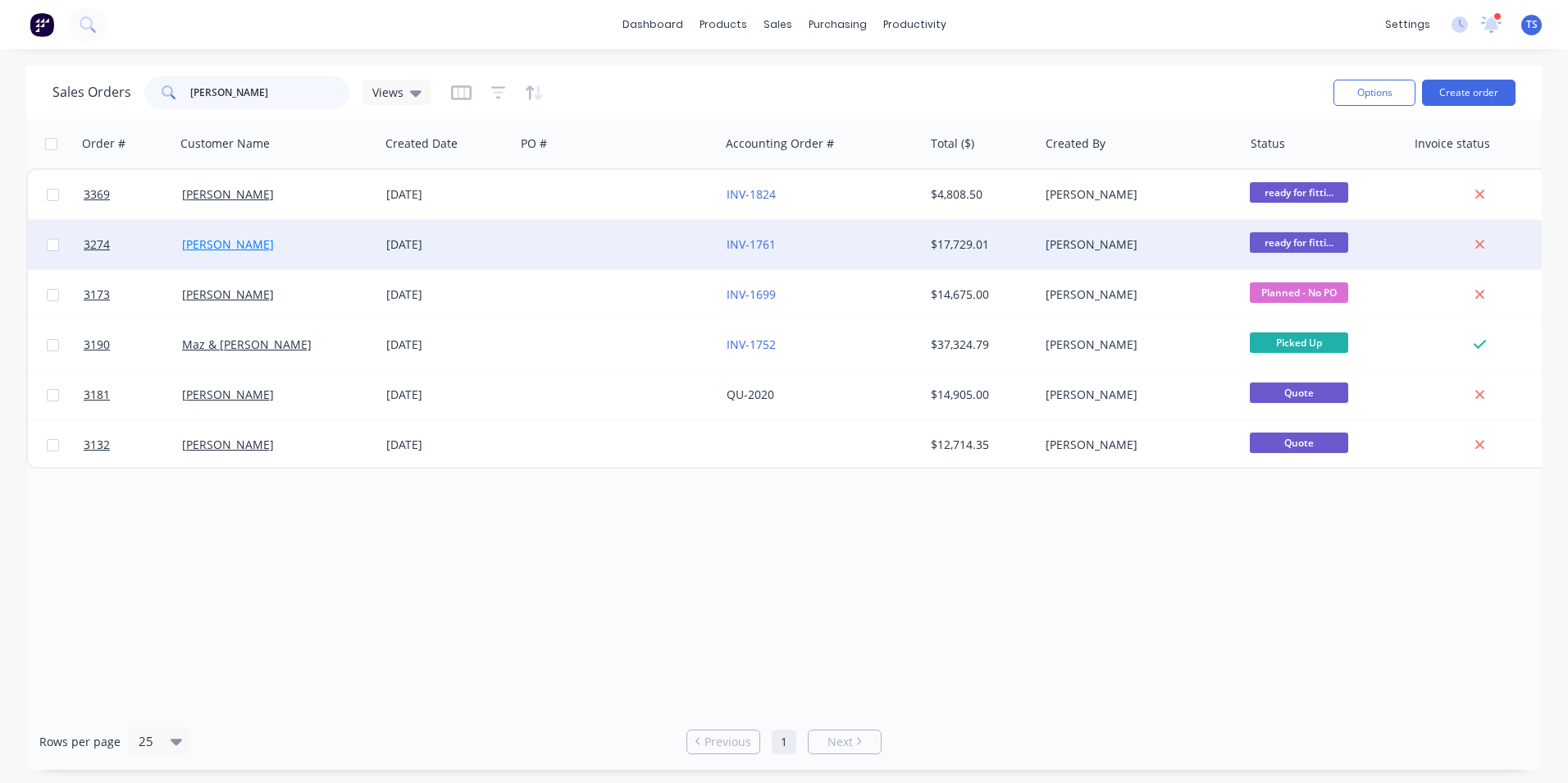
type input "Matt"
click at [195, 244] on link "Matt Clark" at bounding box center [228, 244] width 92 height 16
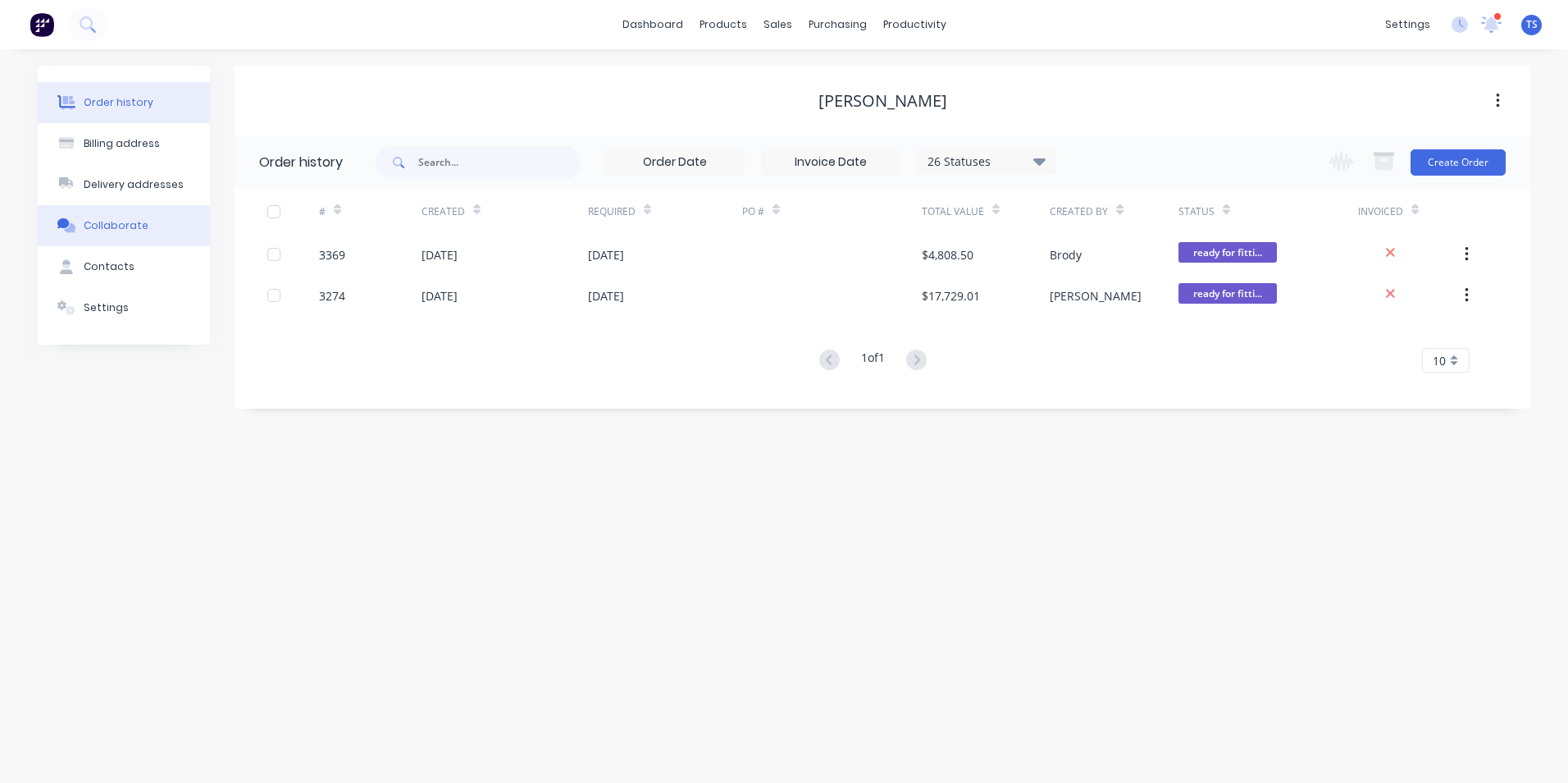
click at [110, 225] on div "Collaborate" at bounding box center [115, 225] width 65 height 15
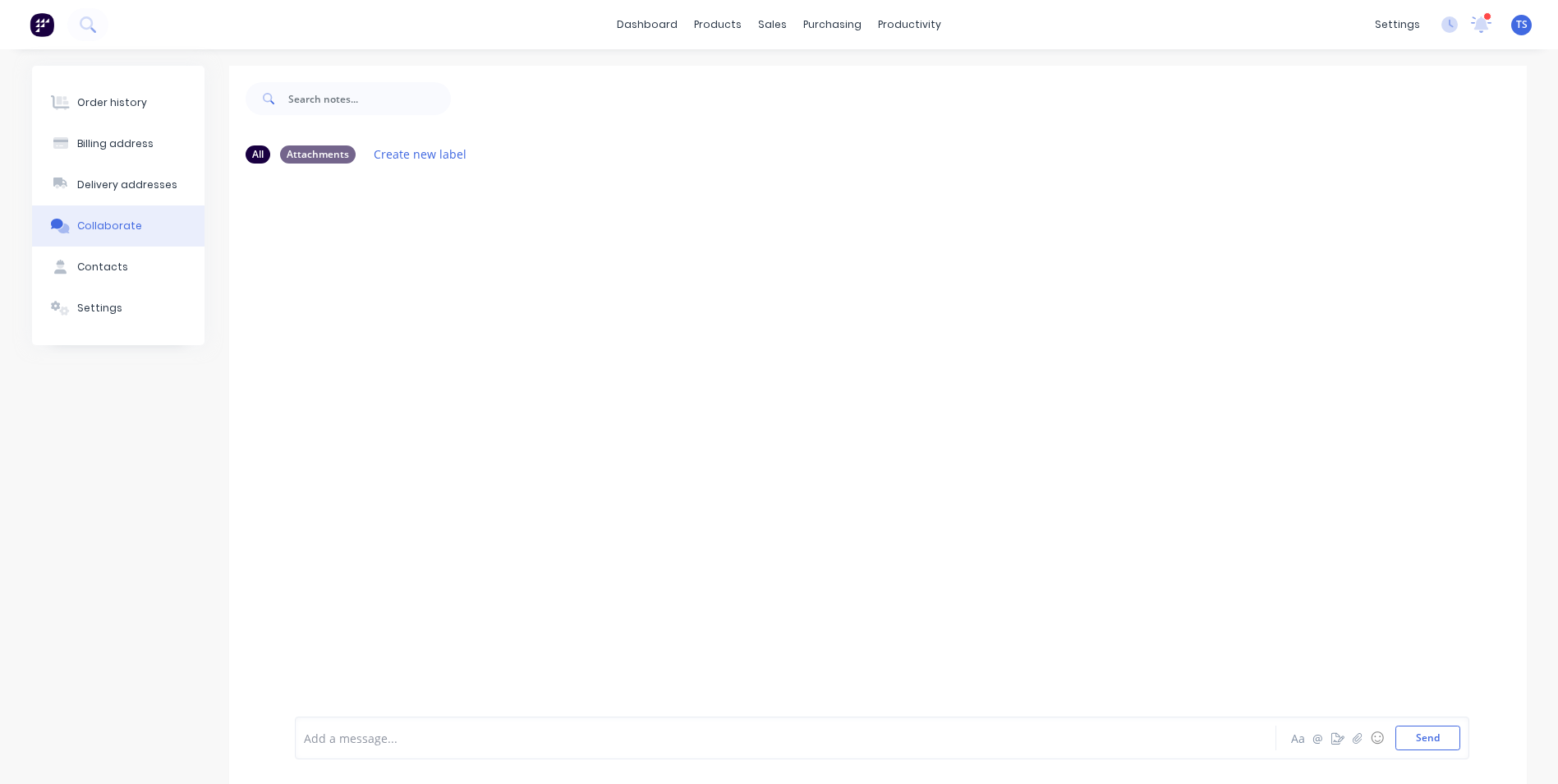
click at [331, 737] on div at bounding box center [737, 738] width 867 height 17
click at [1436, 736] on button "Send" at bounding box center [1428, 737] width 65 height 24
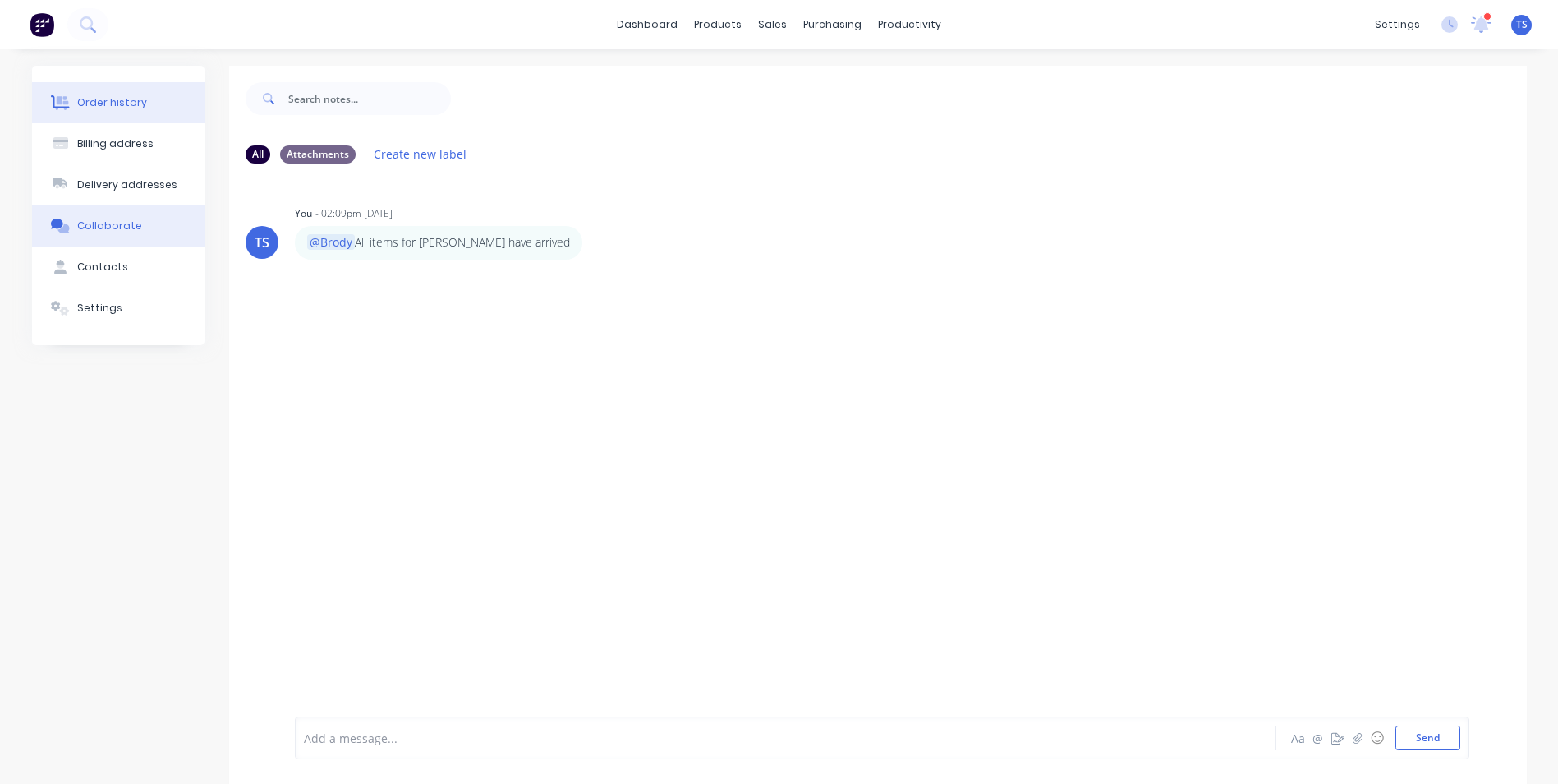
click at [105, 104] on div "Order history" at bounding box center [111, 103] width 70 height 15
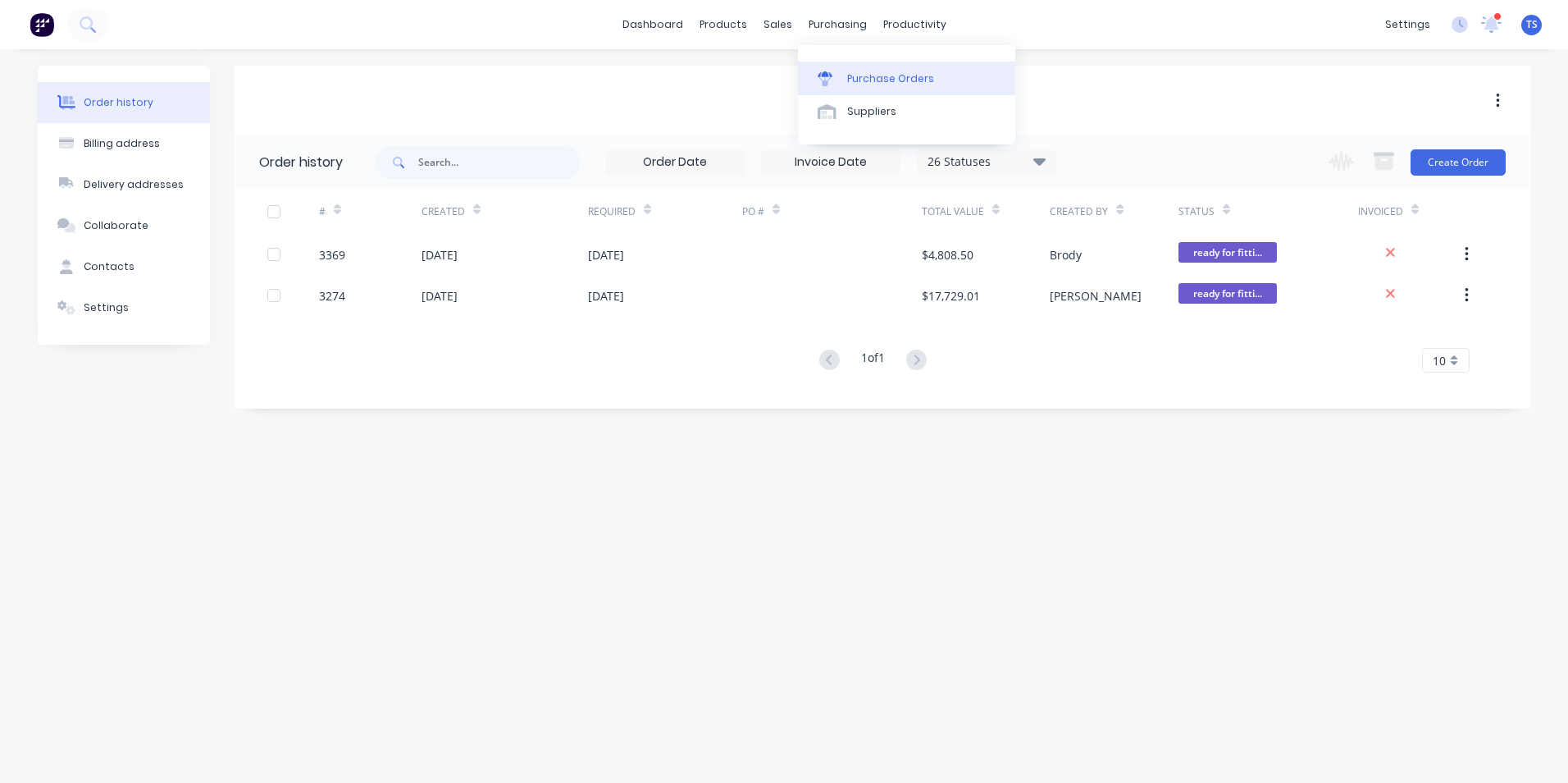
click at [854, 80] on div "Purchase Orders" at bounding box center [890, 79] width 87 height 15
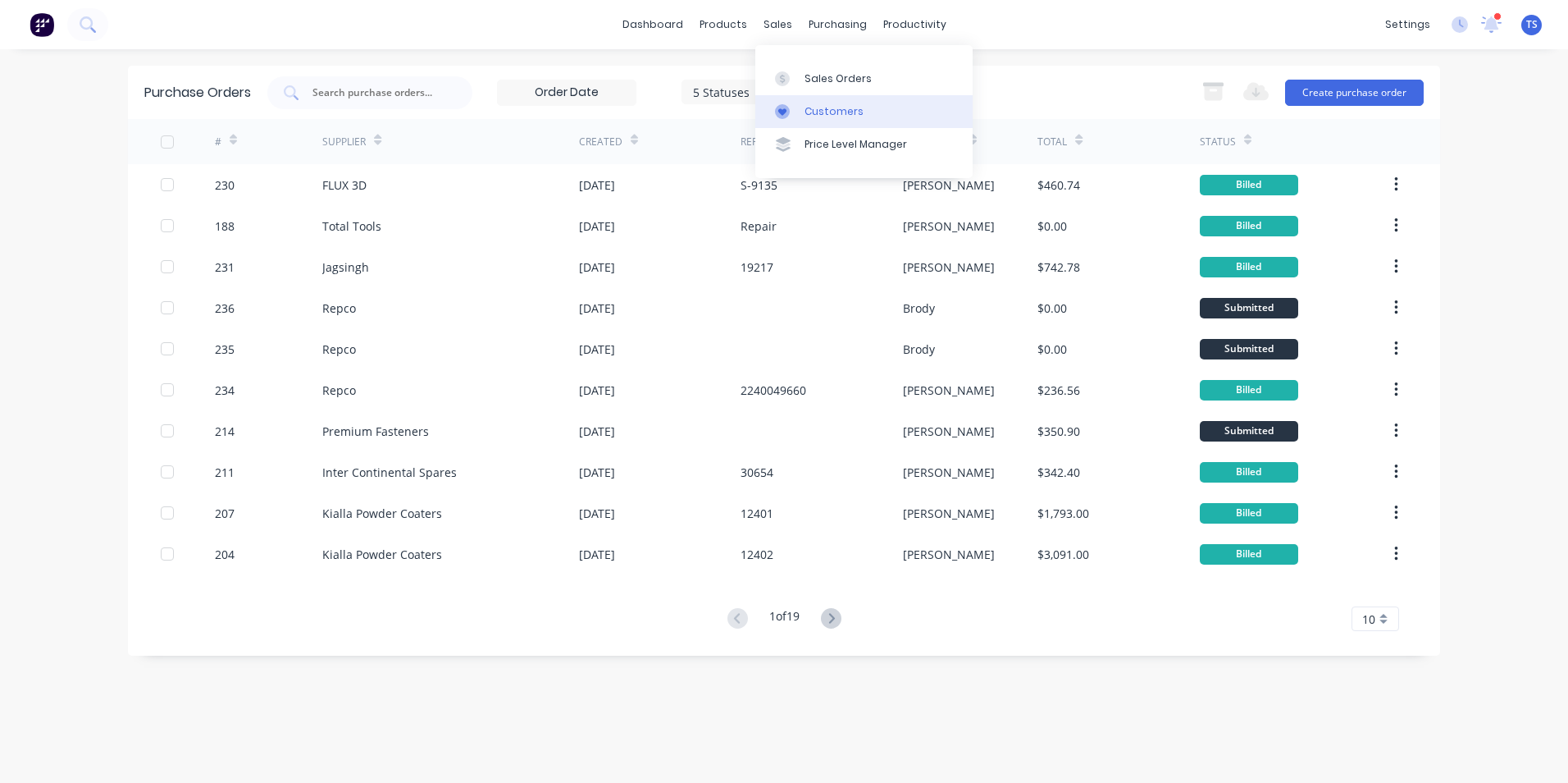
click at [828, 109] on div "Customers" at bounding box center [833, 111] width 59 height 15
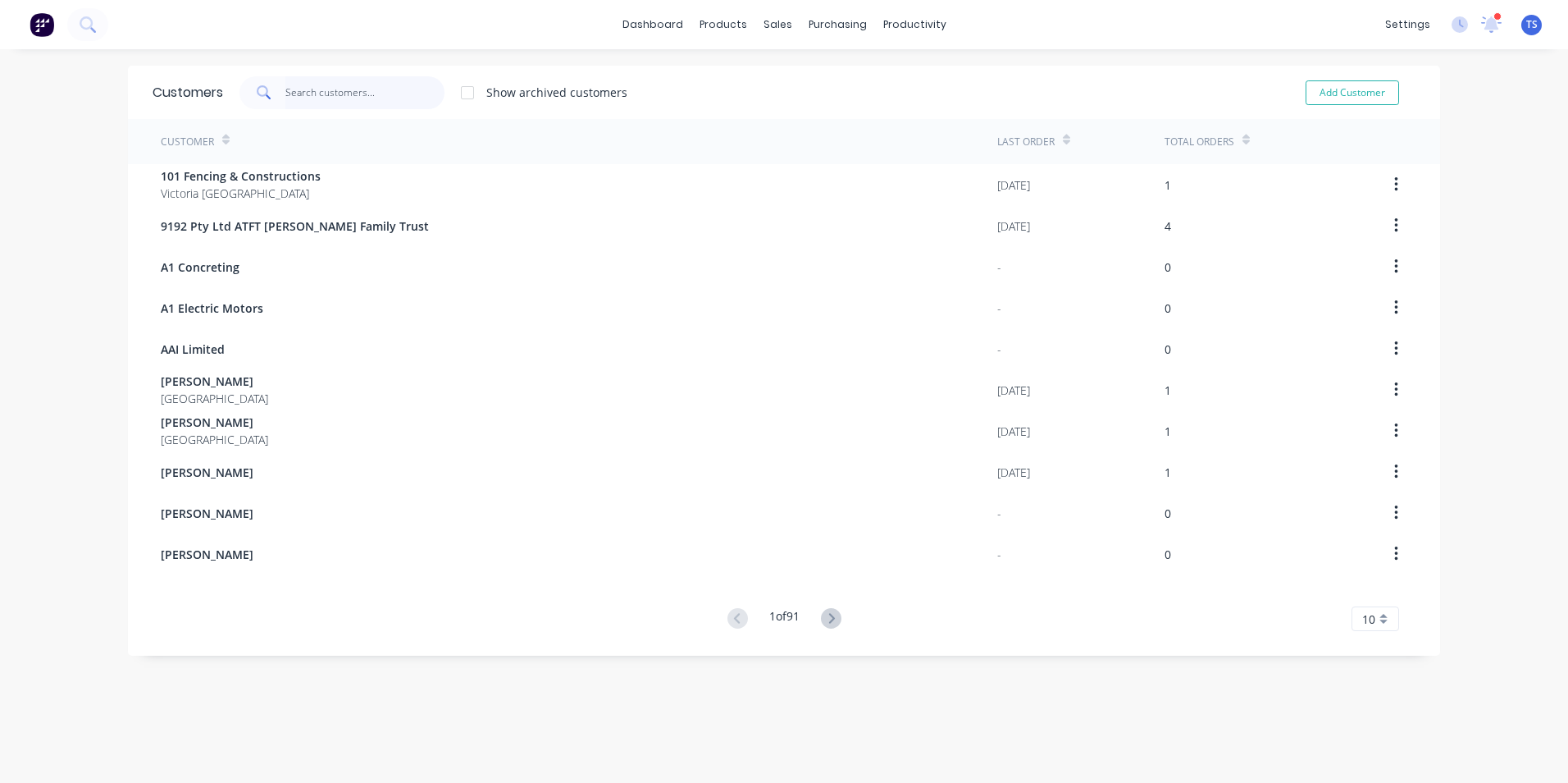
click at [325, 93] on input "text" at bounding box center [365, 93] width 160 height 33
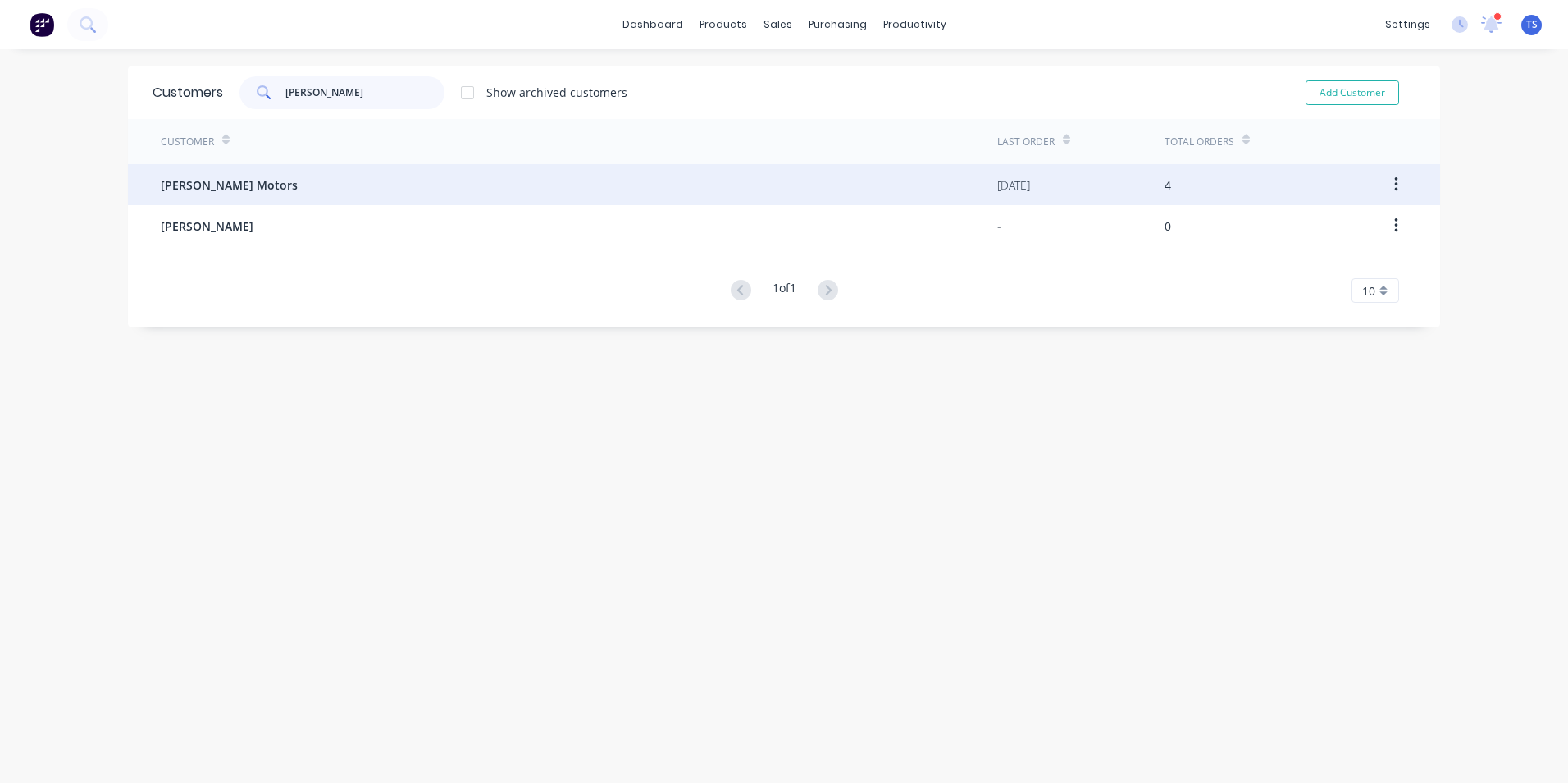
type input "darryl"
click at [183, 185] on span "Darryl Twitt Motors" at bounding box center [229, 185] width 137 height 17
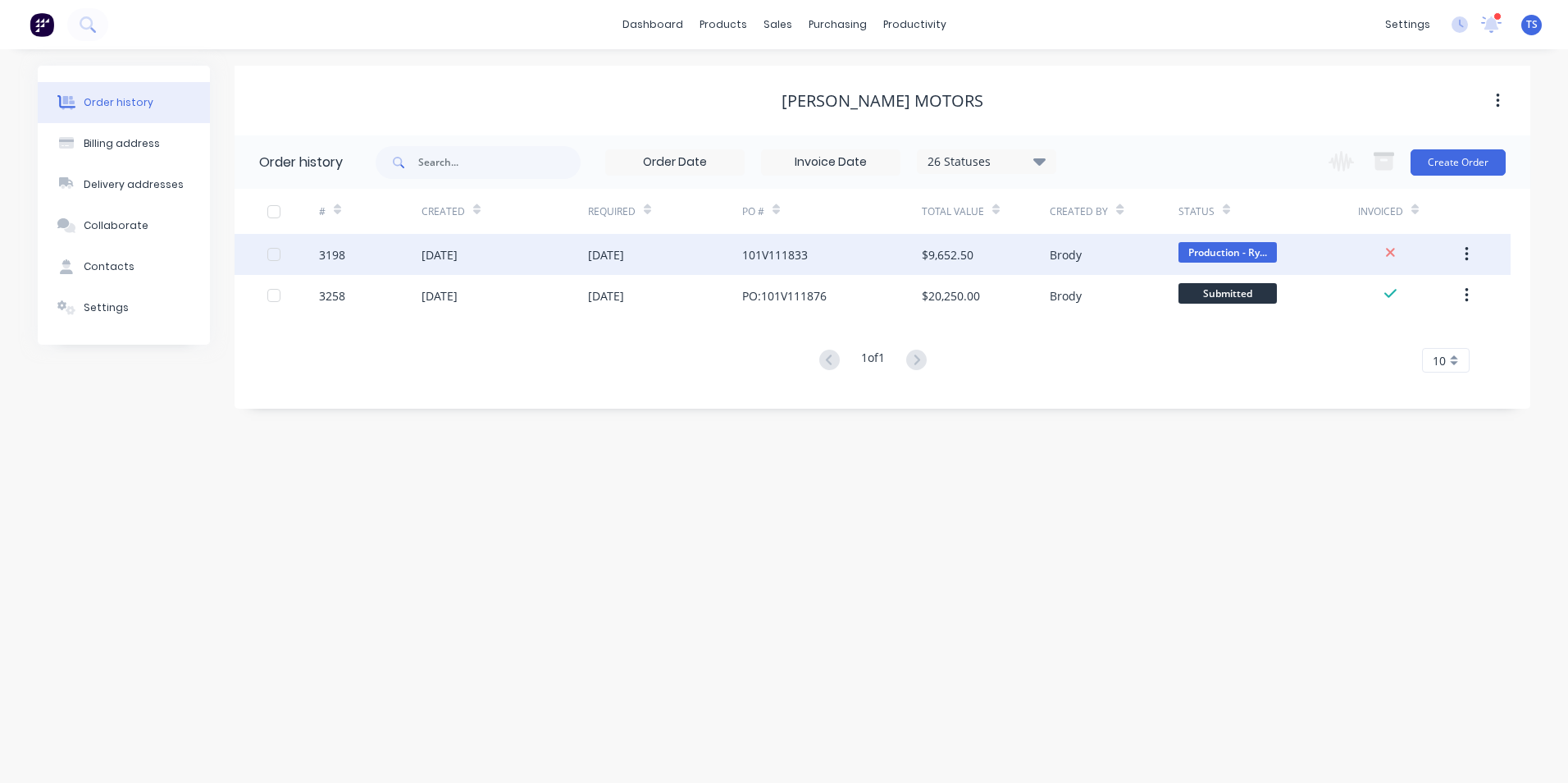
click at [336, 249] on div "3198" at bounding box center [332, 254] width 26 height 17
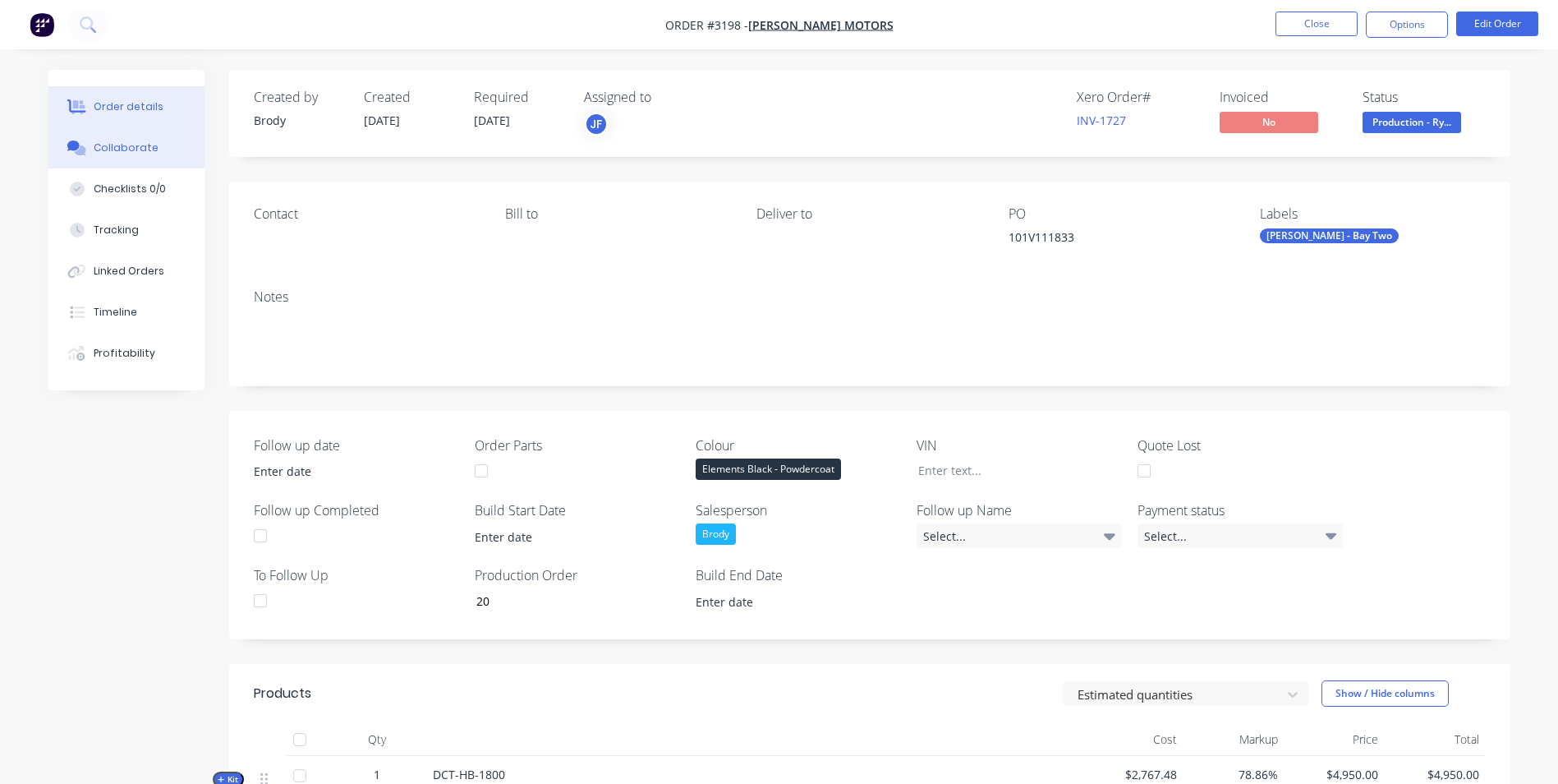
click at [144, 141] on div "Collaborate" at bounding box center [126, 148] width 65 height 15
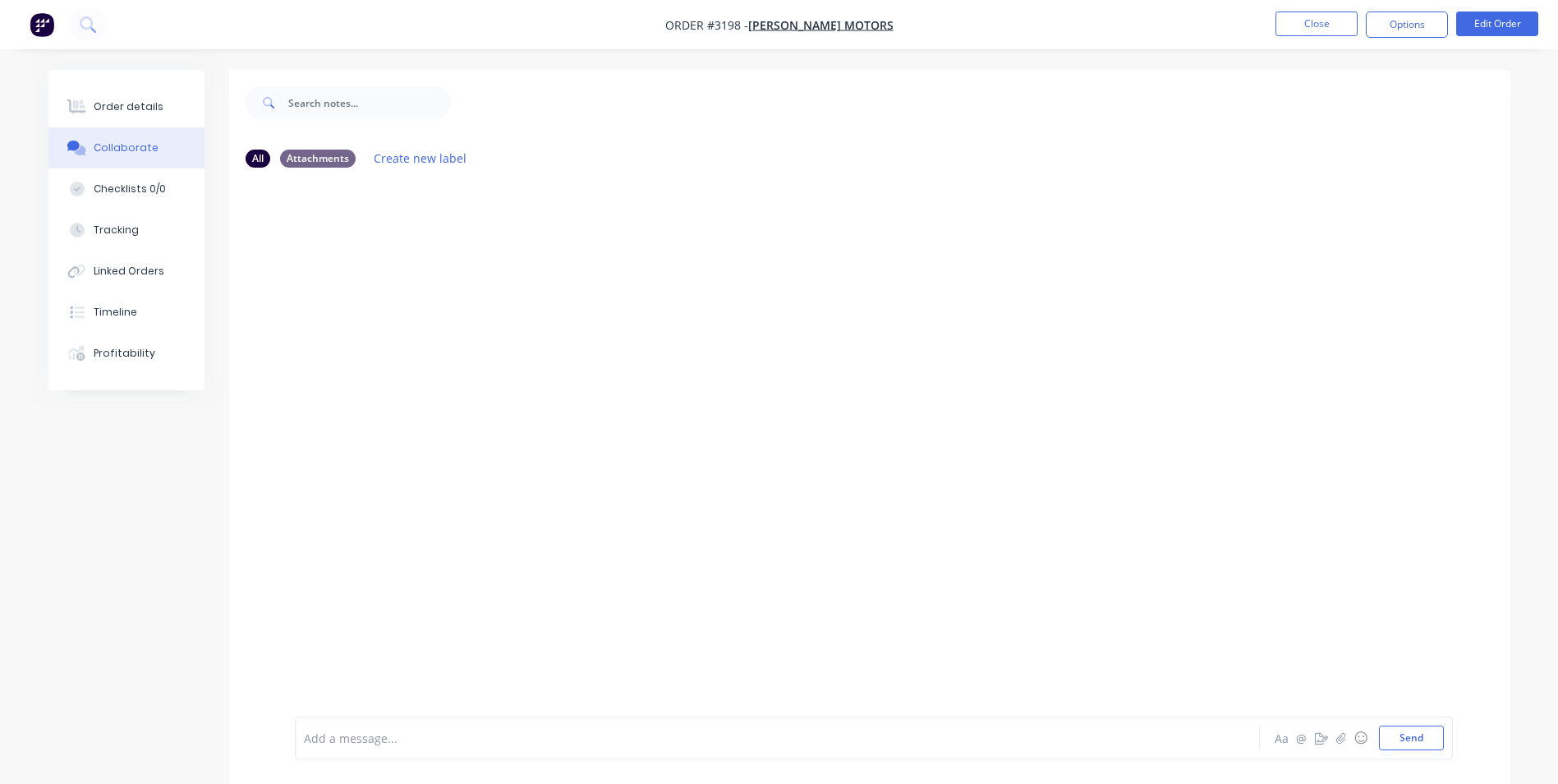
click at [322, 735] on div at bounding box center [732, 738] width 854 height 17
click at [1431, 739] on button "Send" at bounding box center [1411, 737] width 65 height 24
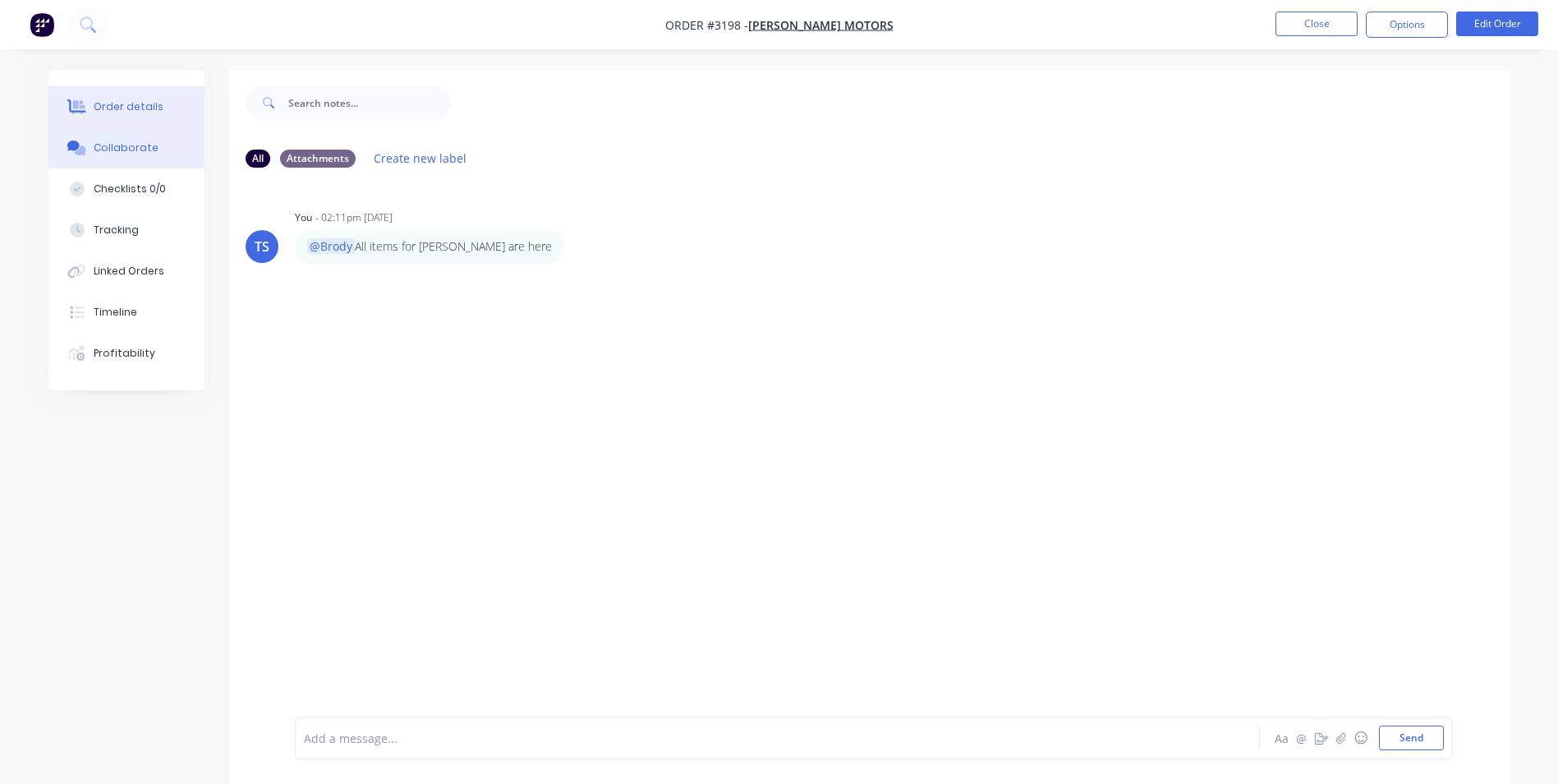
click at [96, 106] on div "Order details" at bounding box center [128, 107] width 70 height 15
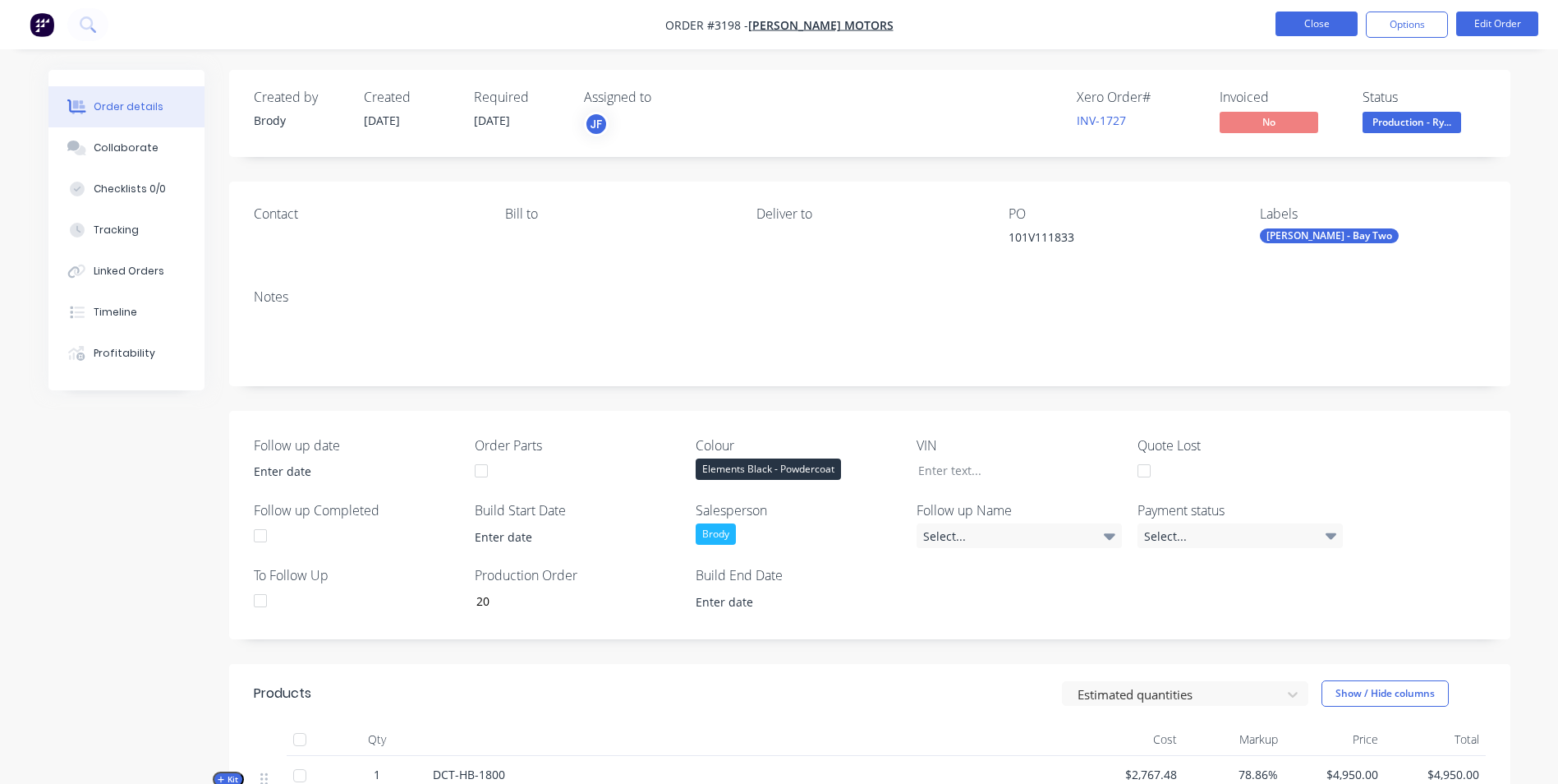
click at [1322, 25] on button "Close" at bounding box center [1317, 23] width 82 height 24
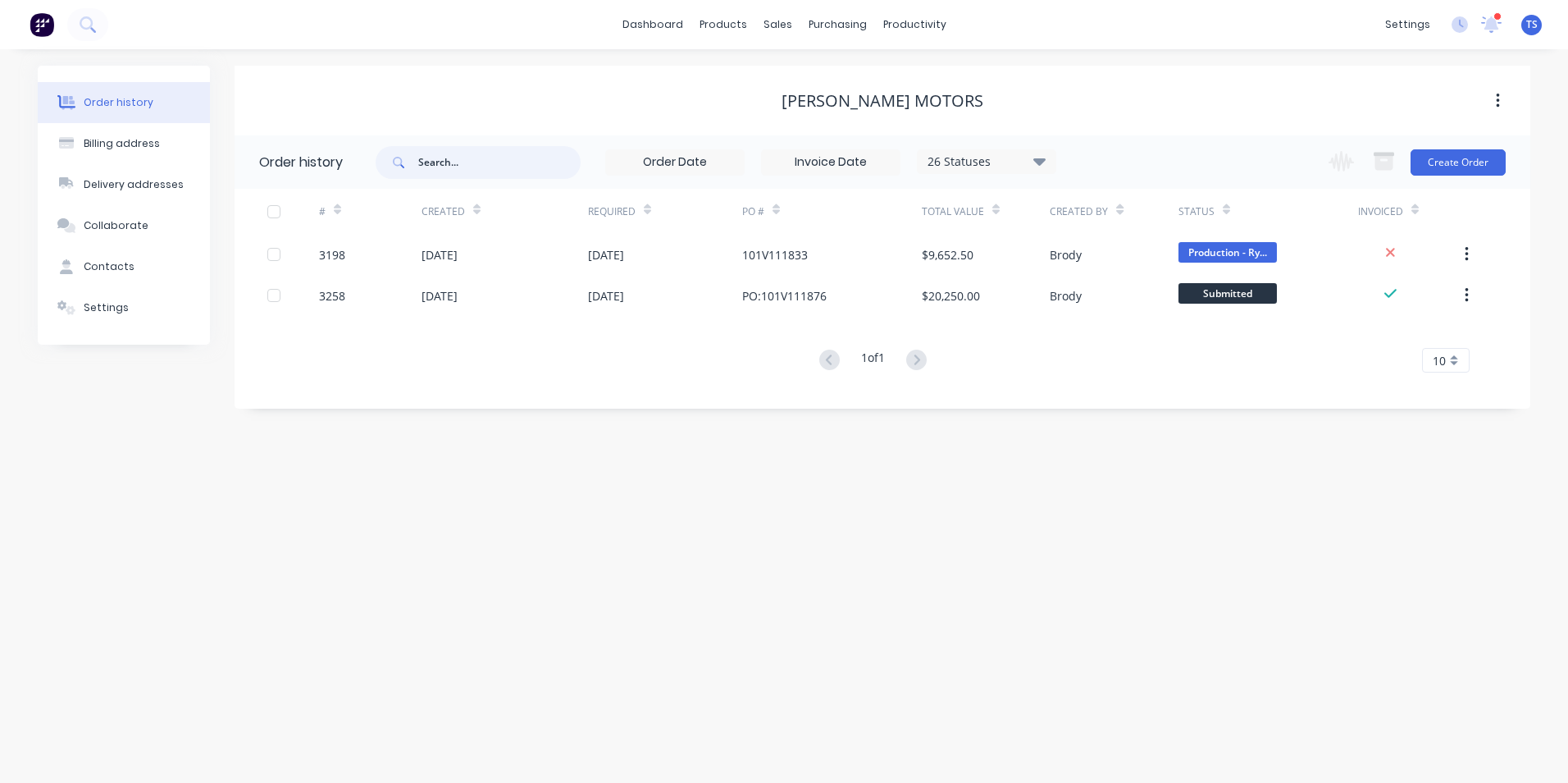
click at [433, 160] on input "text" at bounding box center [499, 162] width 163 height 33
click at [816, 83] on div "Sales Orders" at bounding box center [838, 79] width 67 height 15
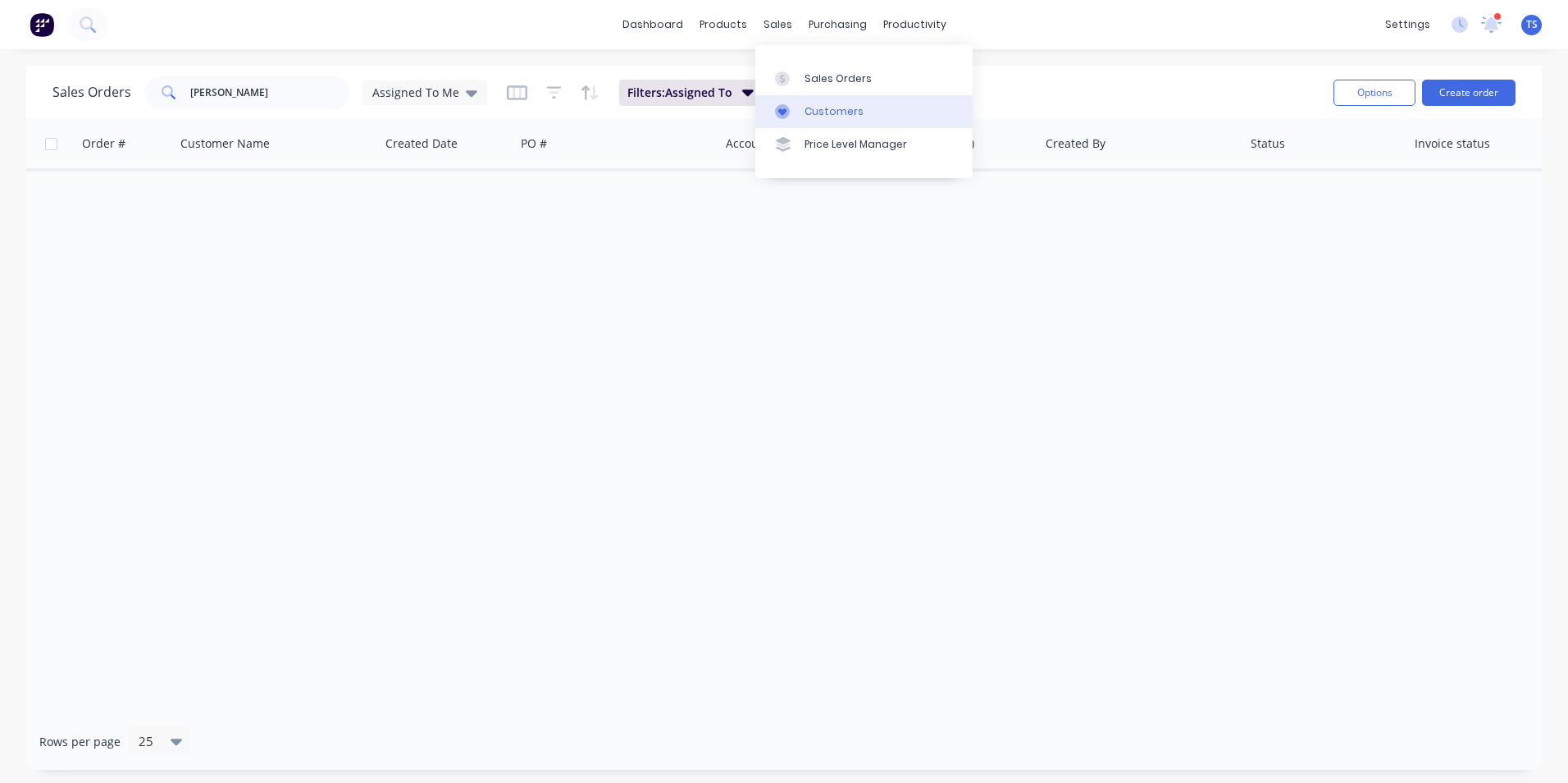
click at [820, 112] on div "Customers" at bounding box center [833, 111] width 59 height 15
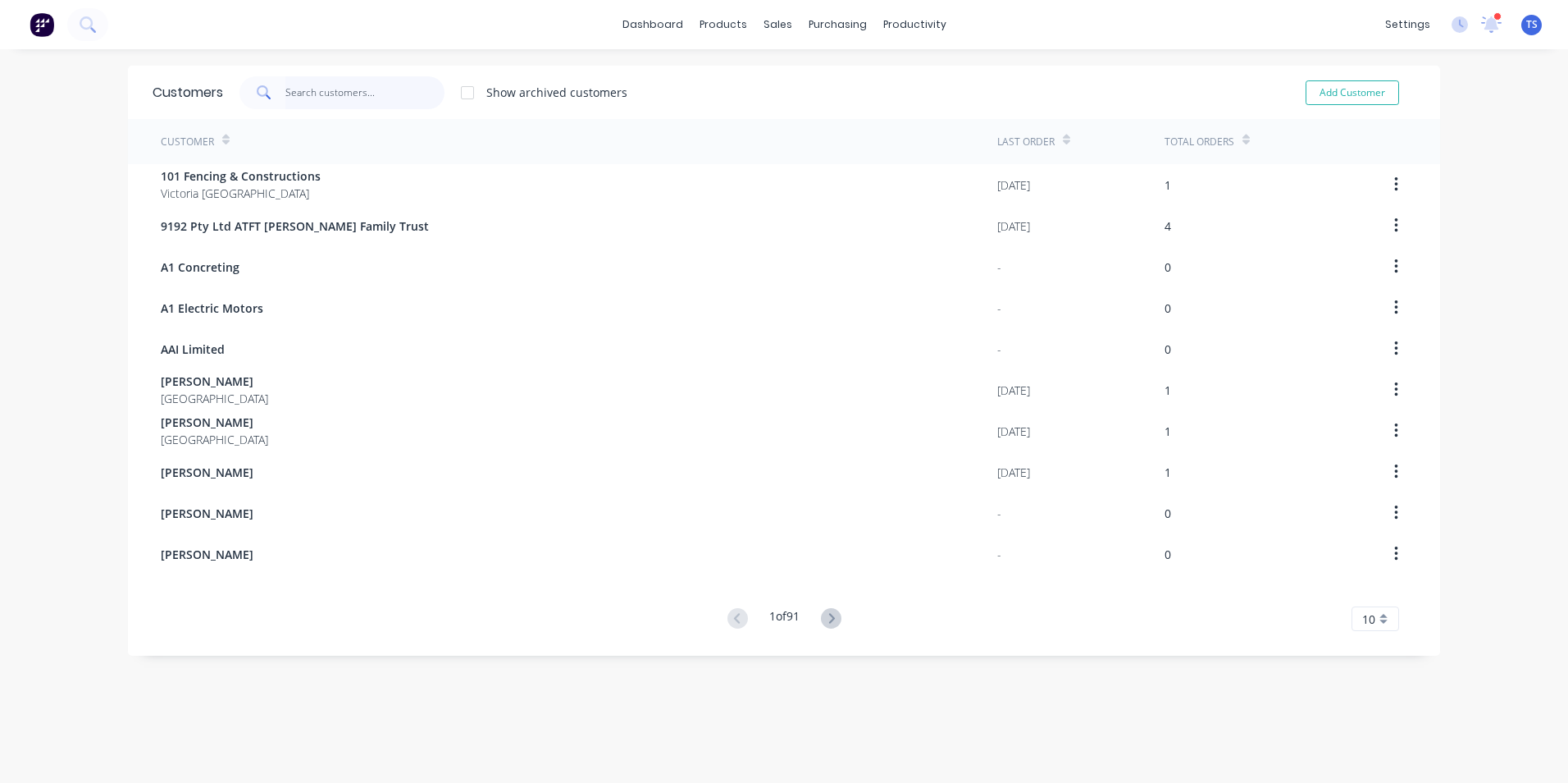
click at [313, 94] on input "text" at bounding box center [365, 93] width 160 height 33
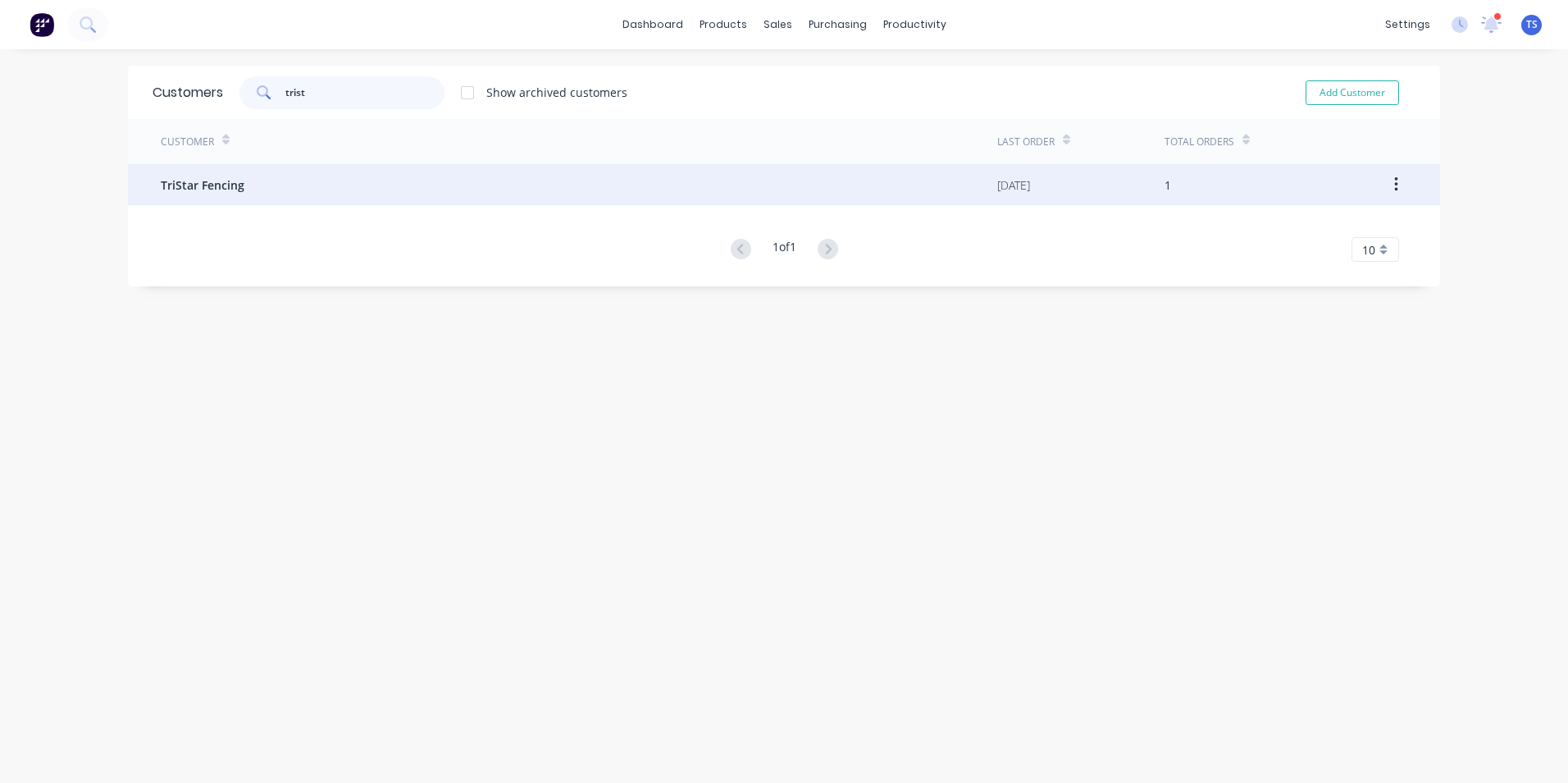
type input "trist"
click at [261, 184] on div "TriStar Fencing" at bounding box center [579, 184] width 836 height 41
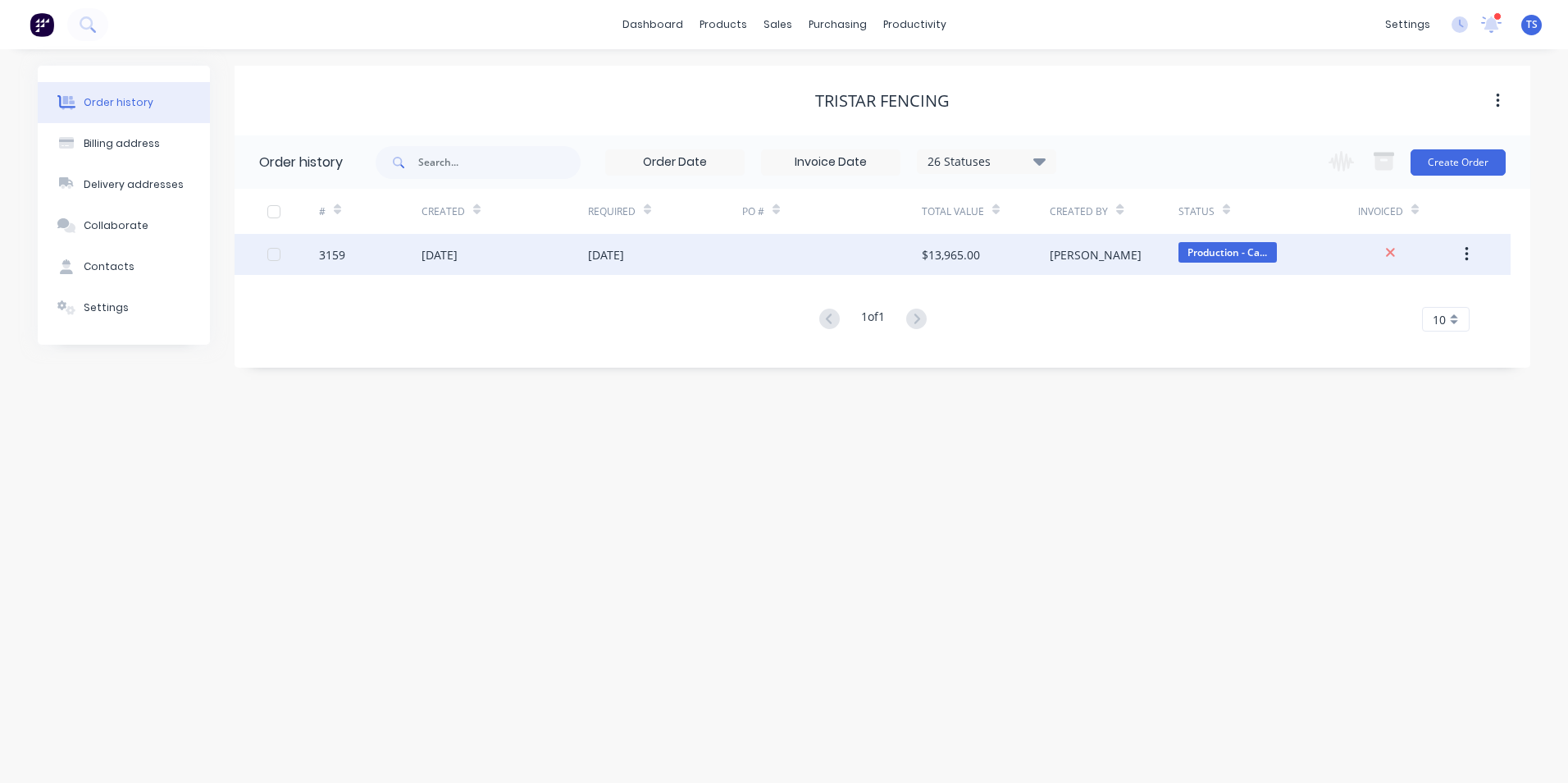
click at [341, 261] on div "3159" at bounding box center [332, 254] width 26 height 17
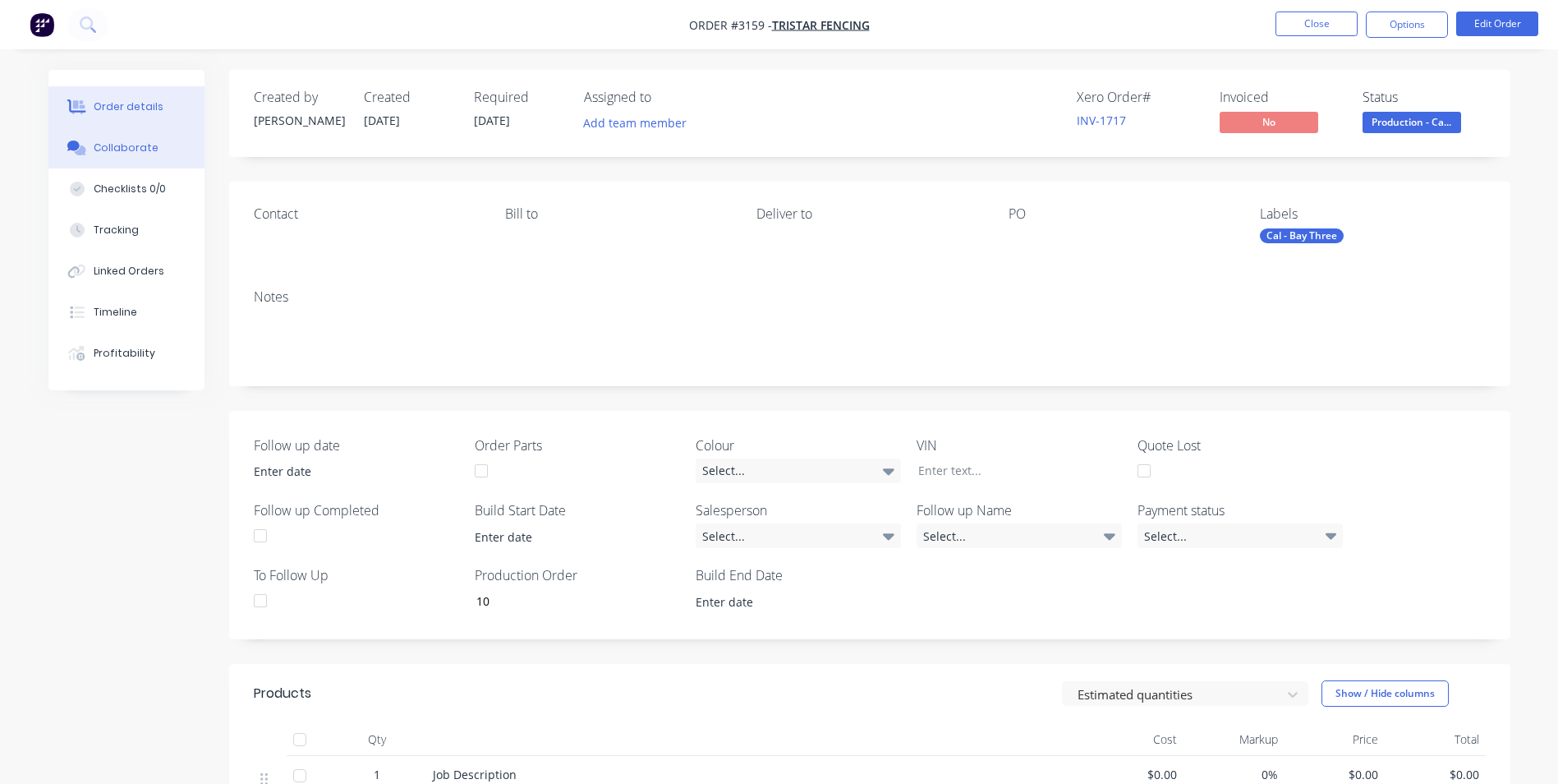
click at [140, 137] on button "Collaborate" at bounding box center [126, 148] width 156 height 41
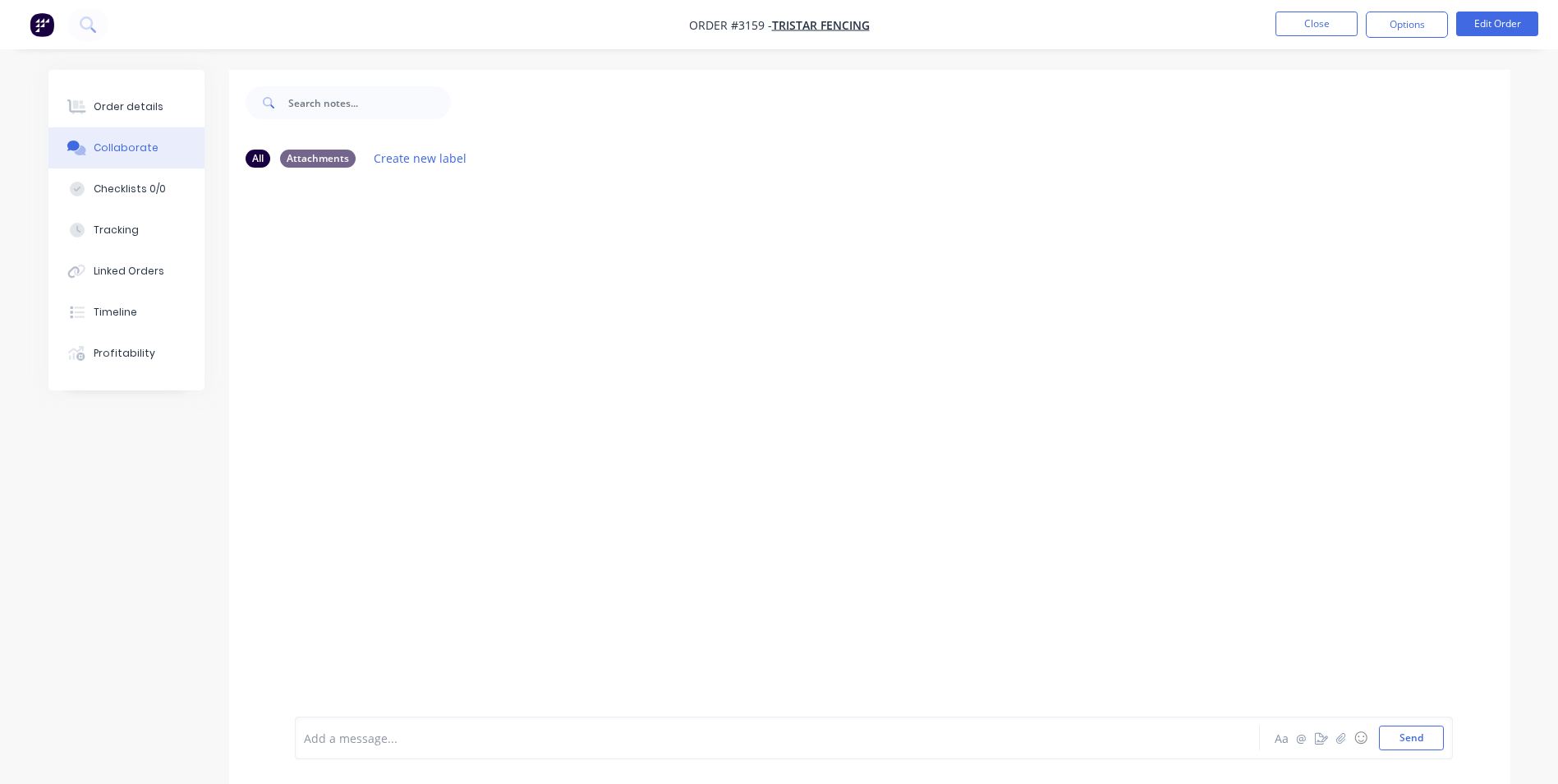
click at [328, 730] on div at bounding box center [732, 738] width 854 height 17
click at [1425, 741] on button "Send" at bounding box center [1411, 737] width 65 height 24
click at [1336, 28] on button "Close" at bounding box center [1317, 23] width 82 height 24
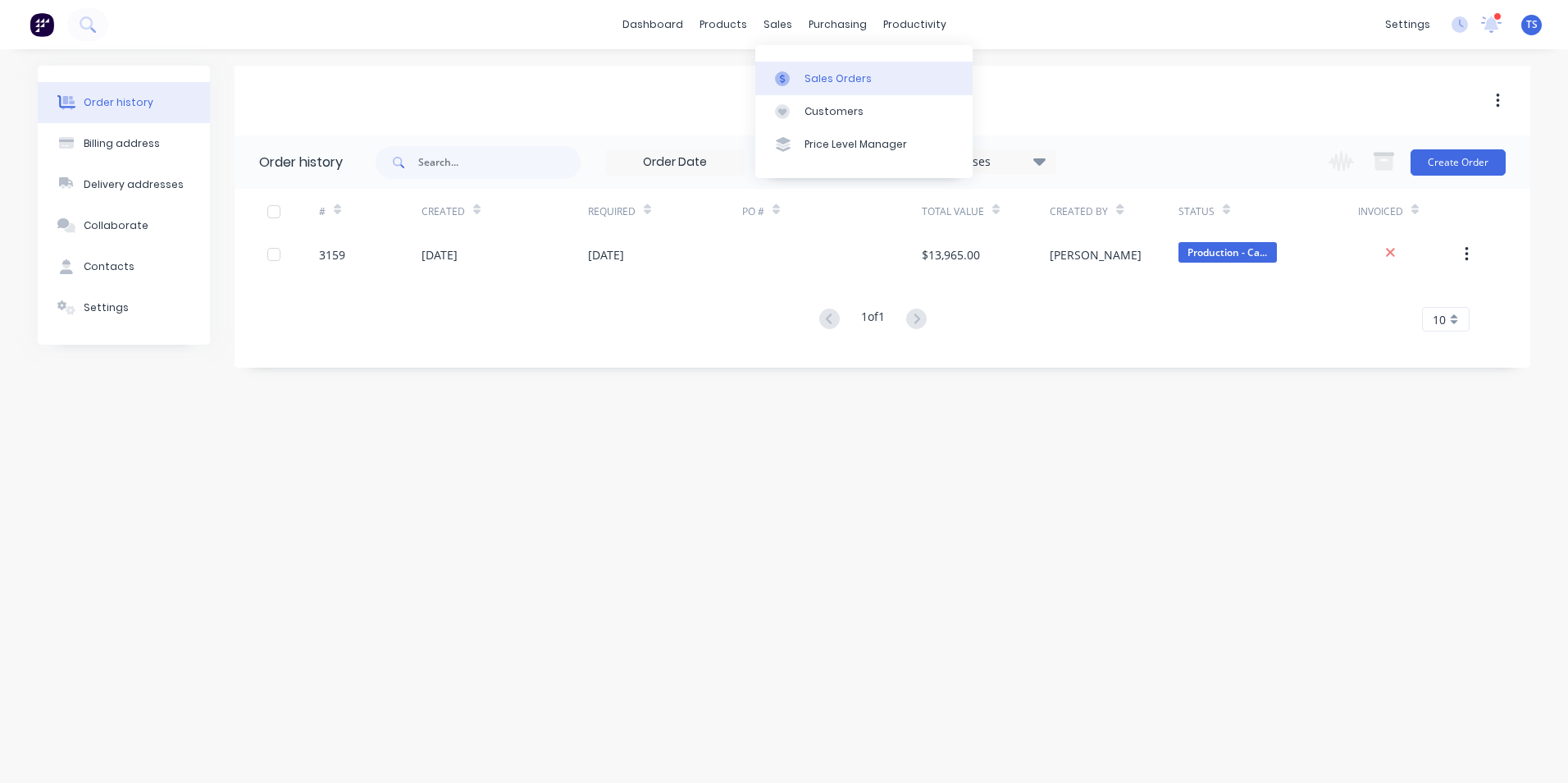
click at [853, 76] on div "Sales Orders" at bounding box center [838, 79] width 67 height 15
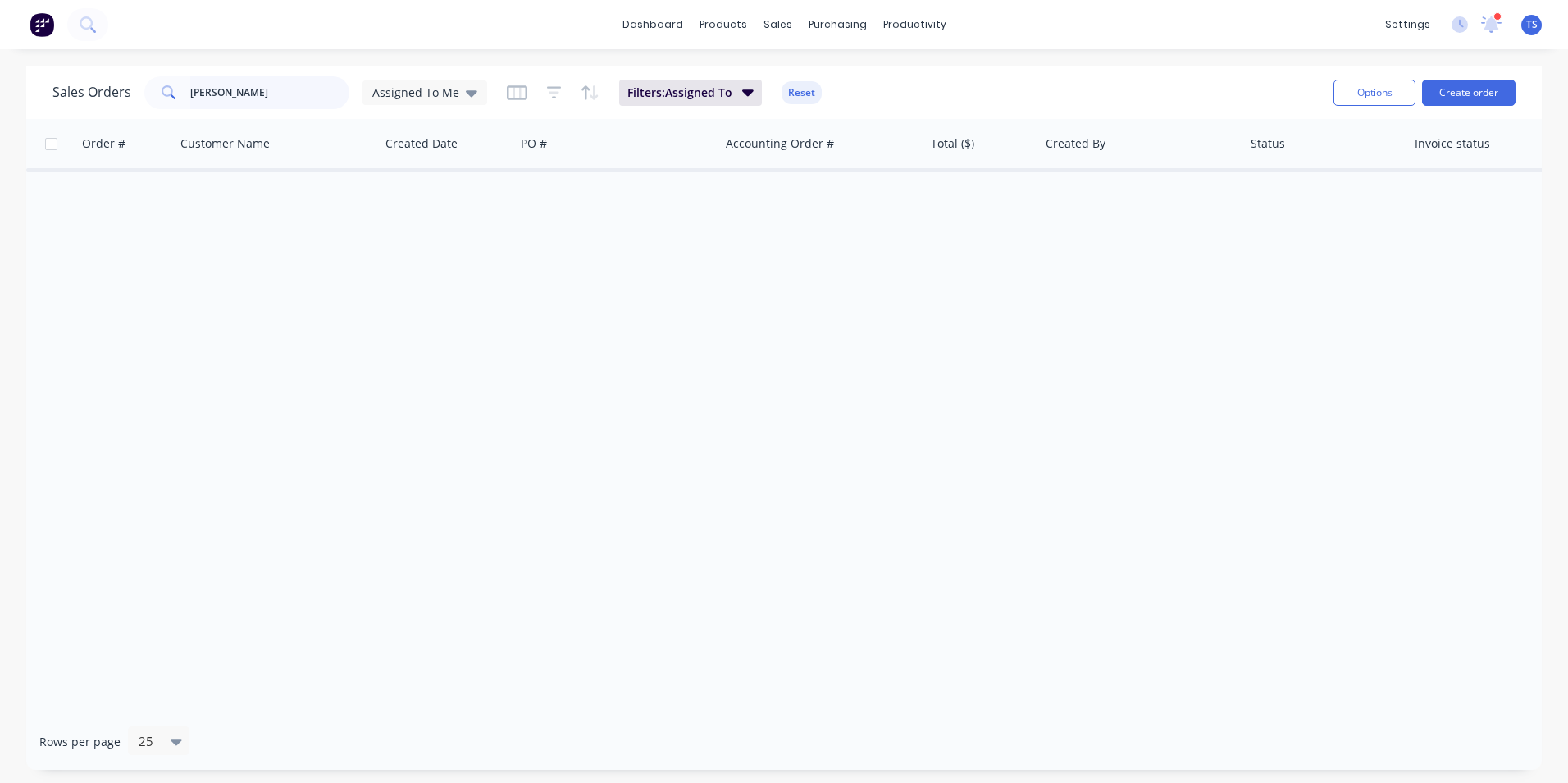
click at [219, 84] on input "Matt" at bounding box center [269, 93] width 160 height 33
type input "M"
click at [819, 115] on div "Customers" at bounding box center [833, 111] width 59 height 15
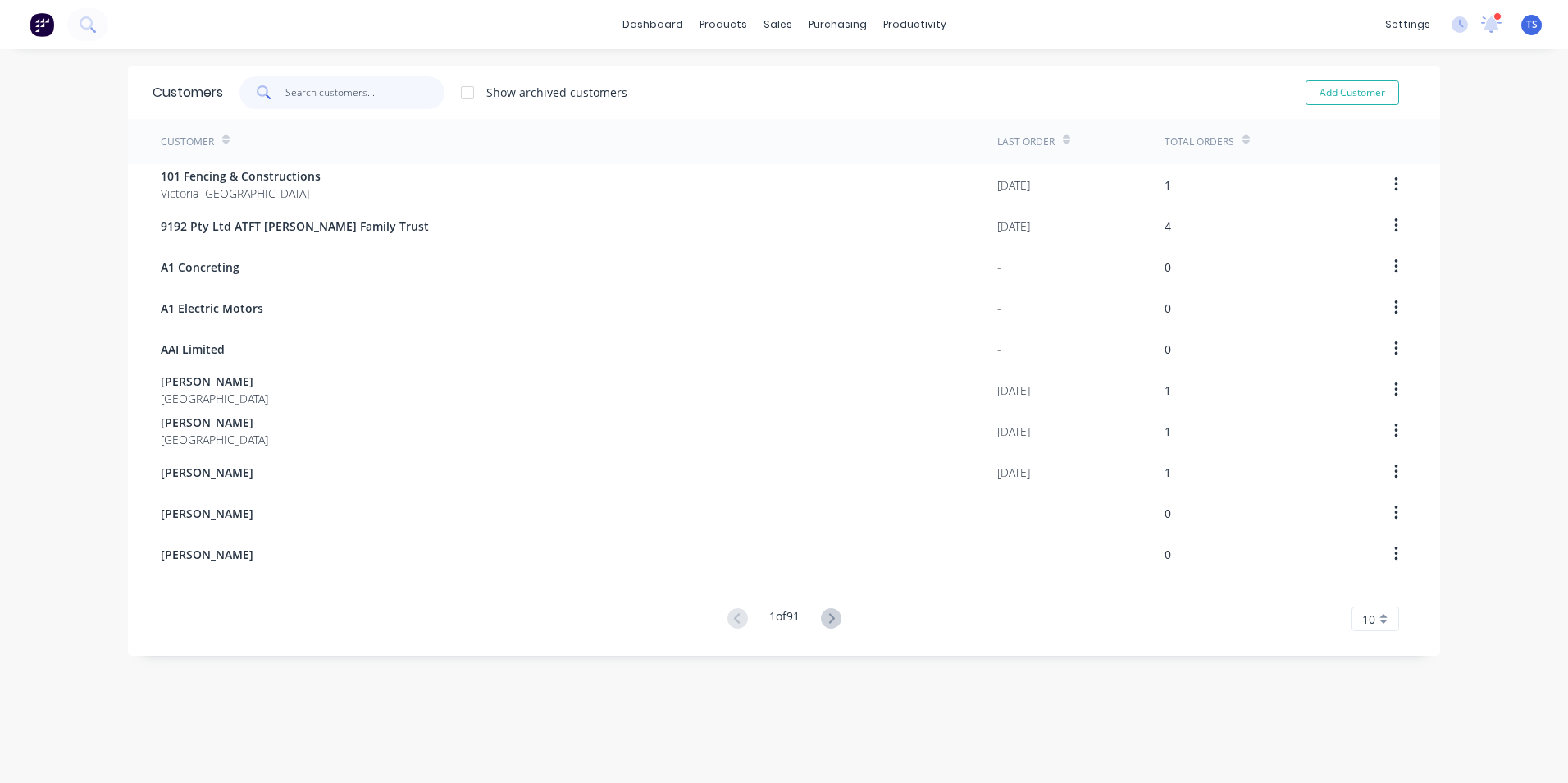
click at [314, 96] on input "text" at bounding box center [365, 93] width 160 height 33
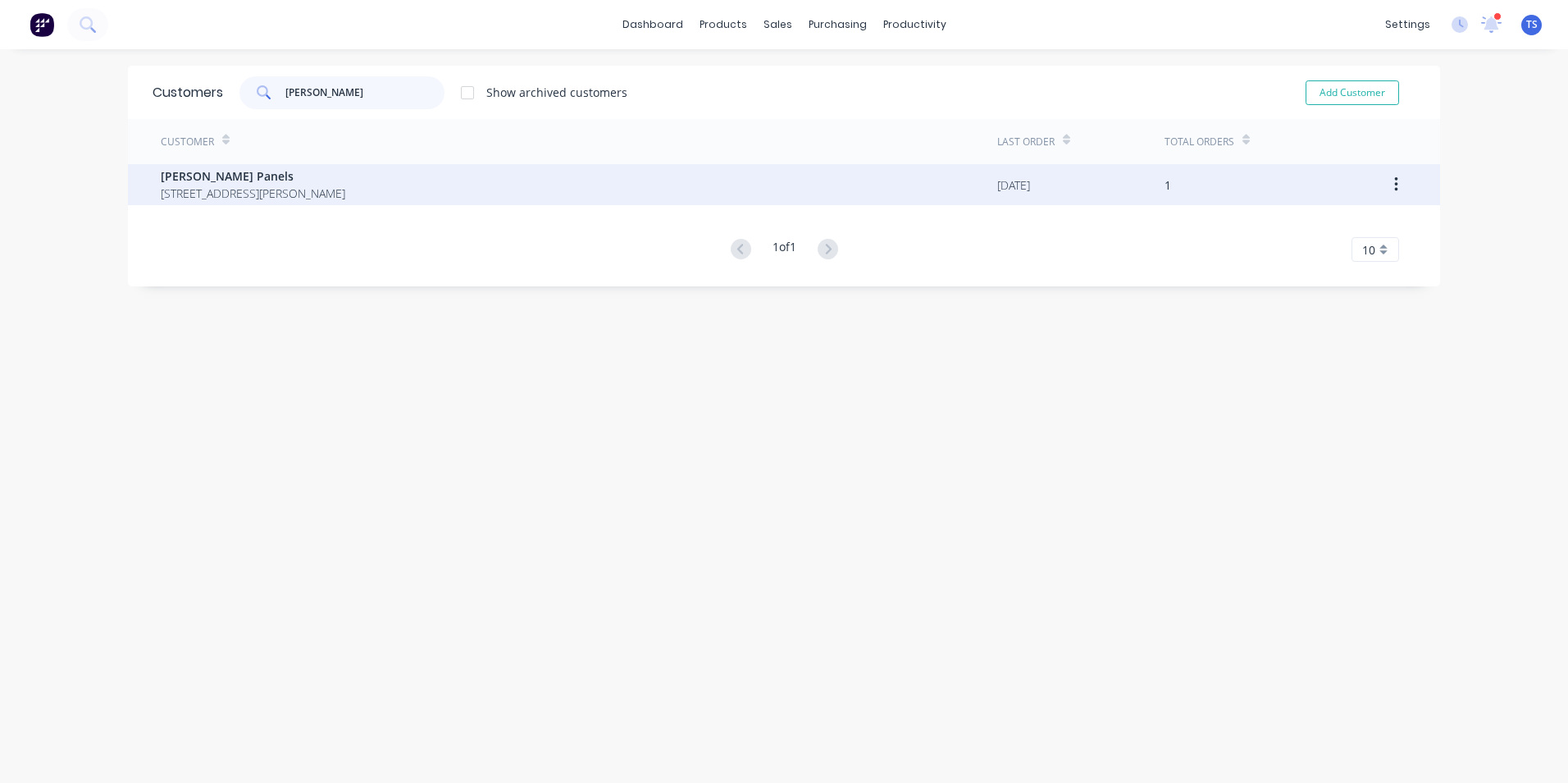
type input "Burchell"
click at [258, 183] on span "Burchell Panels" at bounding box center [252, 176] width 184 height 17
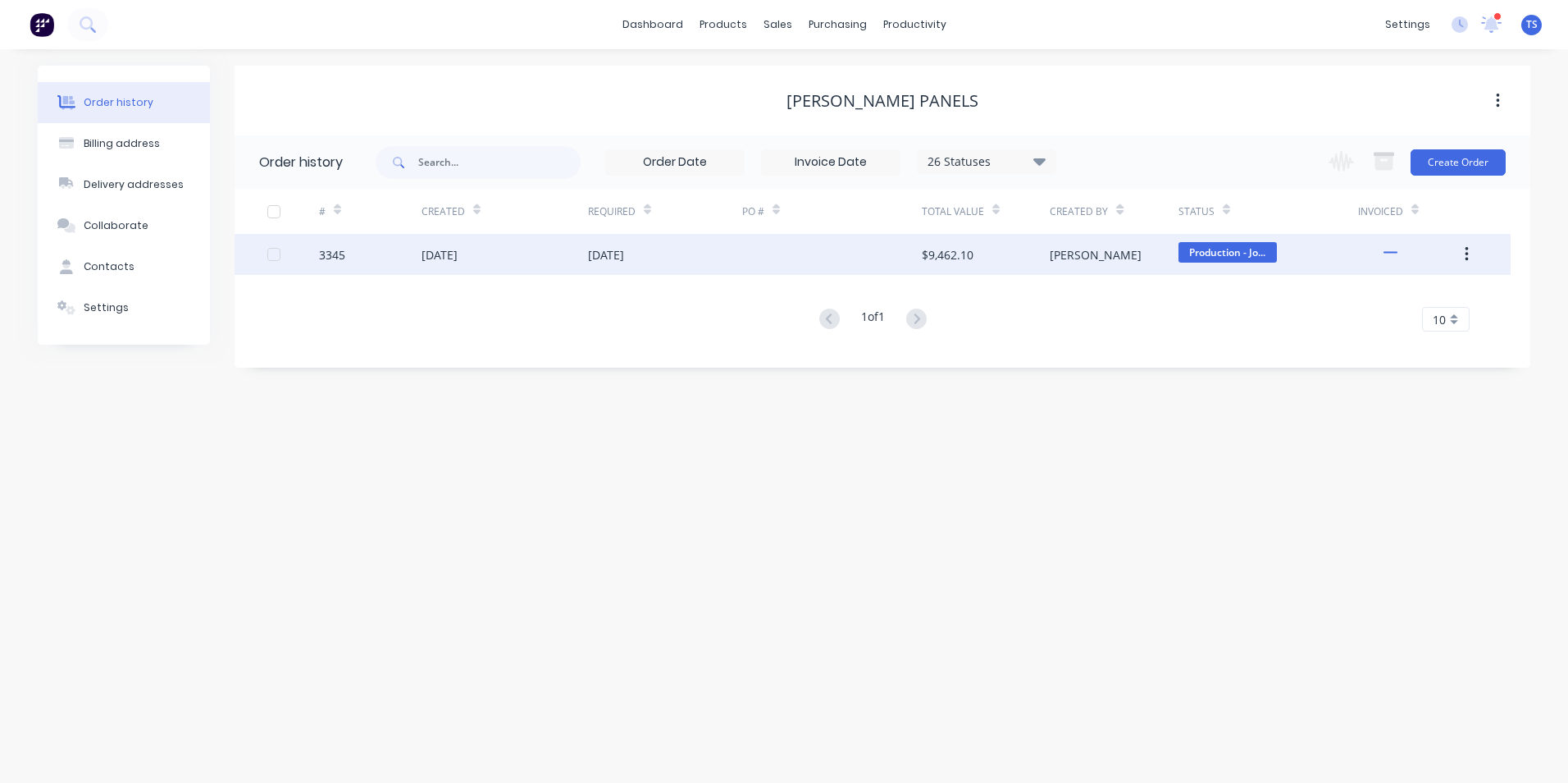
click at [327, 254] on div "3345" at bounding box center [332, 254] width 26 height 17
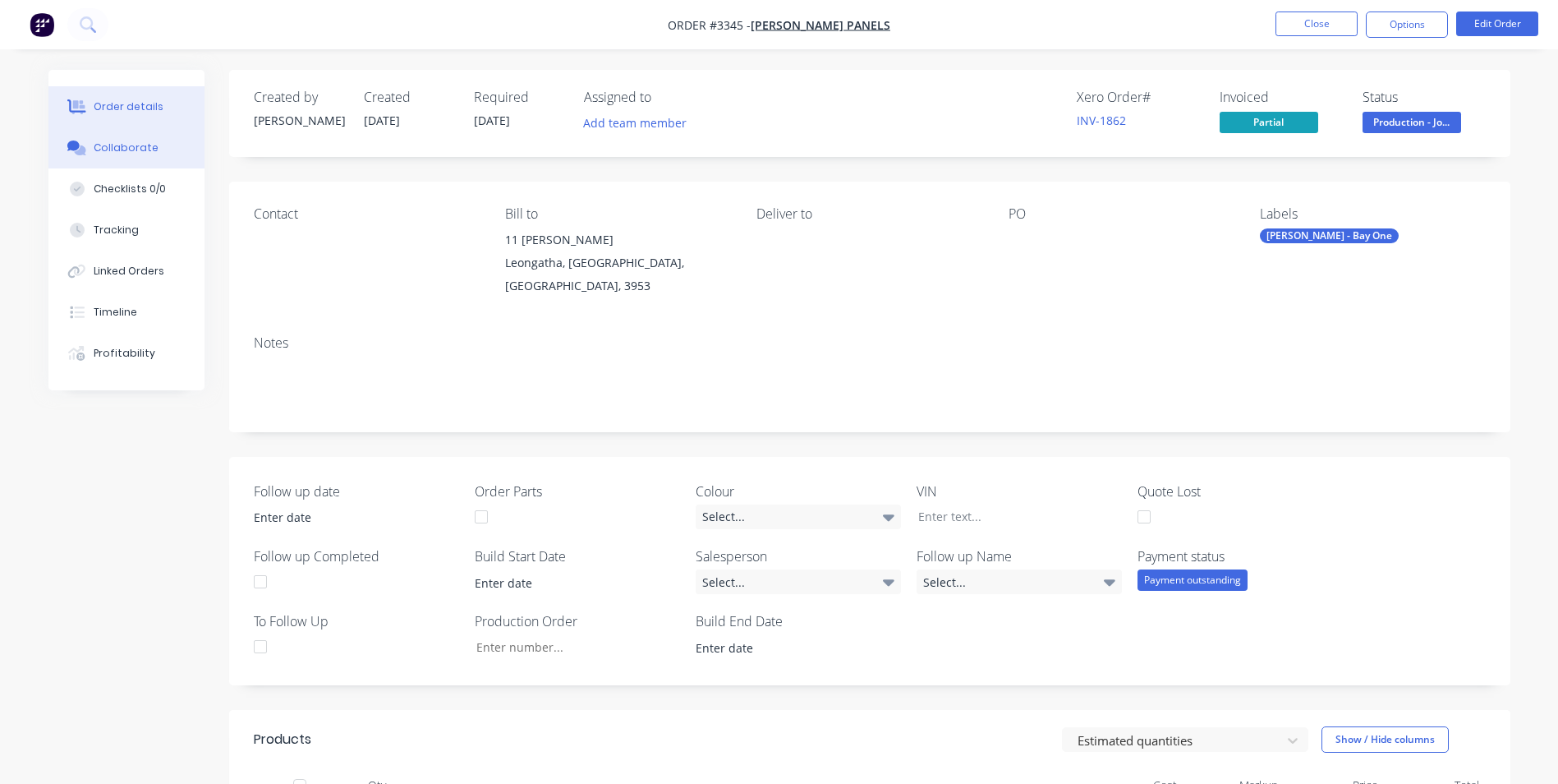
click at [113, 150] on div "Collaborate" at bounding box center [126, 148] width 65 height 15
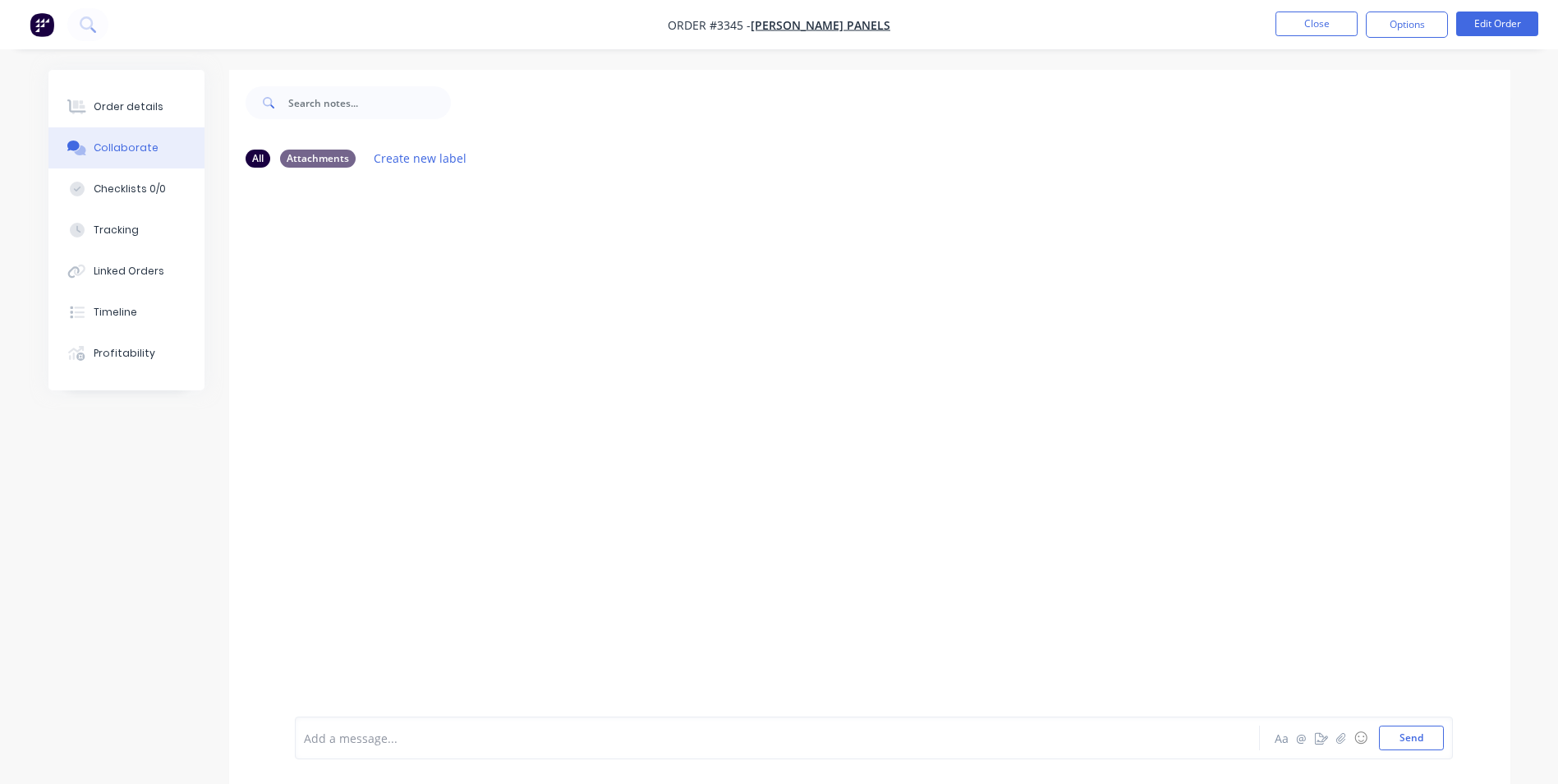
click at [304, 737] on div at bounding box center [731, 738] width 855 height 17
click at [1408, 747] on button "Send" at bounding box center [1411, 737] width 65 height 24
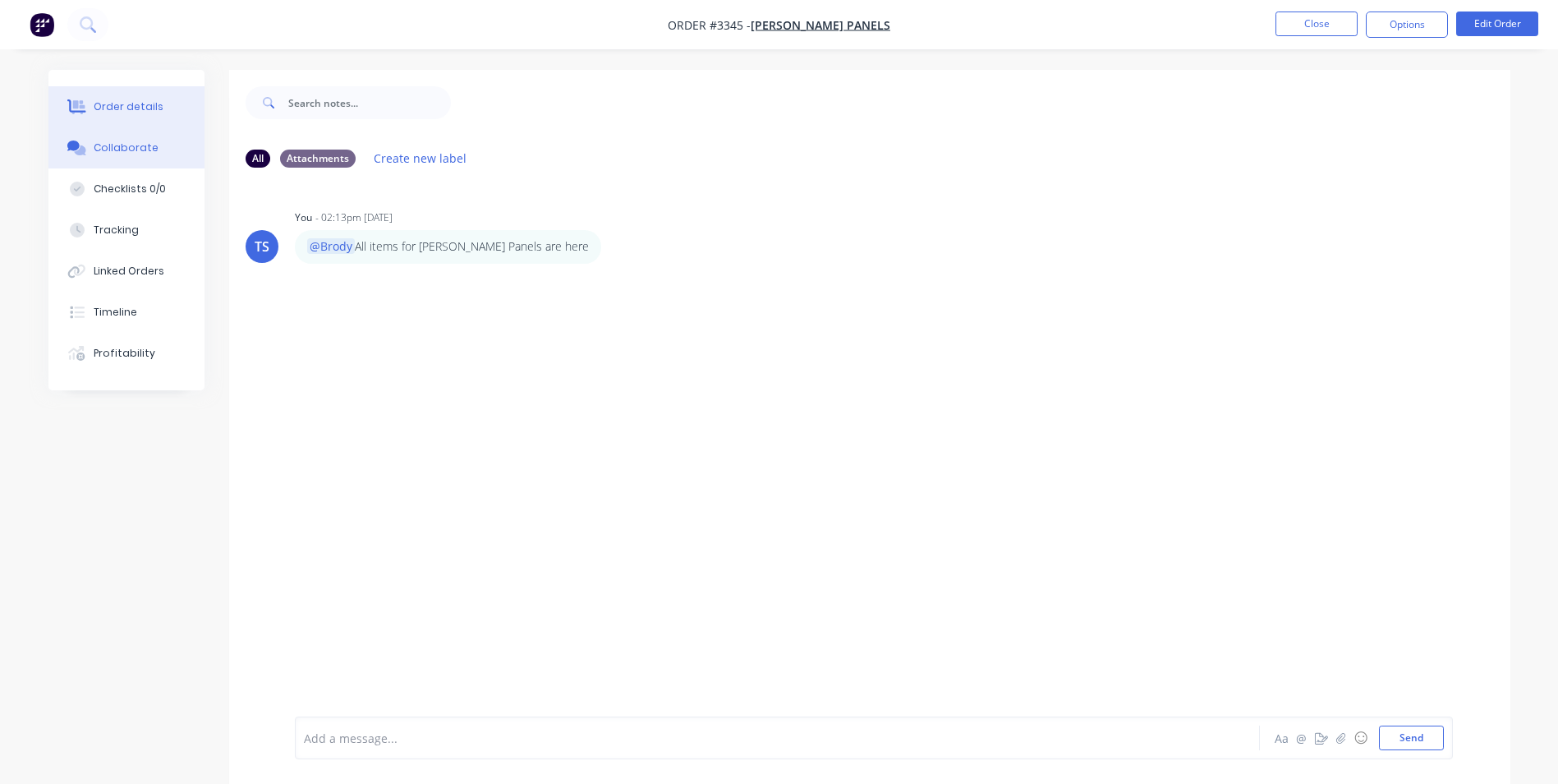
click at [113, 101] on div "Order details" at bounding box center [128, 107] width 70 height 15
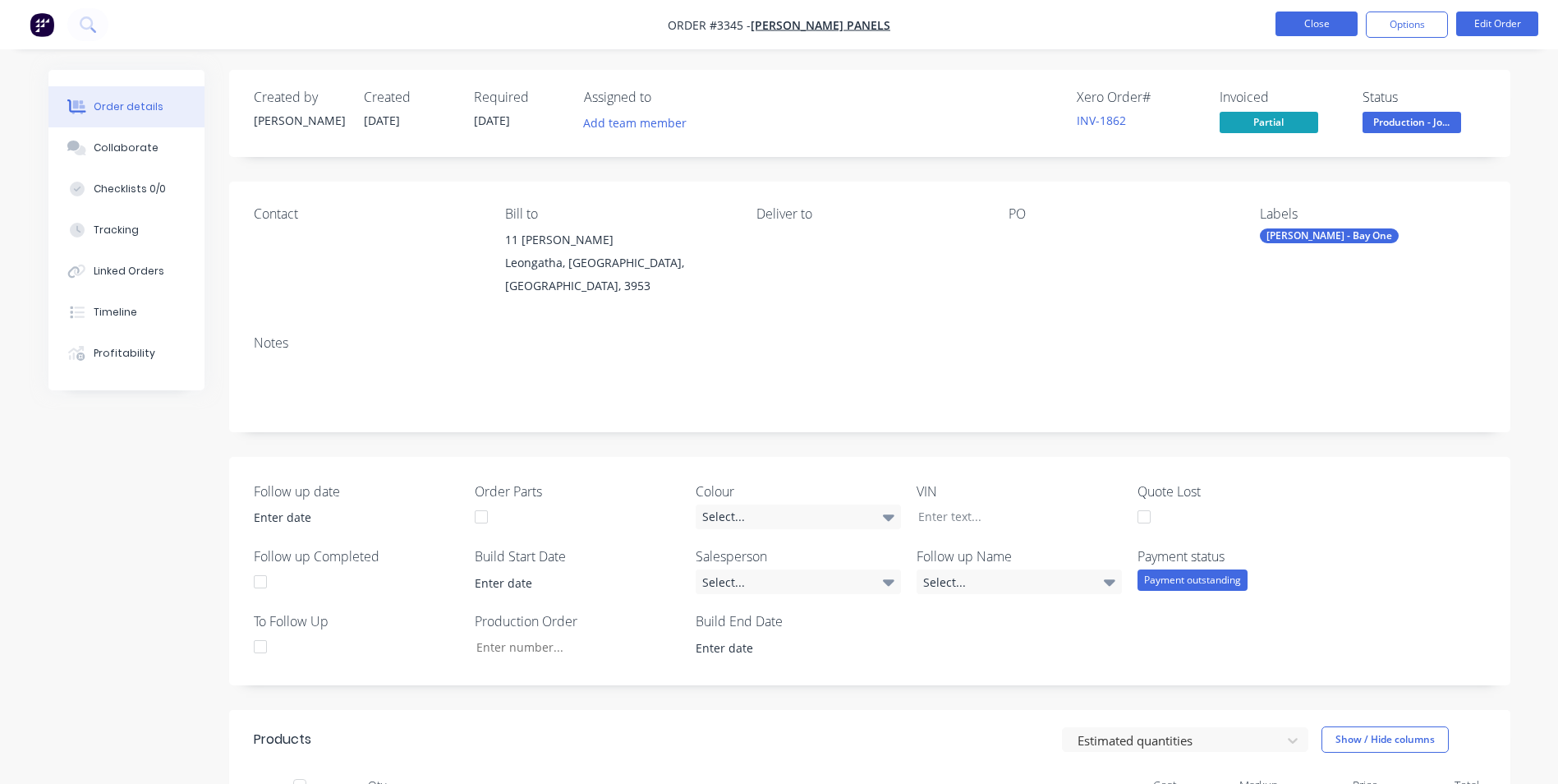
click at [1316, 25] on button "Close" at bounding box center [1317, 23] width 82 height 24
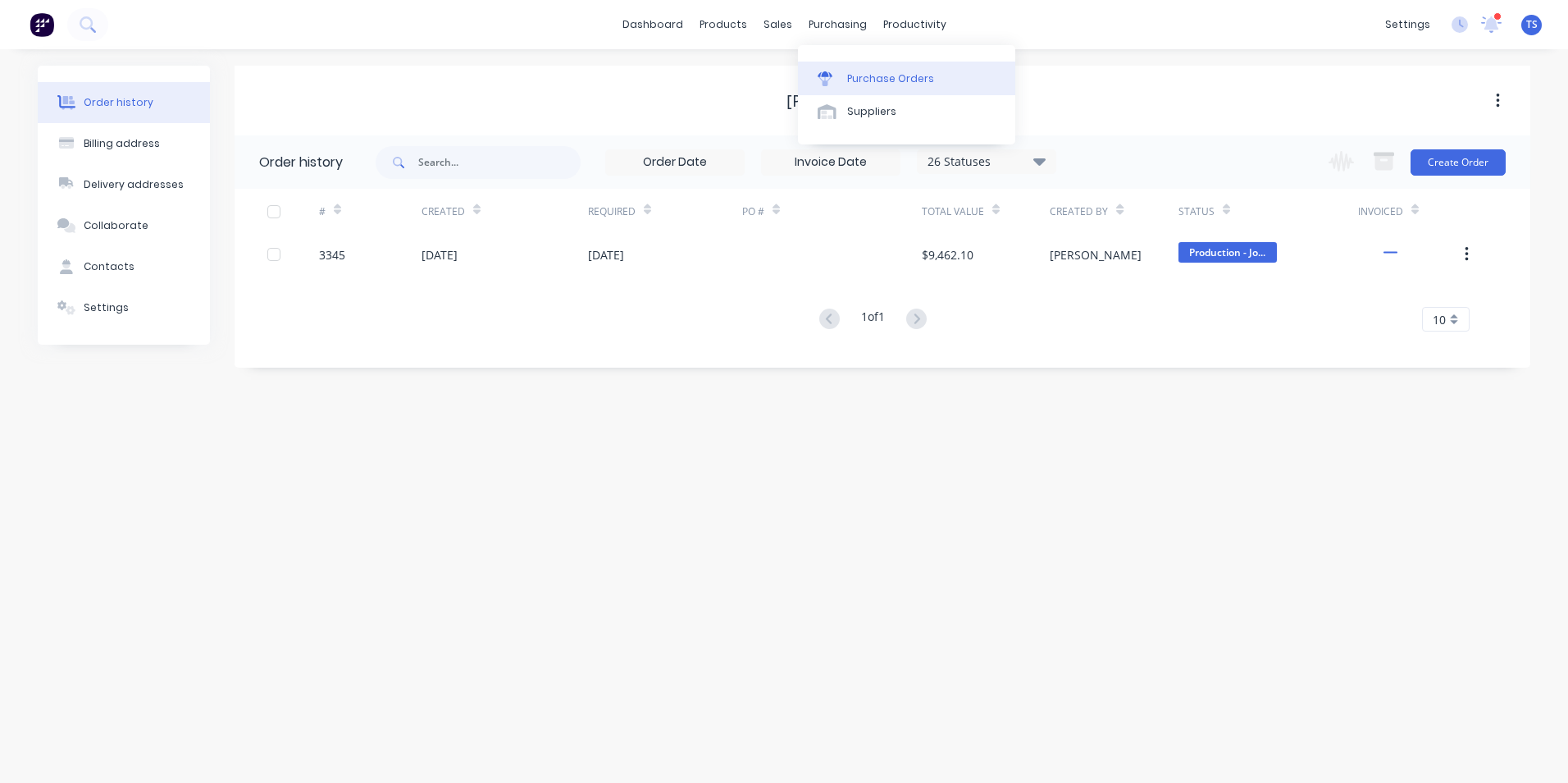
click at [887, 71] on div "Purchase Orders" at bounding box center [890, 79] width 87 height 15
